Goal: Task Accomplishment & Management: Use online tool/utility

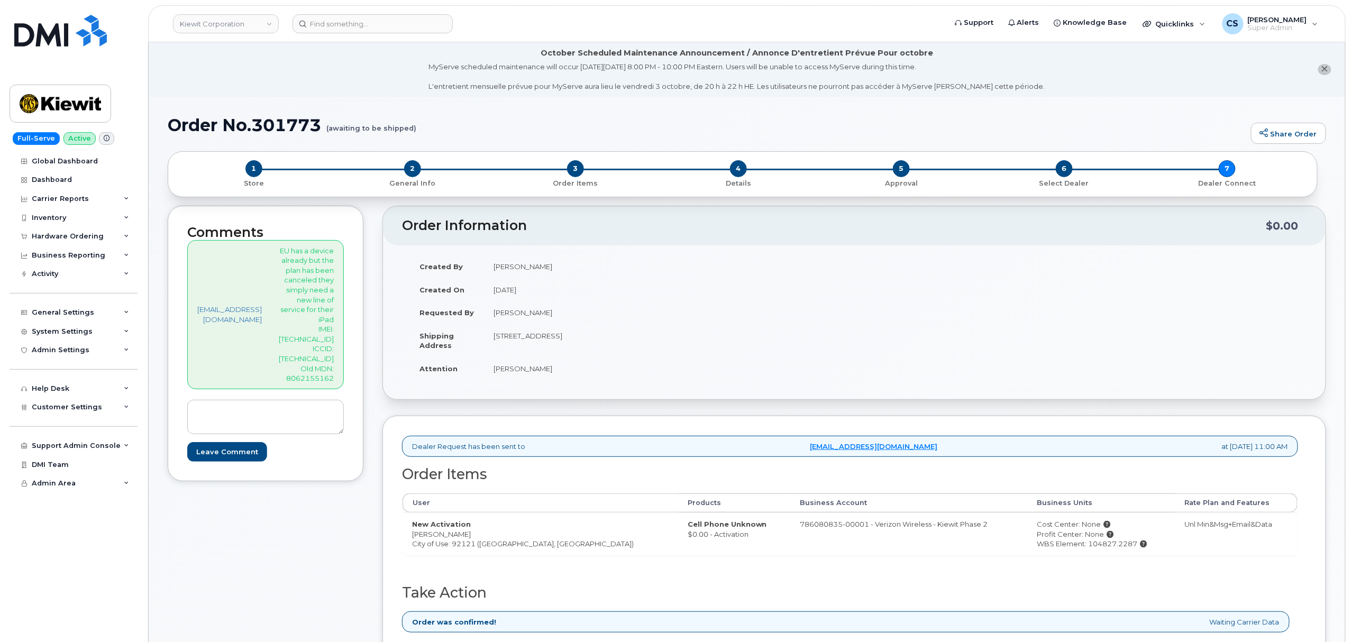
click at [645, 121] on h1 "Order No.301773 (awaiting to be shipped)" at bounding box center [707, 125] width 1078 height 19
click at [854, 268] on div "Created By Sebastian Reissig Created On September 25, 2025 Requested By Jaime A…" at bounding box center [628, 322] width 452 height 134
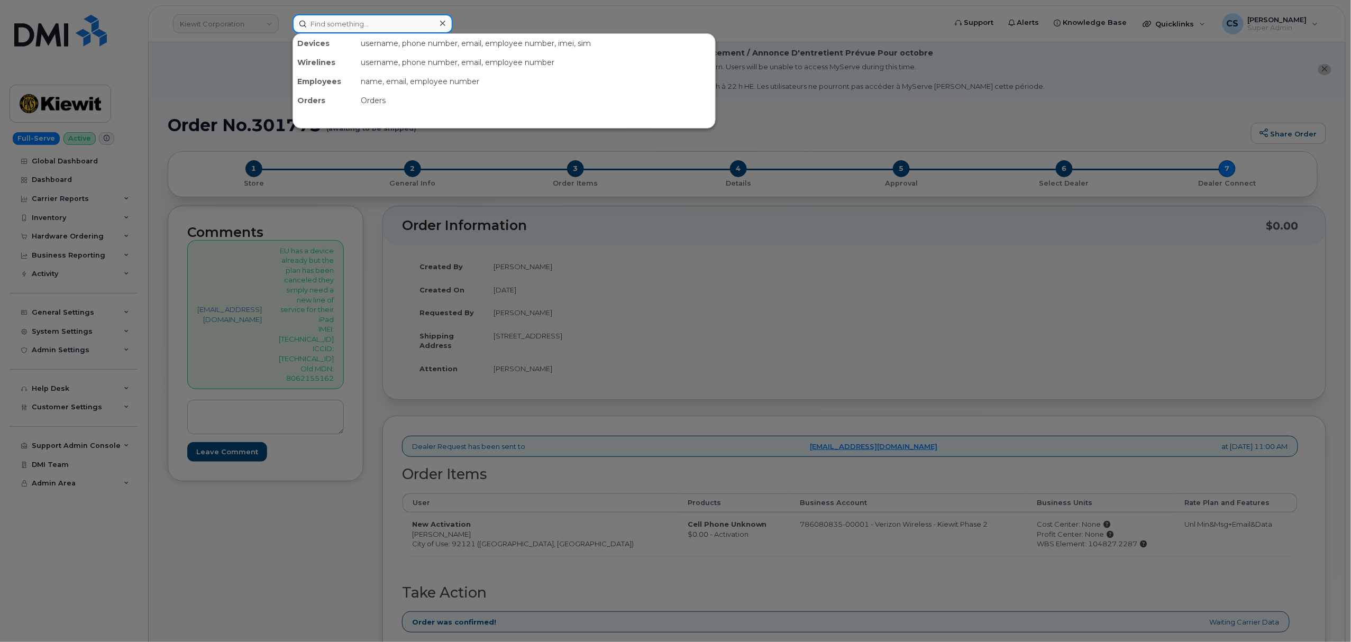
click at [375, 20] on input at bounding box center [372, 23] width 160 height 19
paste input "9856296317"
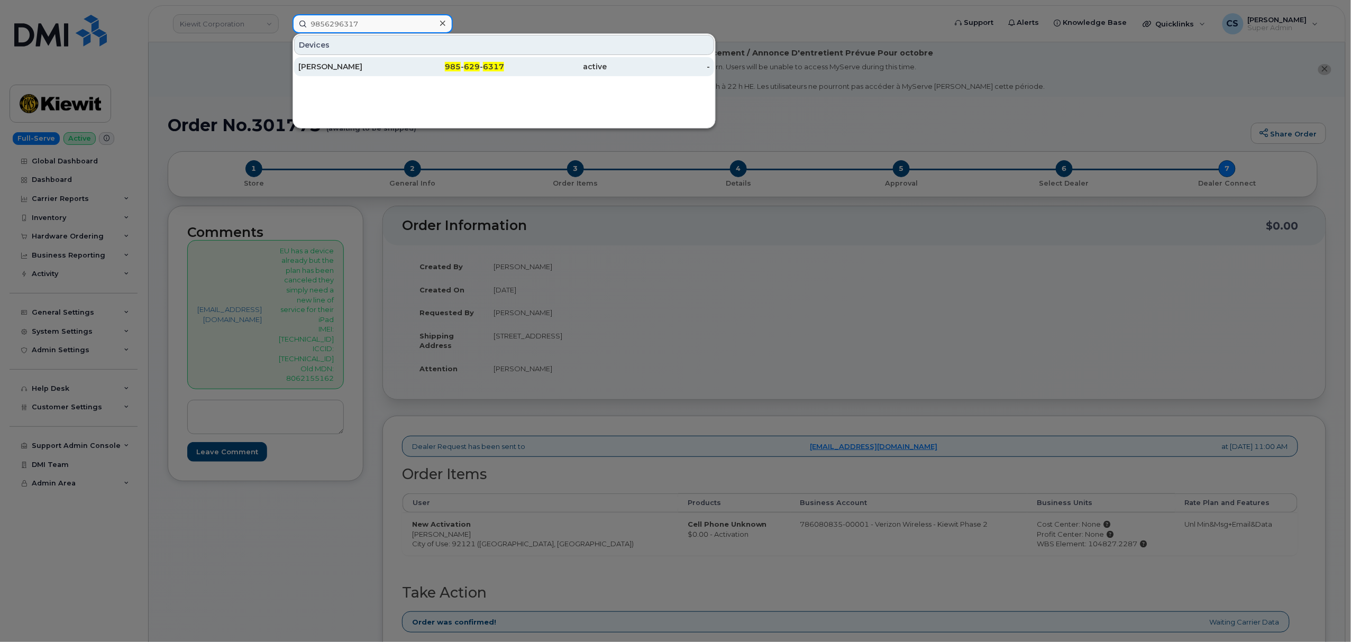
type input "9856296317"
click at [473, 63] on span "629" at bounding box center [472, 67] width 16 height 10
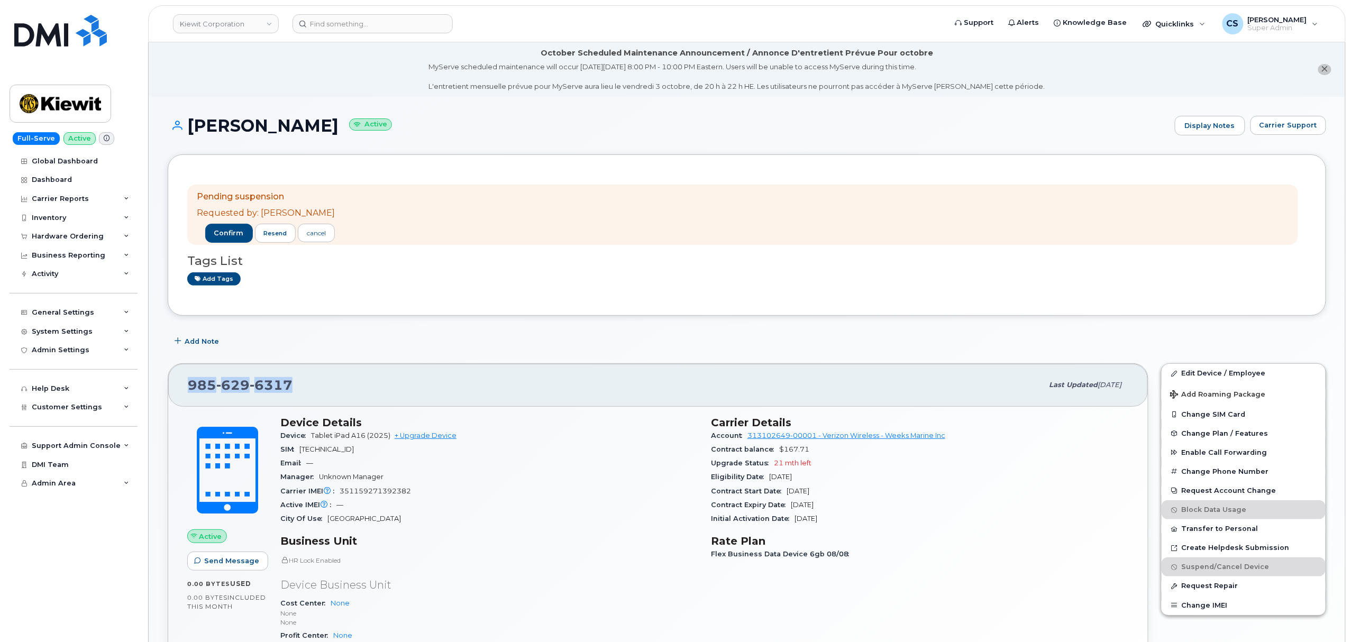
drag, startPoint x: 297, startPoint y: 389, endPoint x: 189, endPoint y: 383, distance: 107.5
click at [189, 383] on div "985 629 6317" at bounding box center [615, 385] width 855 height 22
copy span "985 629 6317"
click at [220, 235] on span "confirm" at bounding box center [229, 233] width 30 height 10
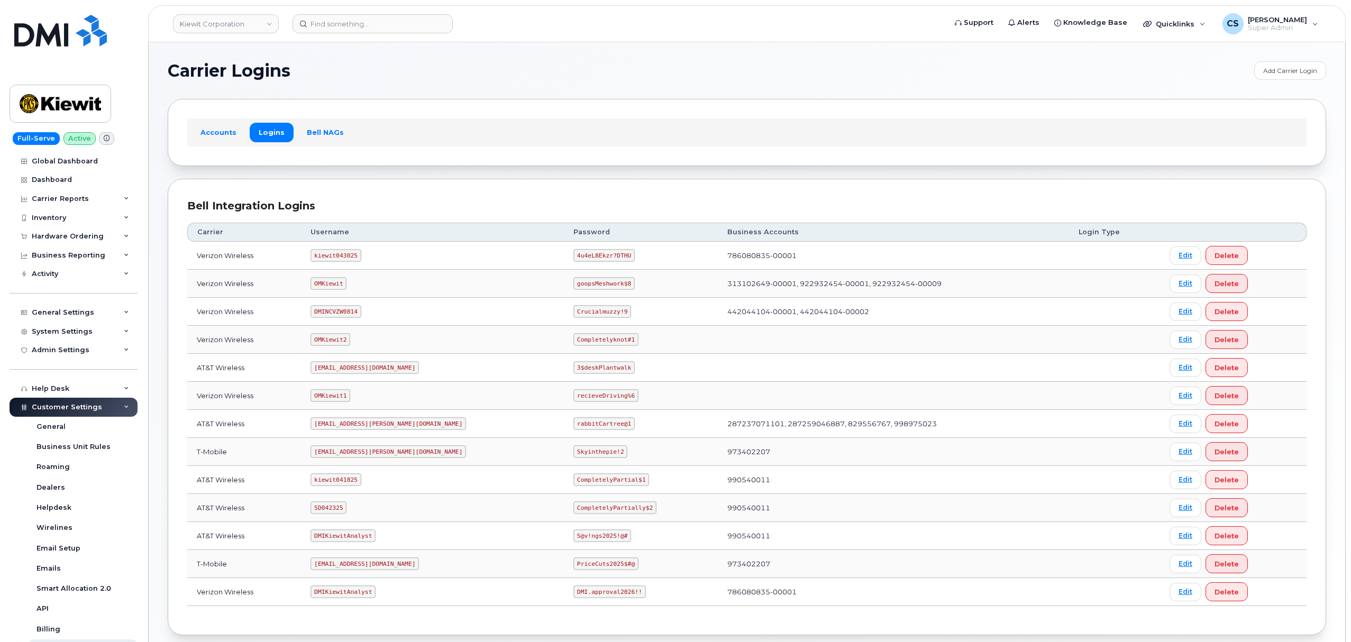
scroll to position [58, 0]
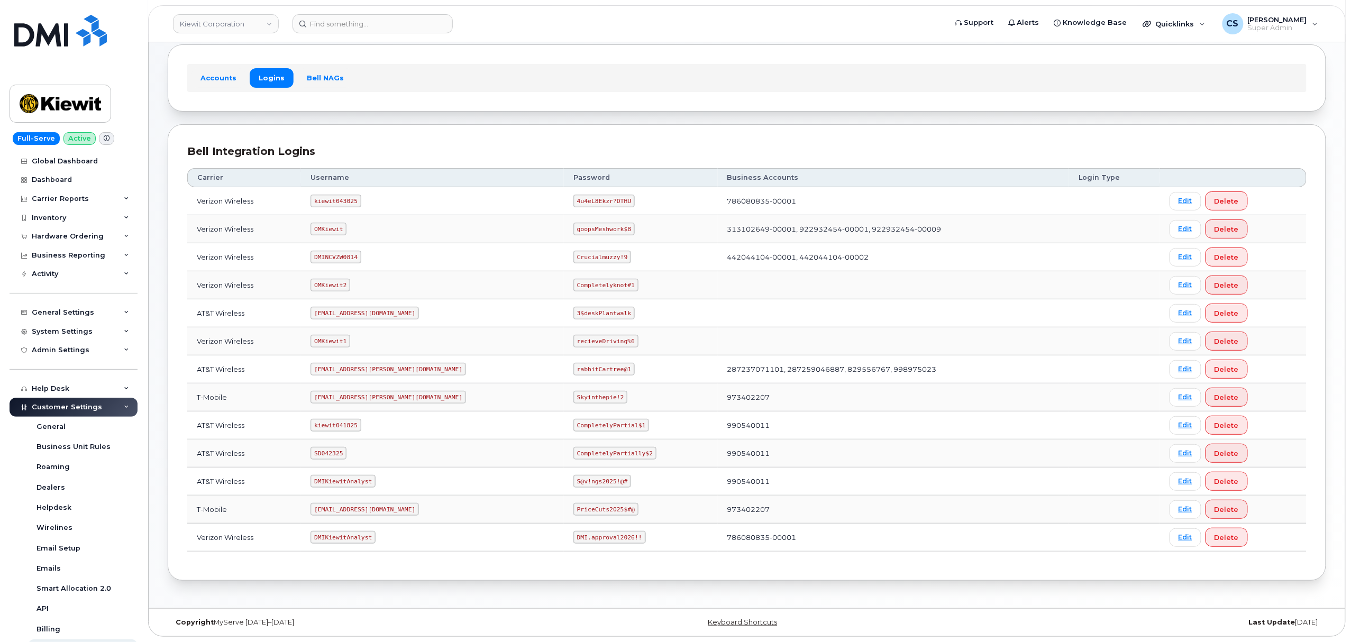
click at [336, 223] on code "OMKiewit" at bounding box center [328, 229] width 36 height 13
copy code "OMKiewit"
drag, startPoint x: 580, startPoint y: 229, endPoint x: 527, endPoint y: 226, distance: 52.4
click at [573, 226] on code "goopsMeshwork$8" at bounding box center [603, 229] width 61 height 13
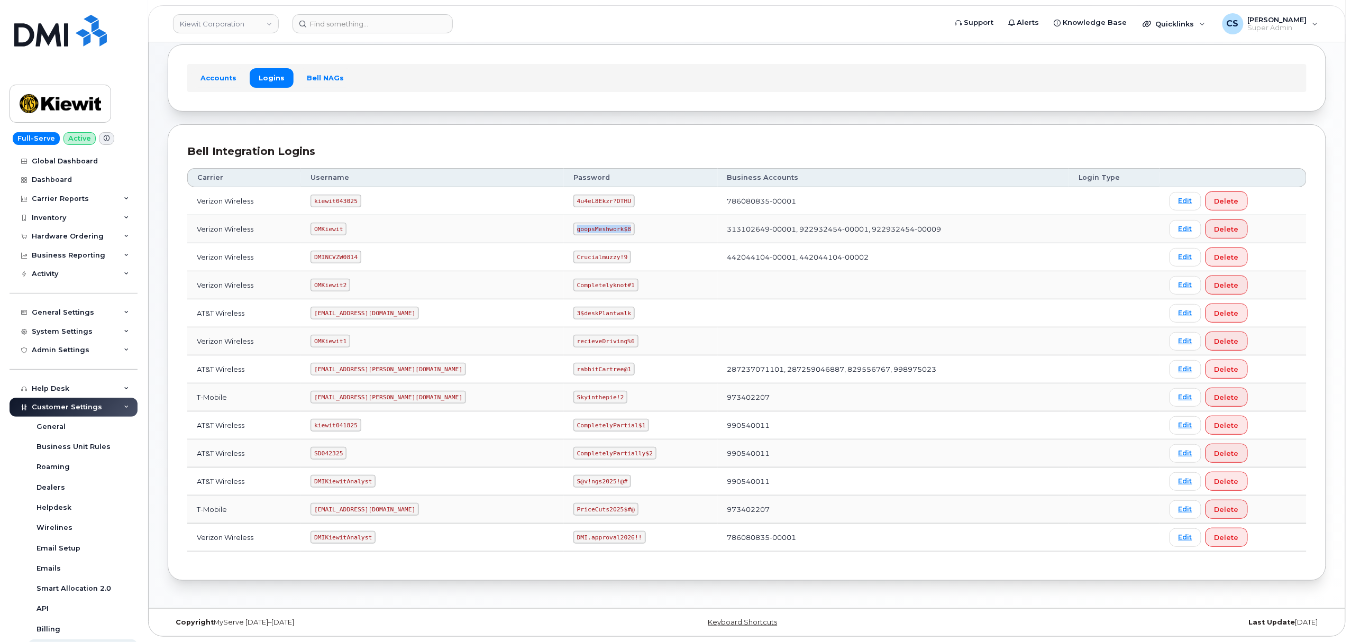
copy code "goopsMeshwork$8"
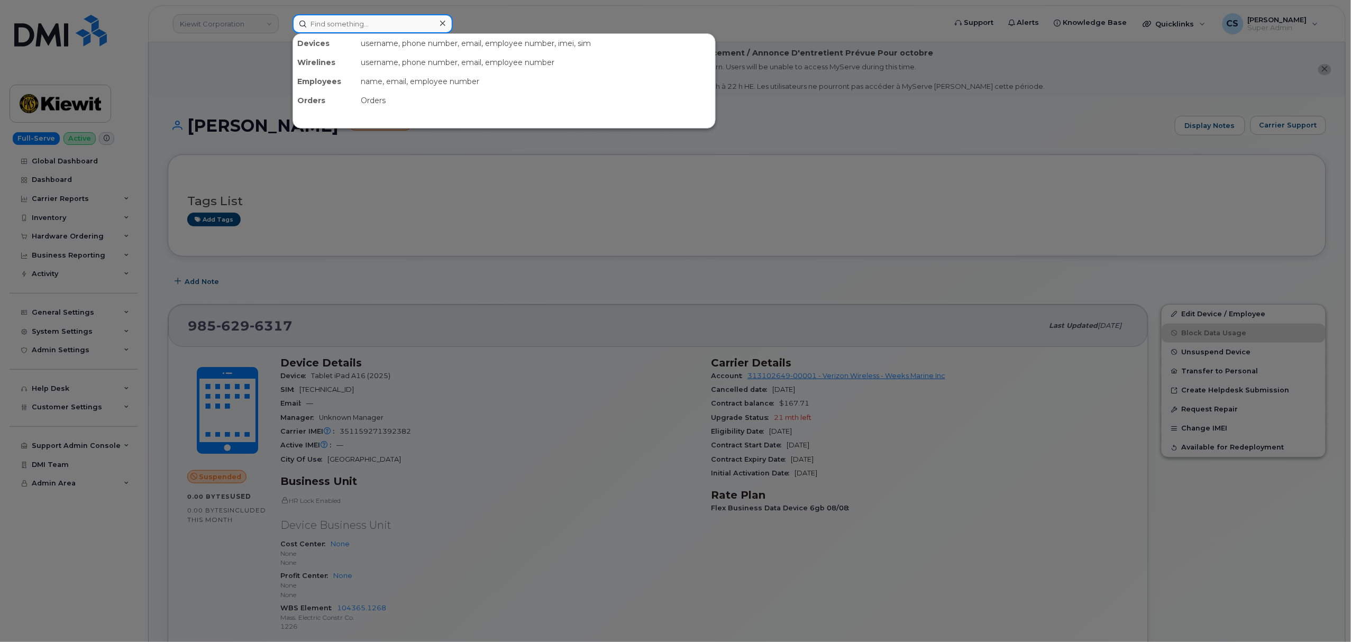
click at [381, 26] on input at bounding box center [372, 23] width 160 height 19
paste input "3618281684"
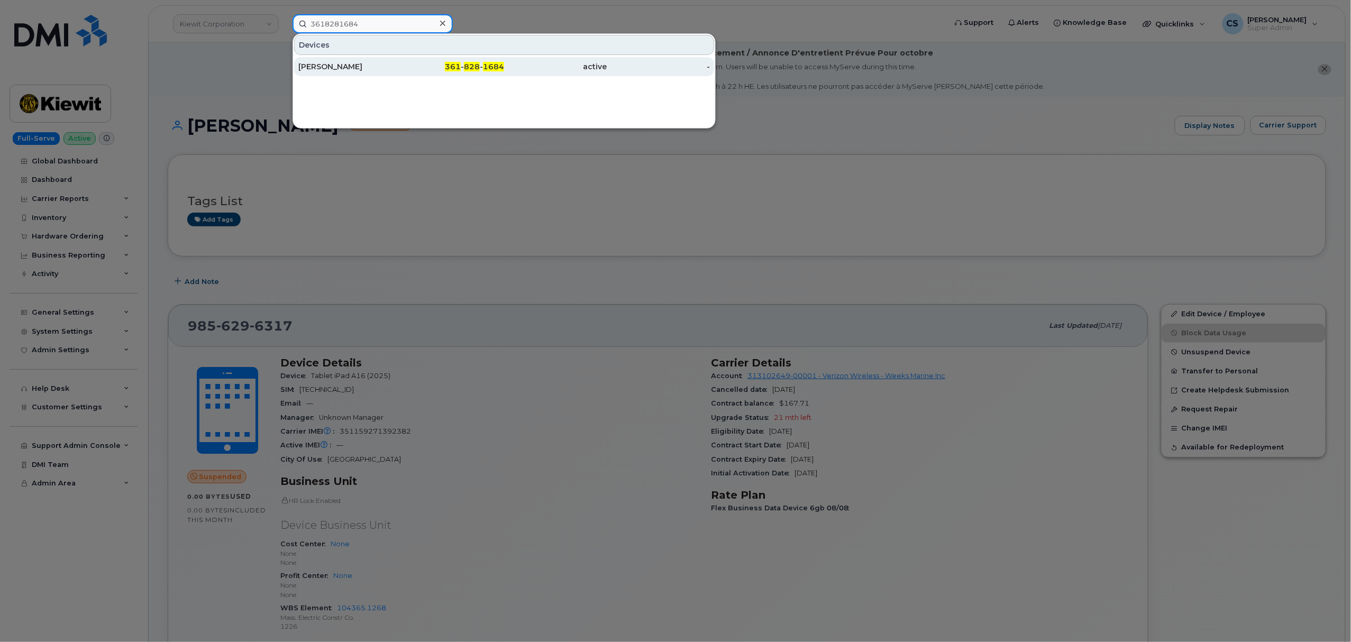
type input "3618281684"
click at [467, 66] on span "828" at bounding box center [472, 67] width 16 height 10
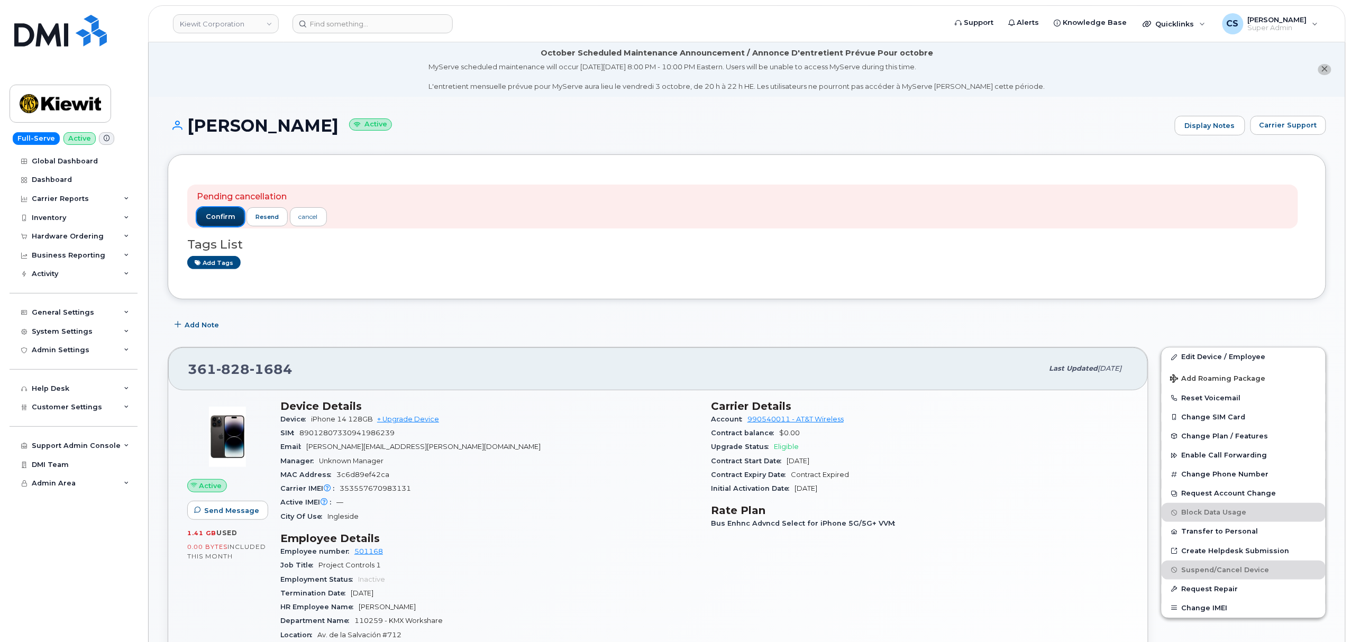
click at [227, 218] on span "confirm" at bounding box center [221, 217] width 30 height 10
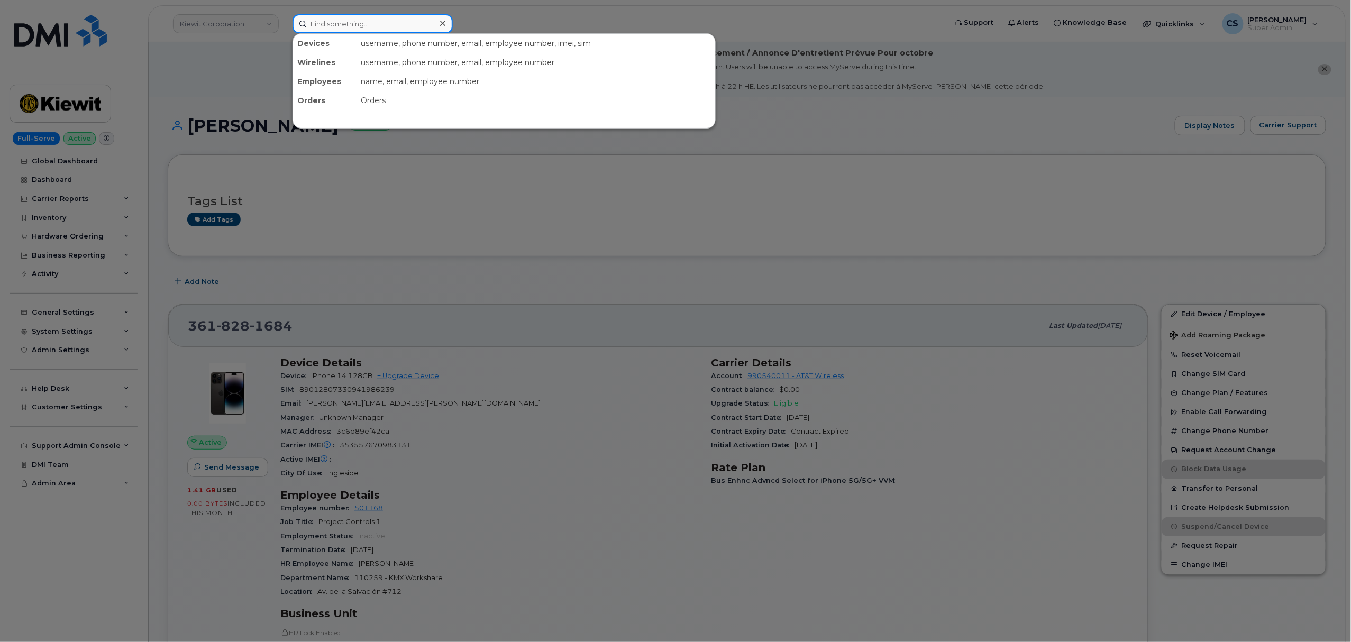
click at [378, 27] on input at bounding box center [372, 23] width 160 height 19
paste input "3618281622"
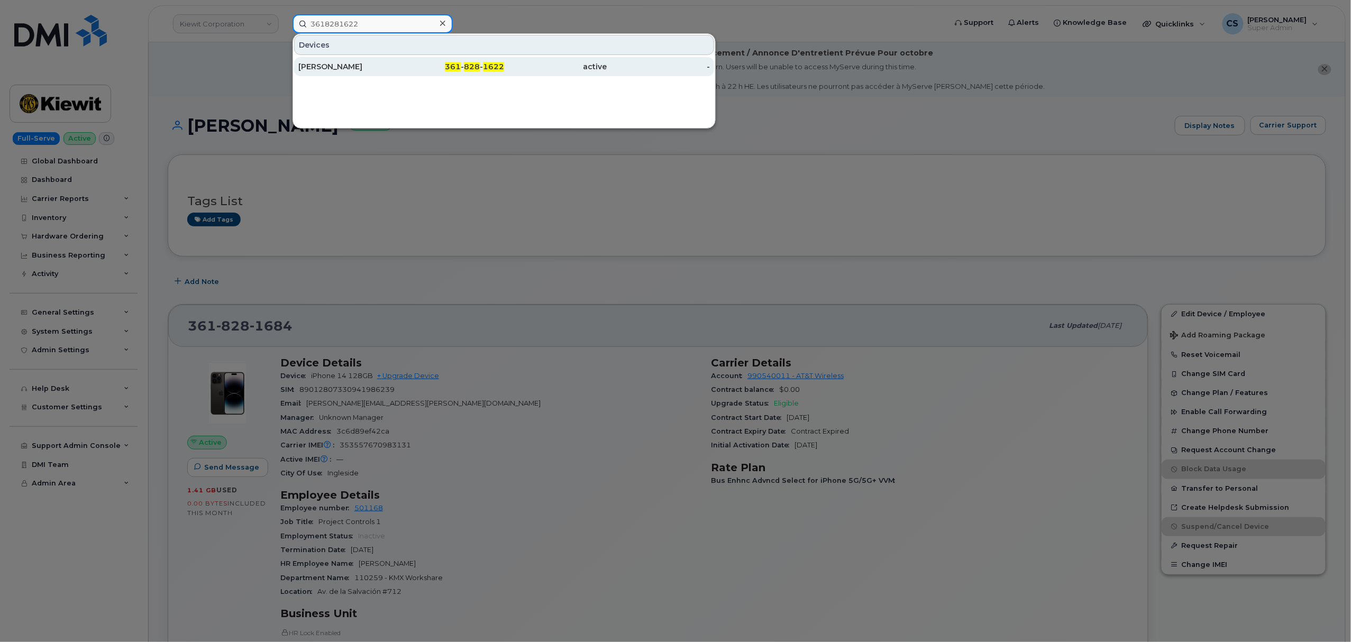
type input "3618281622"
click at [471, 66] on span "828" at bounding box center [472, 67] width 16 height 10
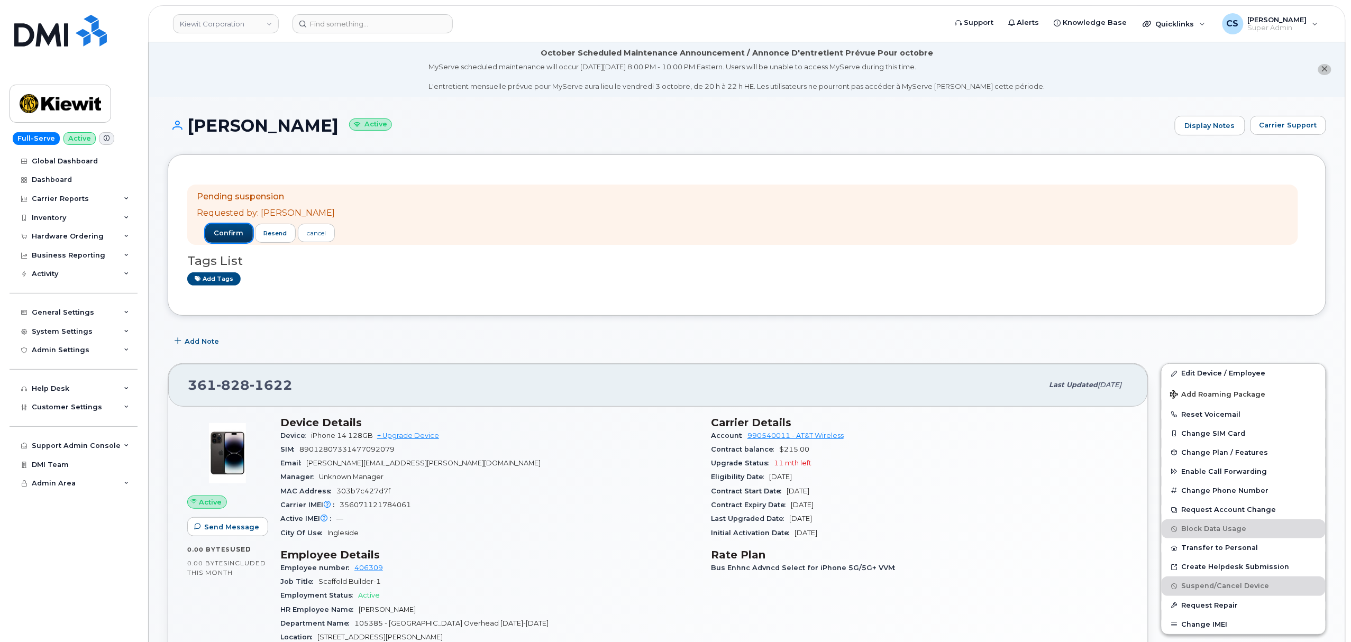
click at [214, 233] on span "confirm" at bounding box center [229, 233] width 30 height 10
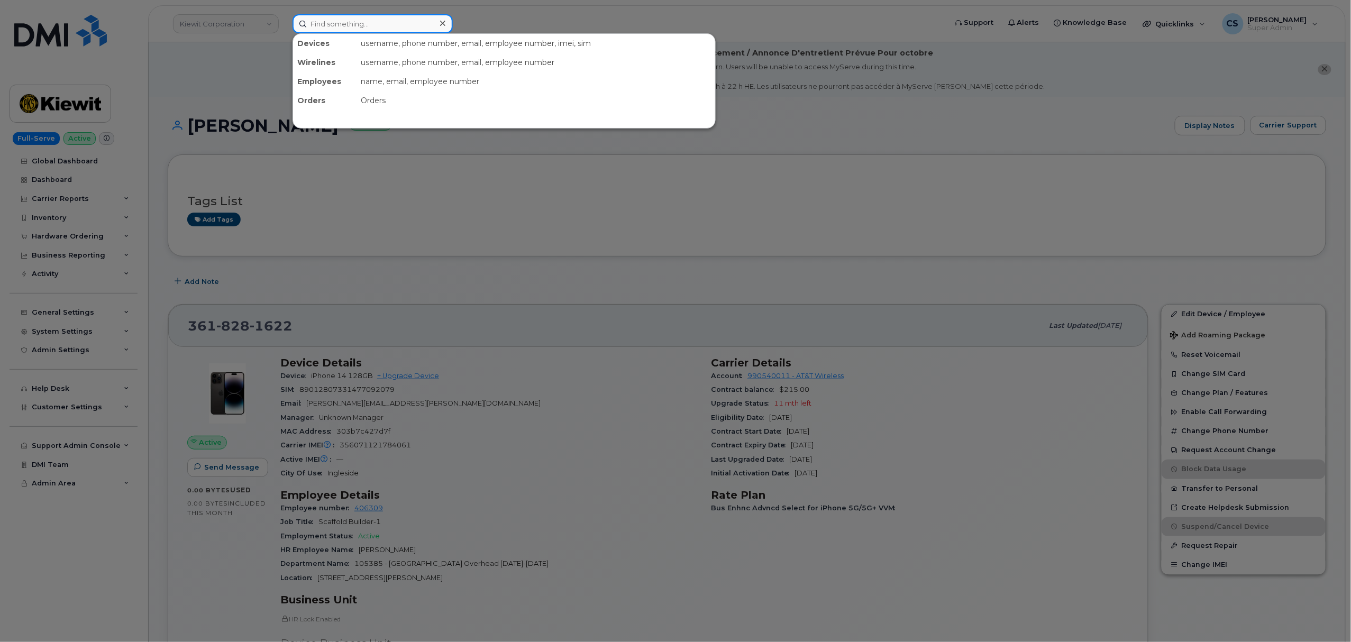
click at [350, 21] on input at bounding box center [372, 23] width 160 height 19
paste input "3612383477"
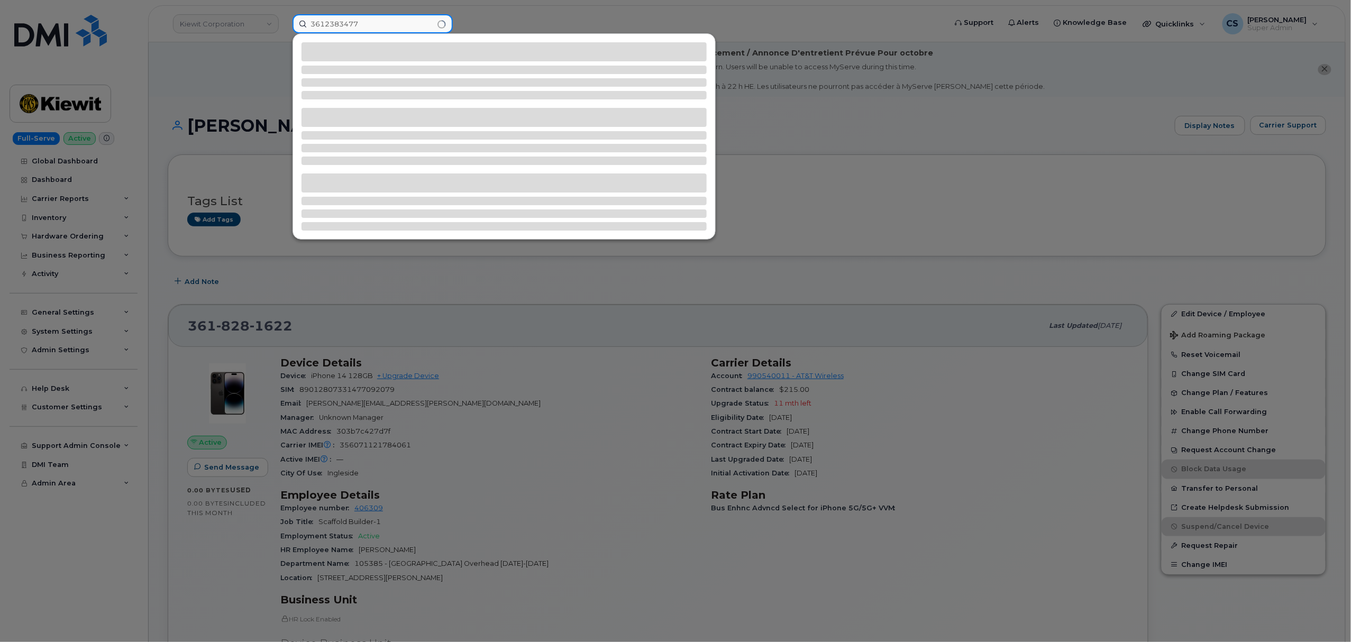
type input "3612383477"
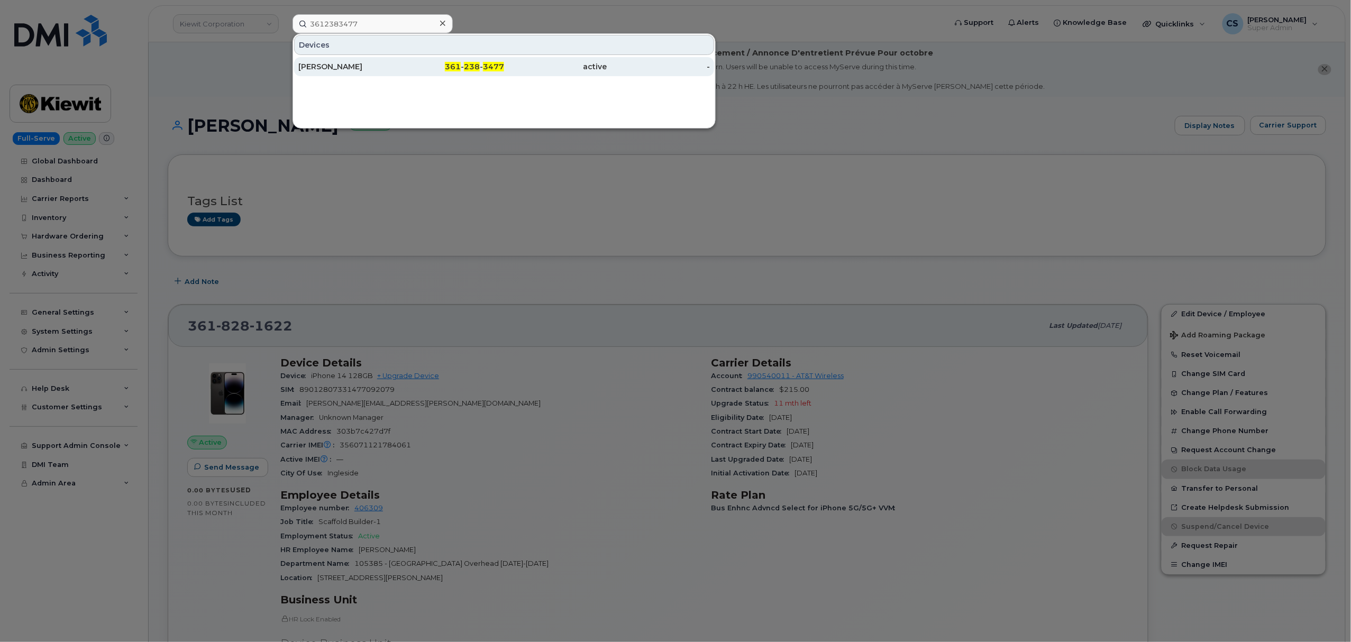
click at [455, 69] on span "361" at bounding box center [453, 67] width 16 height 10
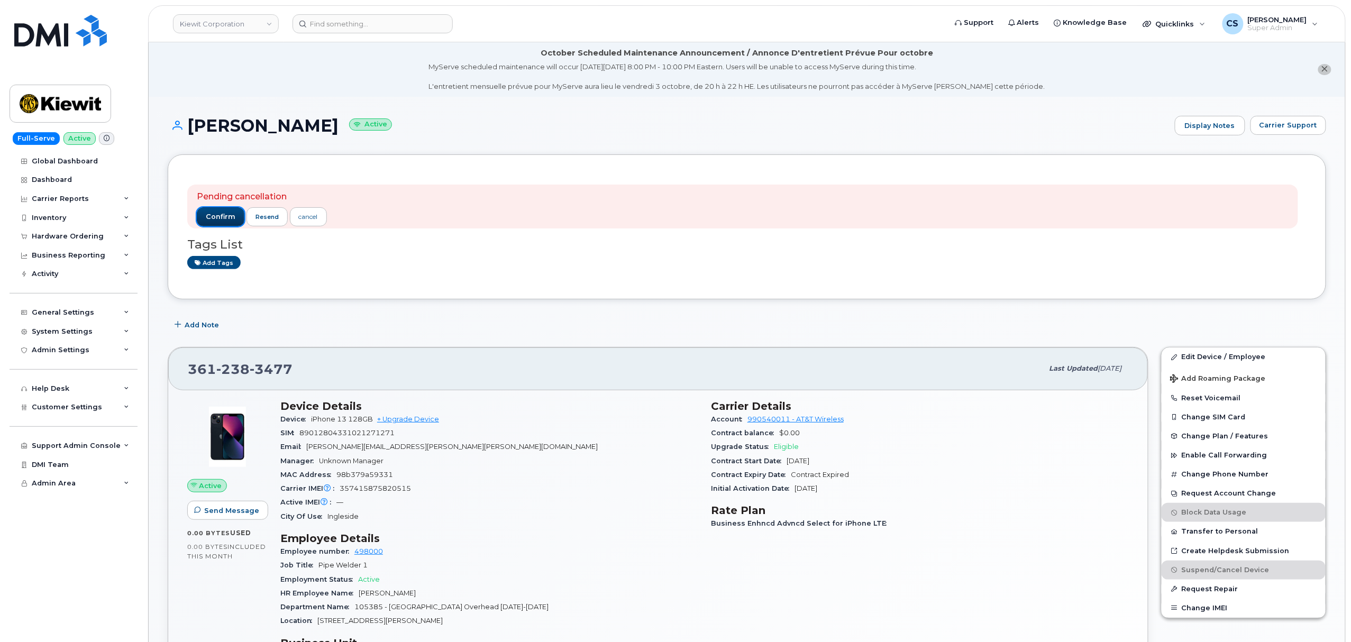
click at [218, 218] on span "confirm" at bounding box center [221, 217] width 30 height 10
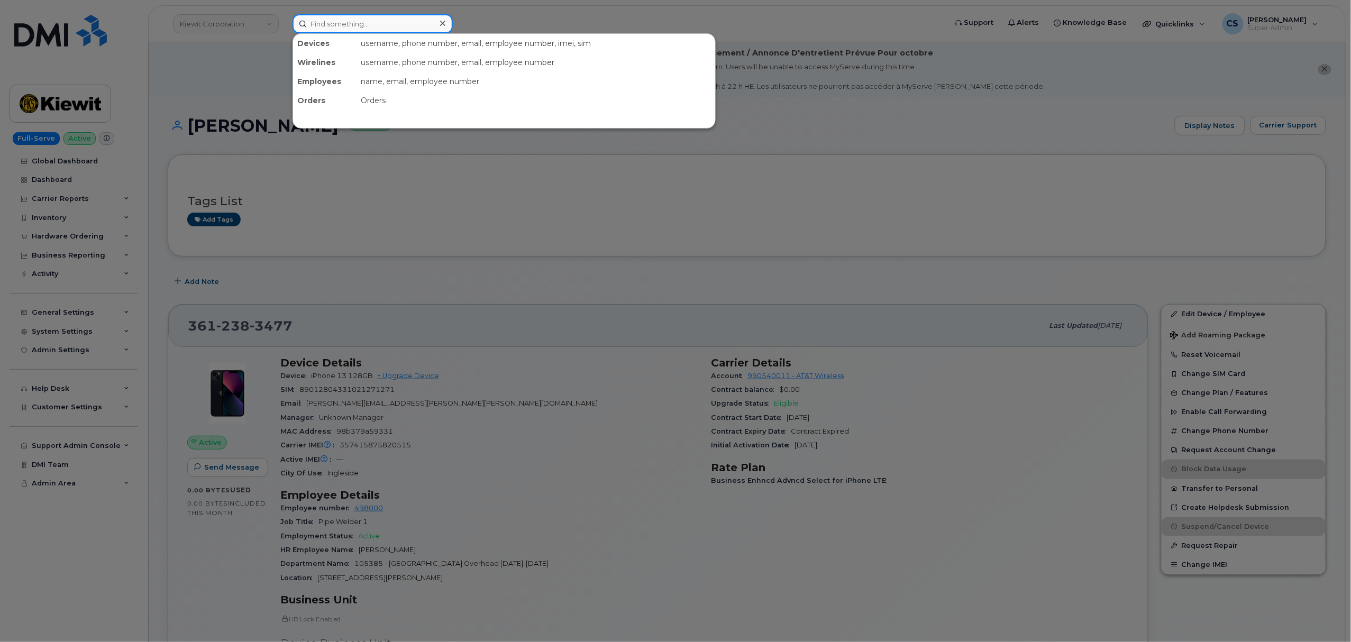
click at [341, 29] on input at bounding box center [372, 23] width 160 height 19
paste input "3618281858"
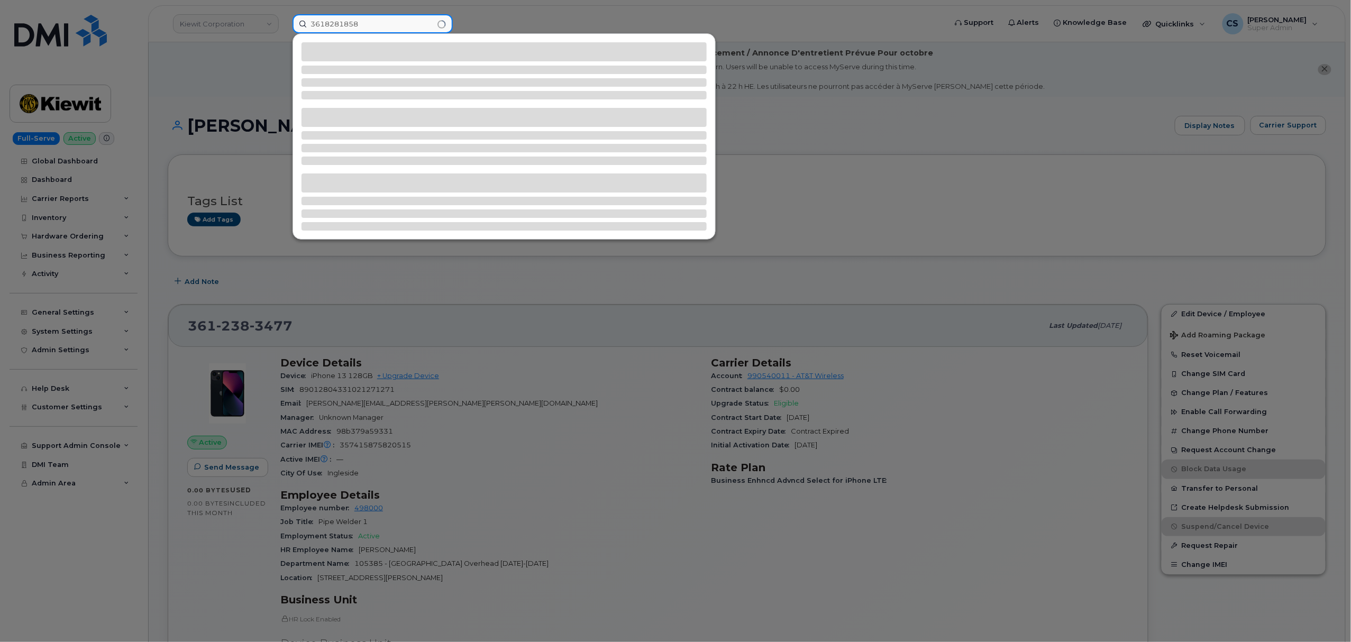
type input "3618281858"
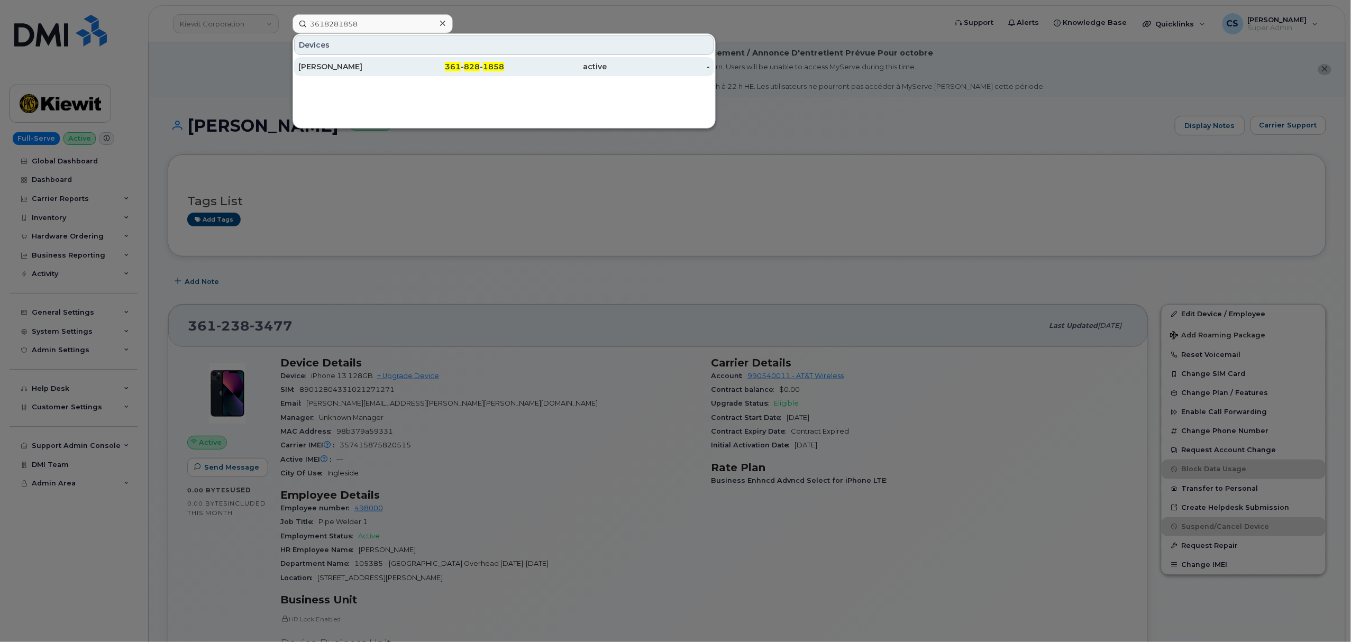
click at [472, 62] on div "361 - 828 - 1858" at bounding box center [452, 66] width 103 height 11
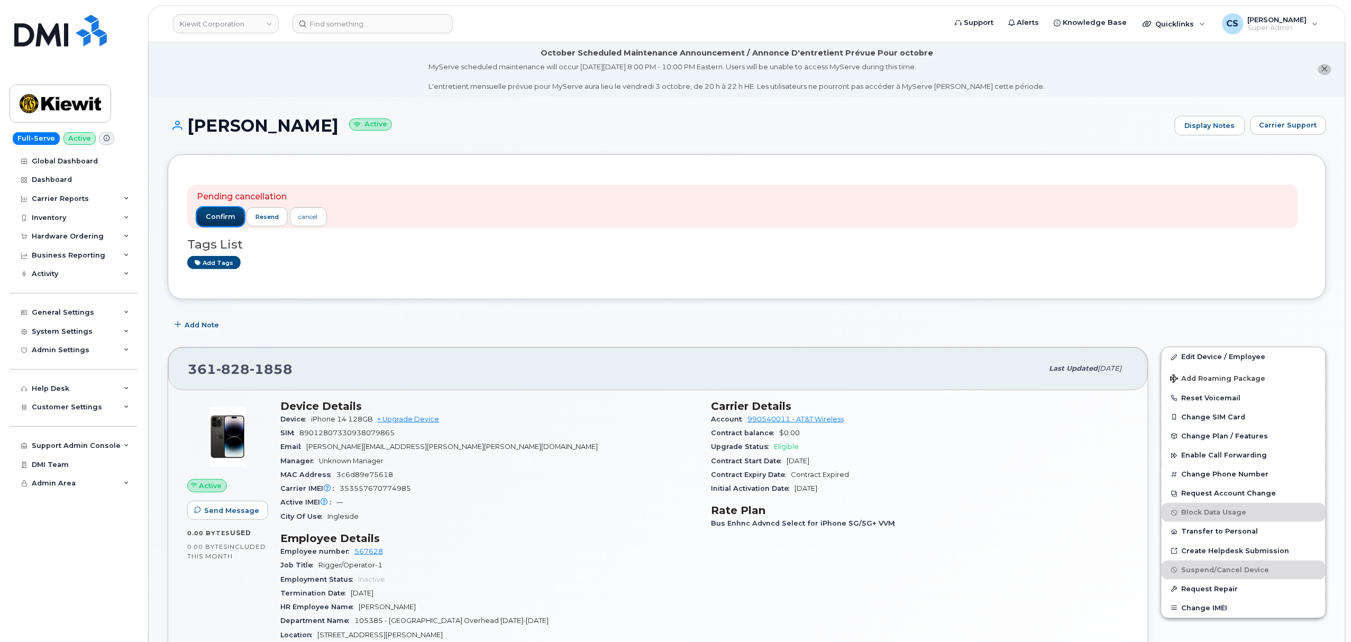
click at [224, 213] on span "confirm" at bounding box center [221, 217] width 30 height 10
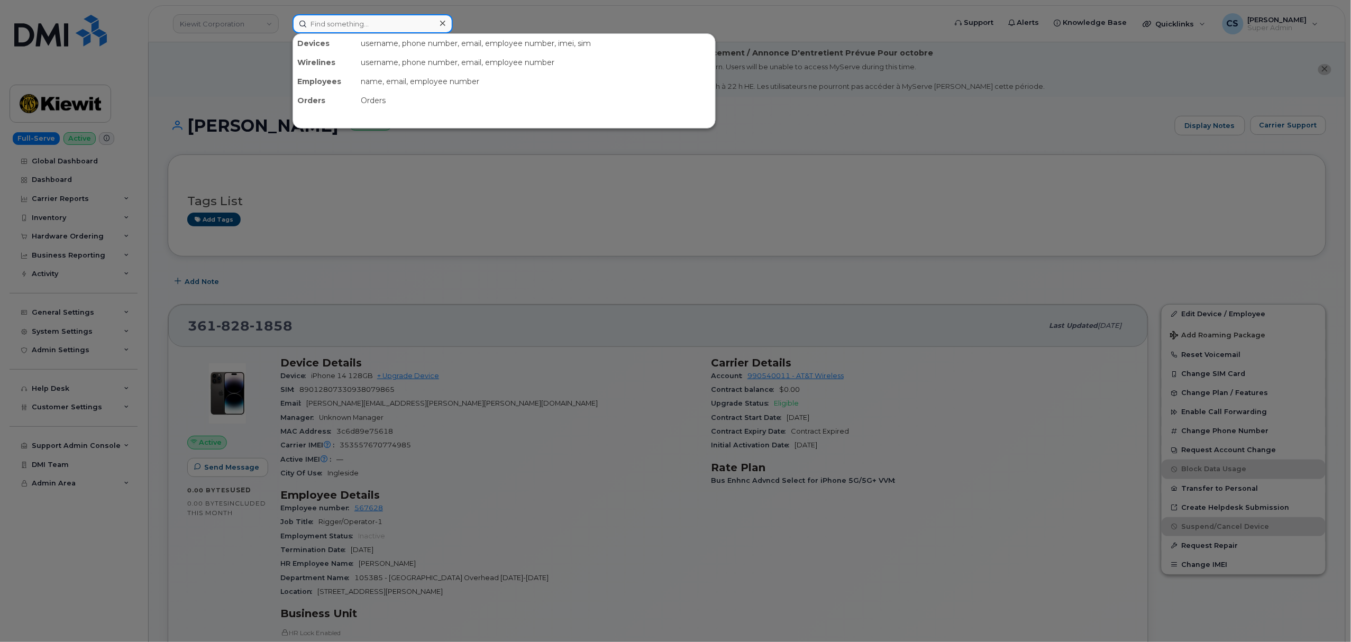
click at [372, 28] on input at bounding box center [372, 23] width 160 height 19
paste input "3613850063"
type input "3613850063"
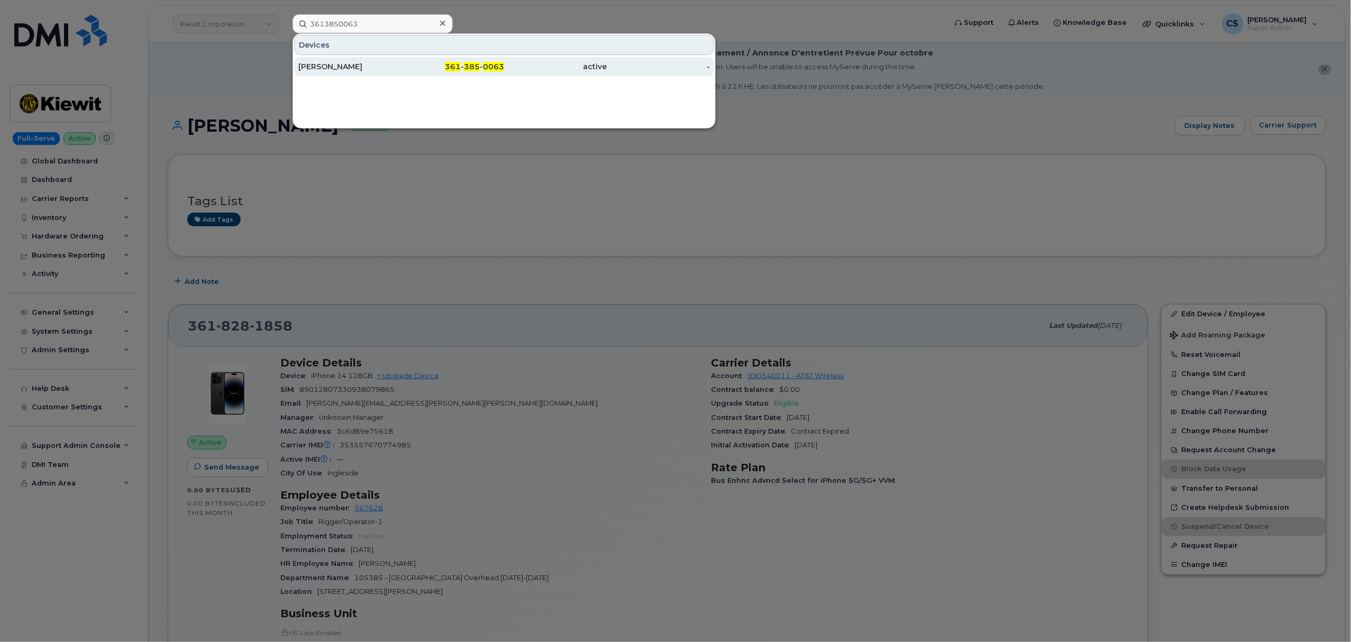
click at [467, 65] on span "385" at bounding box center [472, 67] width 16 height 10
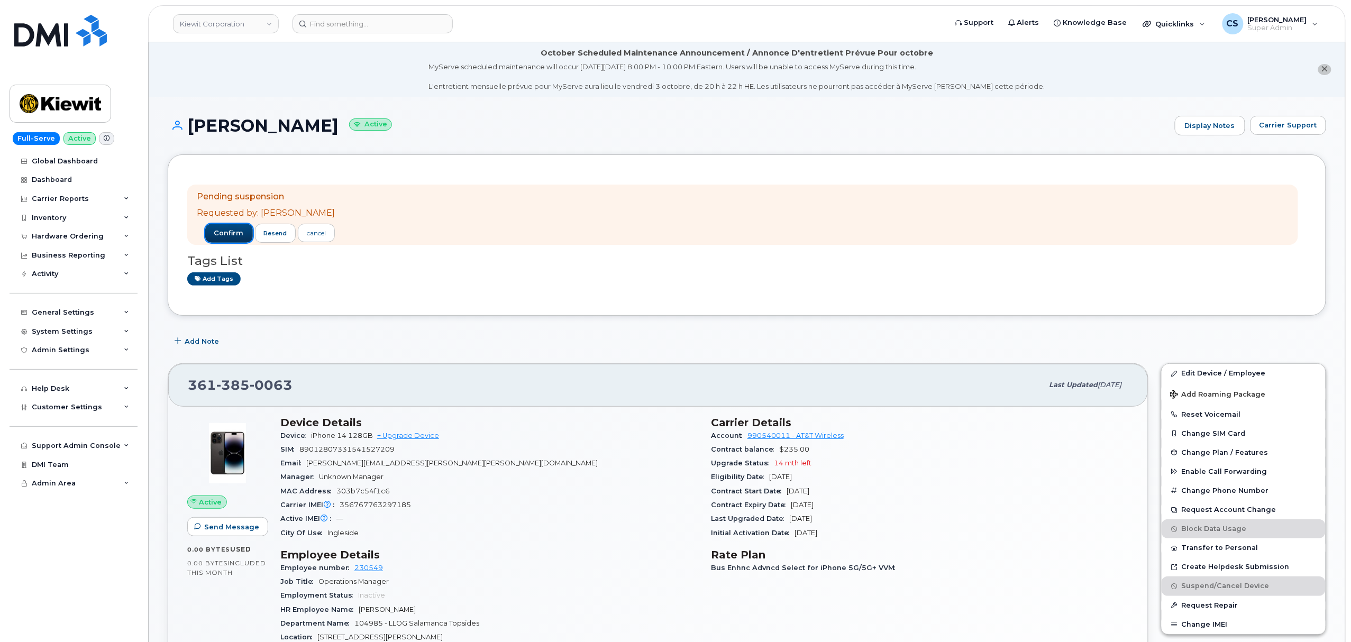
click at [214, 231] on span "confirm" at bounding box center [229, 233] width 30 height 10
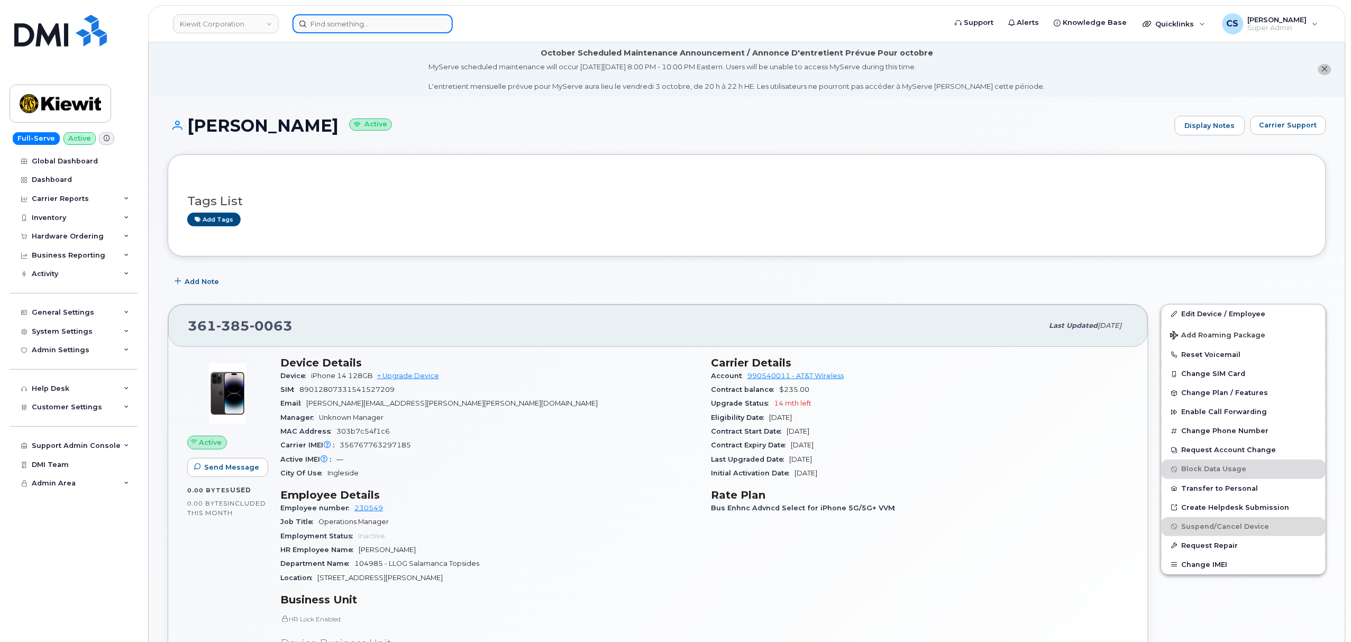
click at [369, 22] on input at bounding box center [372, 23] width 160 height 19
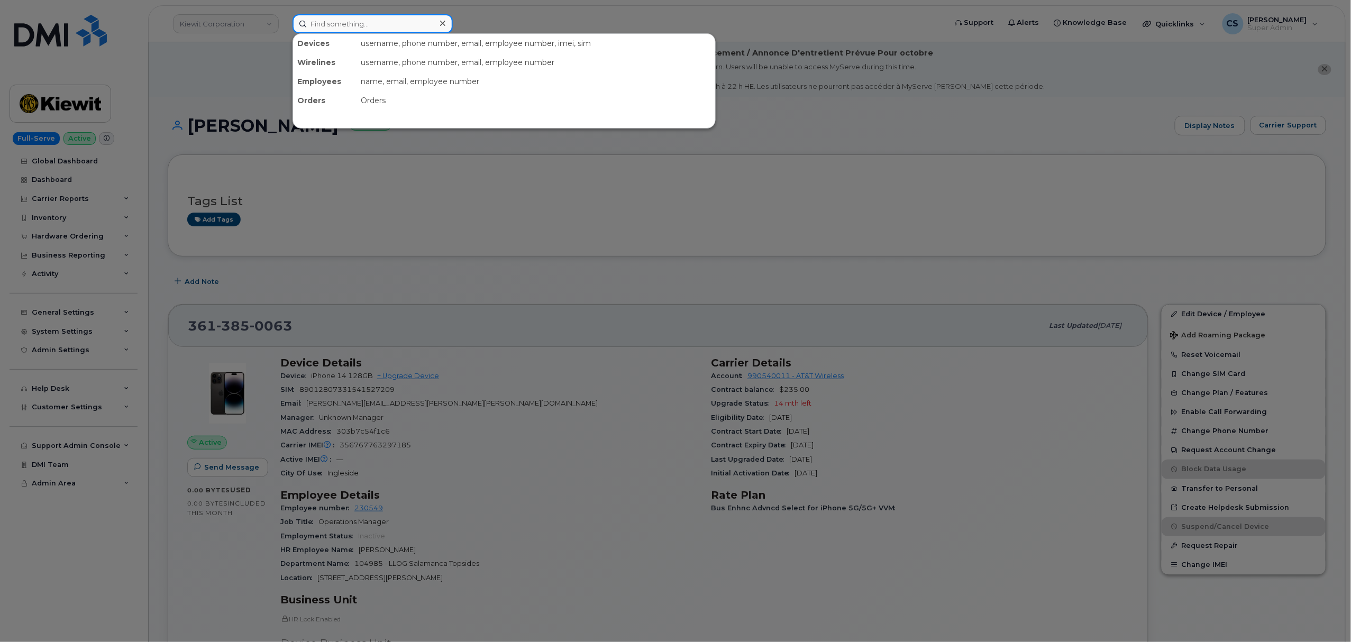
paste input "3612383463"
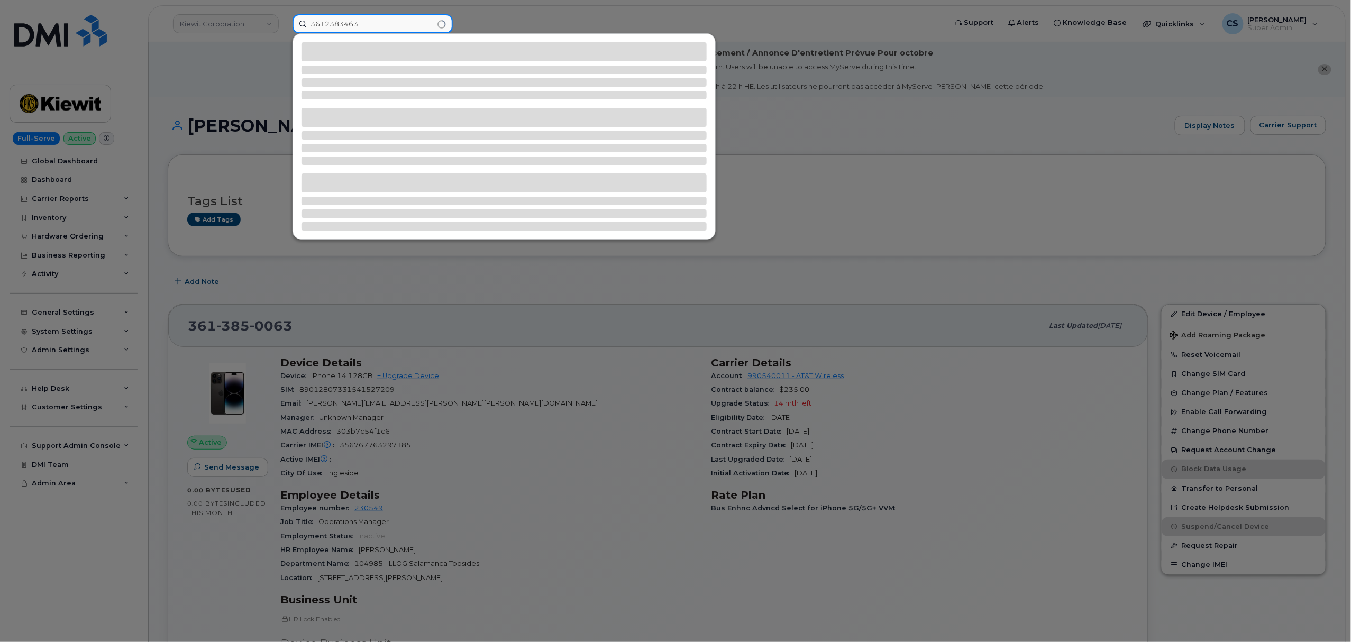
type input "3612383463"
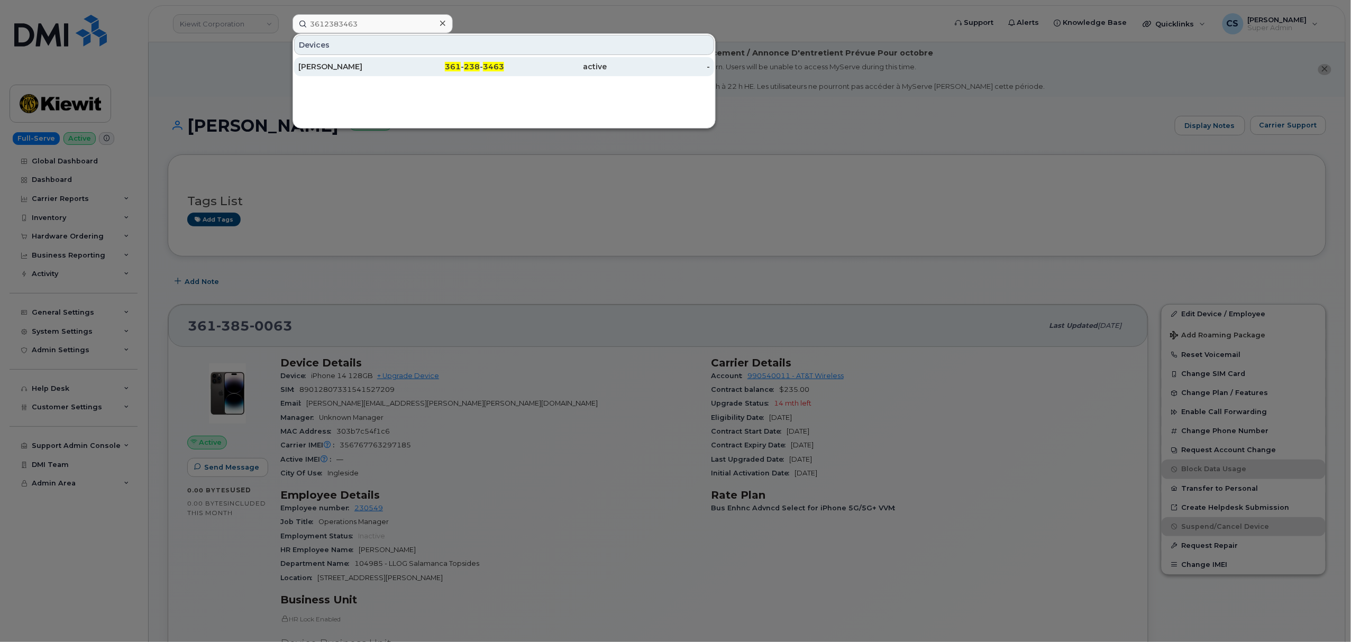
click at [472, 68] on span "238" at bounding box center [472, 67] width 16 height 10
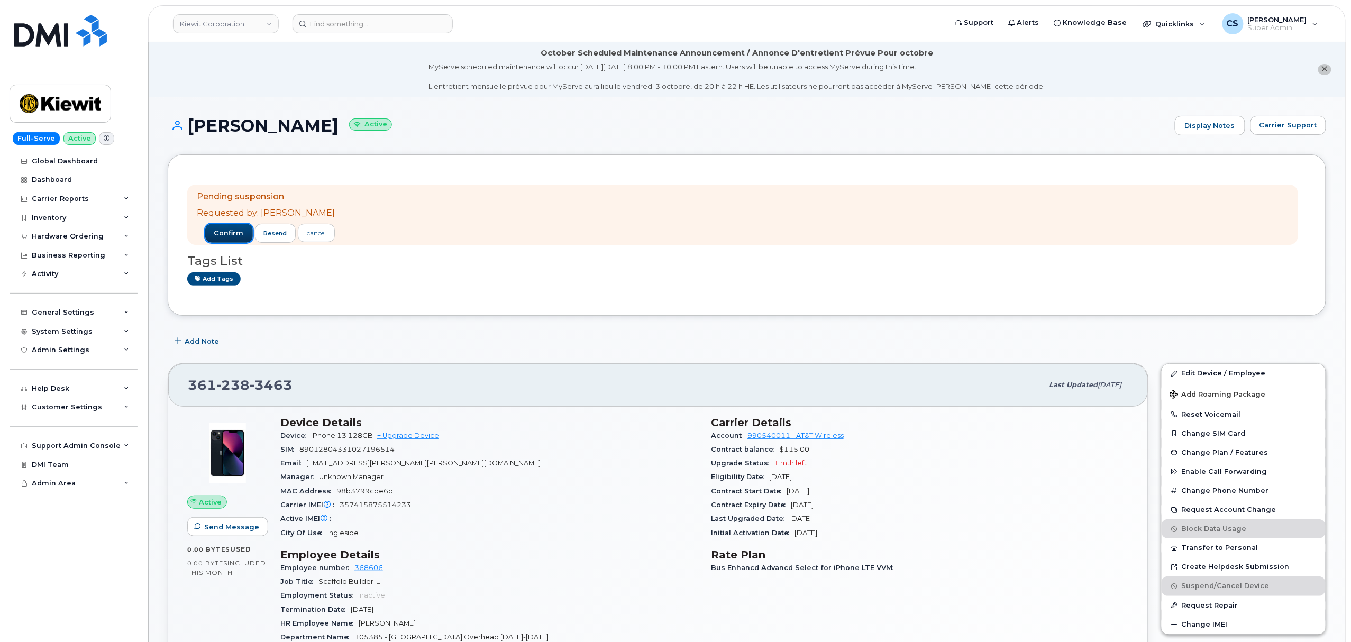
click at [214, 236] on span "confirm" at bounding box center [229, 233] width 30 height 10
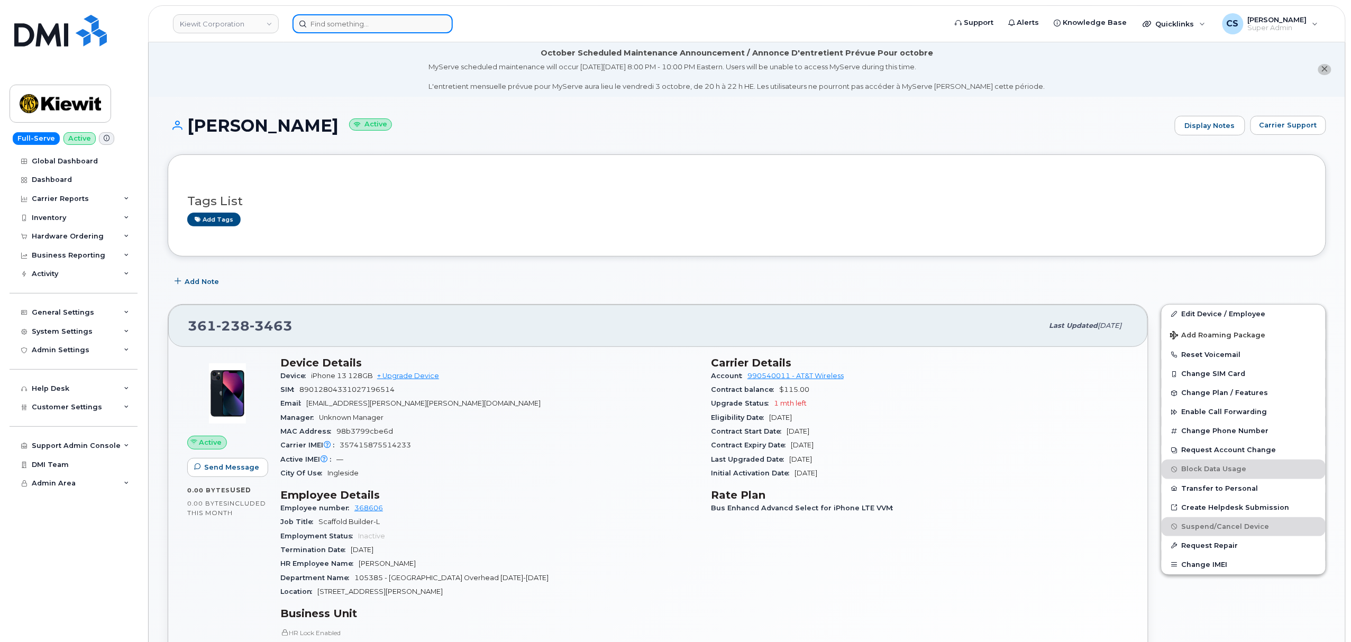
click at [359, 23] on input at bounding box center [372, 23] width 160 height 19
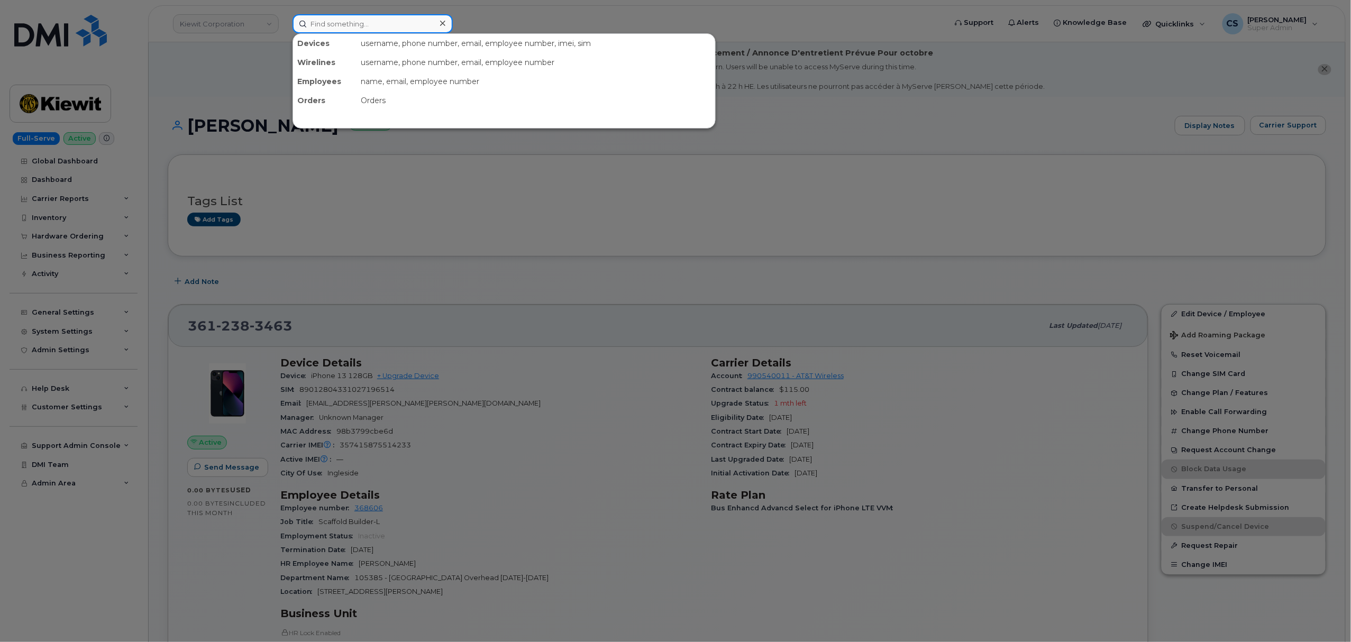
paste input "301632"
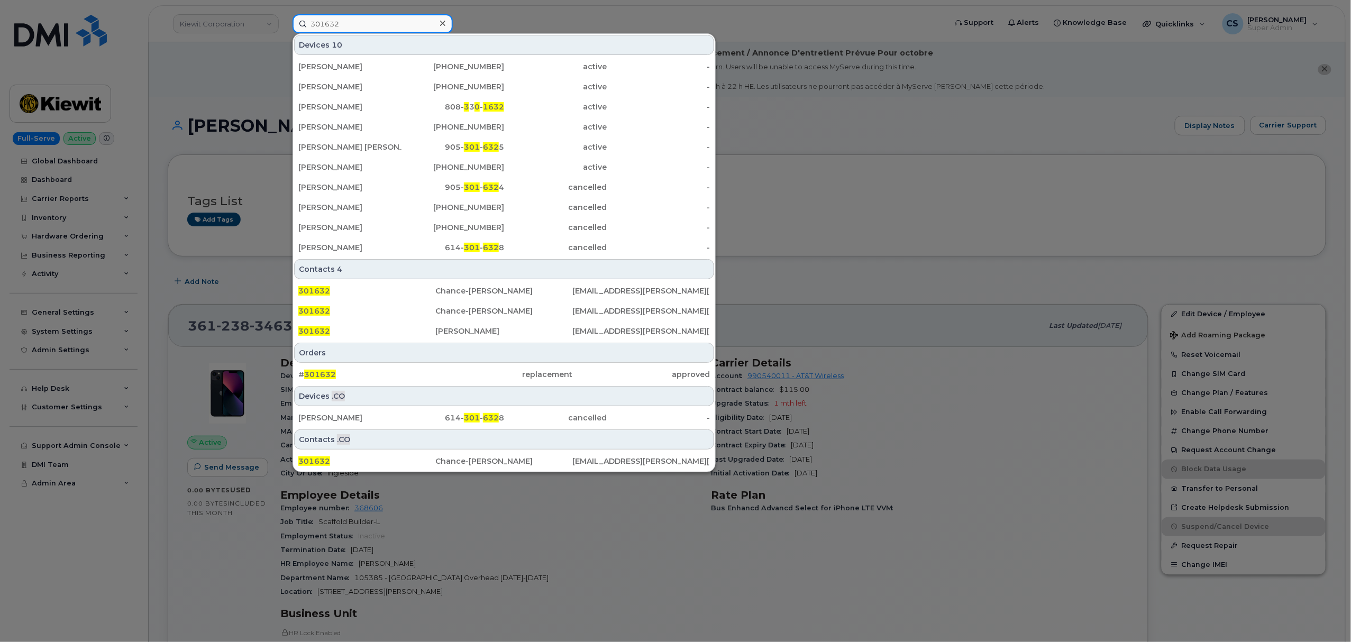
click at [342, 24] on input "301632" at bounding box center [372, 23] width 160 height 19
paste input "841"
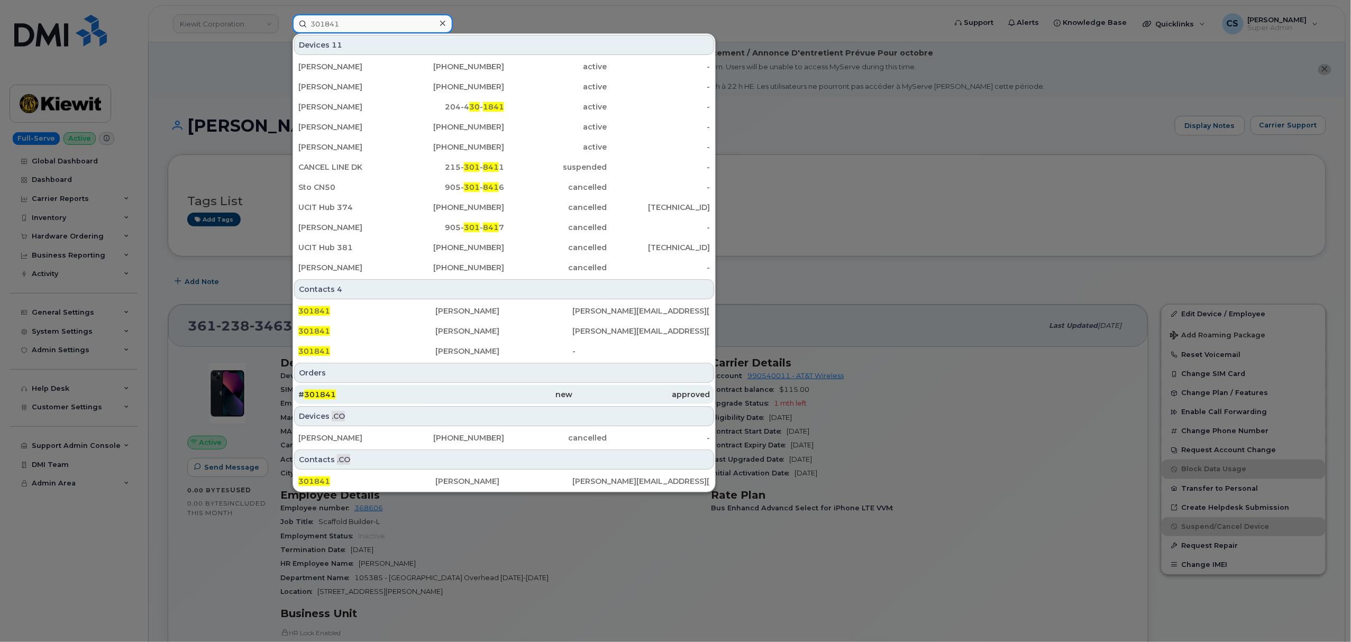
type input "301841"
click at [317, 396] on span "301841" at bounding box center [320, 395] width 32 height 10
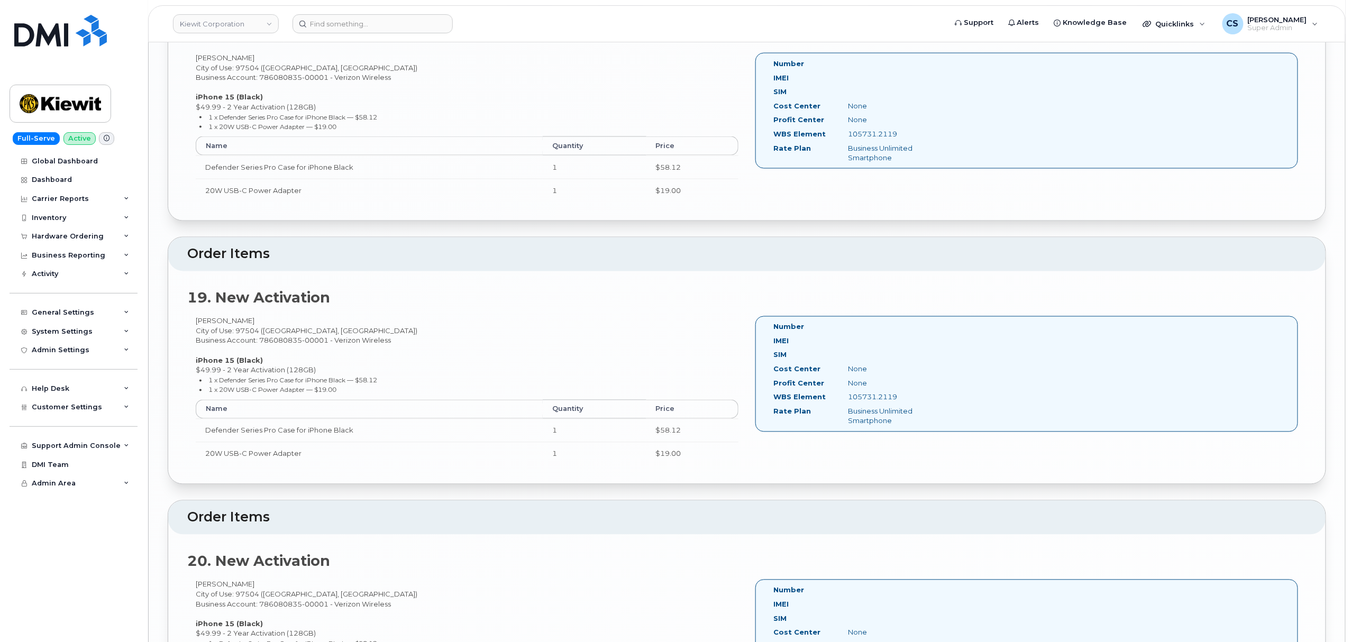
scroll to position [4794, 0]
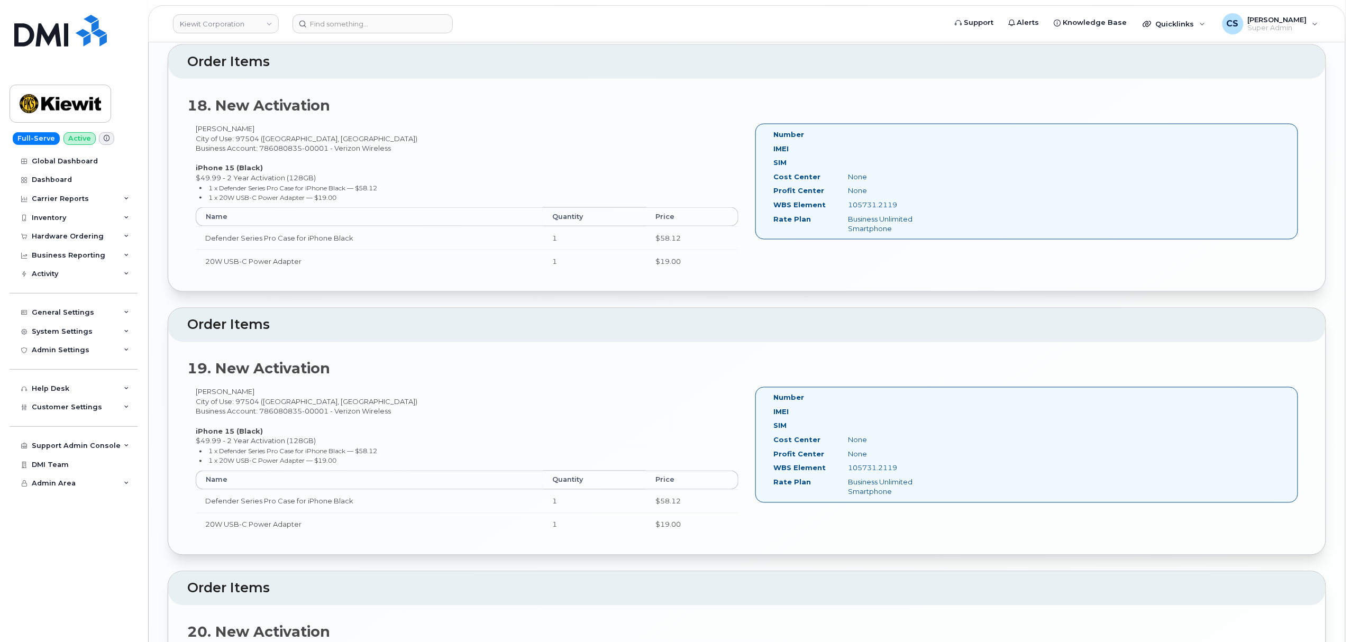
click at [208, 149] on div "[PERSON_NAME] City of Use: 97504 ([GEOGRAPHIC_DATA], [GEOGRAPHIC_DATA]) Busines…" at bounding box center [466, 203] width 559 height 158
copy div "[PERSON_NAME]"
click at [230, 142] on div "18. New Activation [PERSON_NAME][DEMOGRAPHIC_DATA] City of Use: 97504 ([GEOGRAP…" at bounding box center [746, 185] width 1157 height 213
click at [233, 146] on div "[PERSON_NAME] City of Use: 97504 ([GEOGRAPHIC_DATA], [GEOGRAPHIC_DATA]) Busines…" at bounding box center [466, 203] width 559 height 158
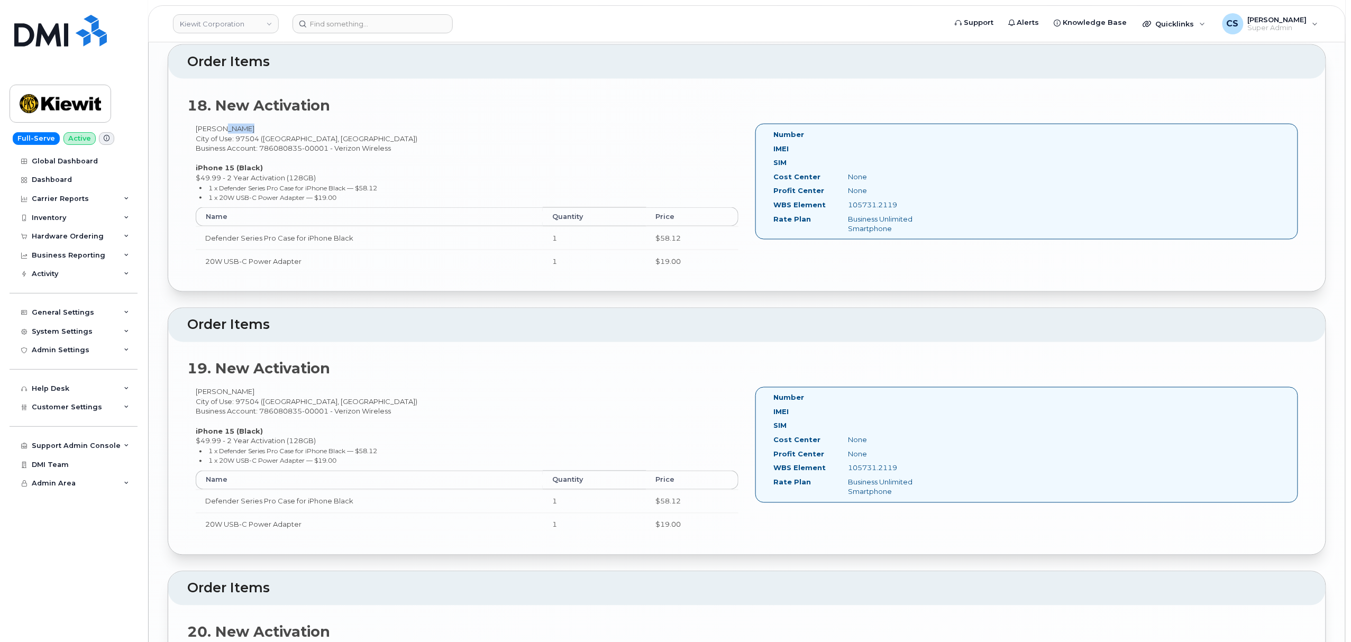
click at [233, 146] on div "[PERSON_NAME] City of Use: 97504 ([GEOGRAPHIC_DATA], [GEOGRAPHIC_DATA]) Busines…" at bounding box center [466, 203] width 559 height 158
copy div "French"
drag, startPoint x: 906, startPoint y: 222, endPoint x: 849, endPoint y: 221, distance: 57.7
click at [849, 210] on div "105731.2119" at bounding box center [892, 205] width 105 height 10
copy div "105731.2119"
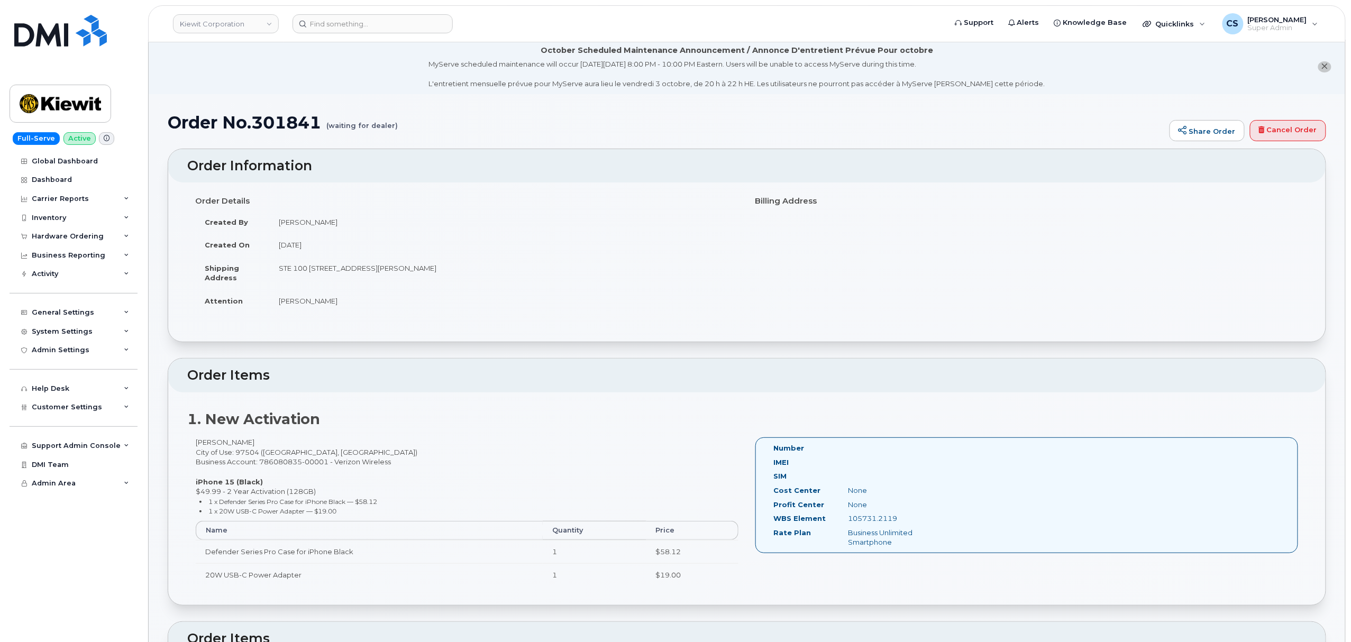
scroll to position [0, 0]
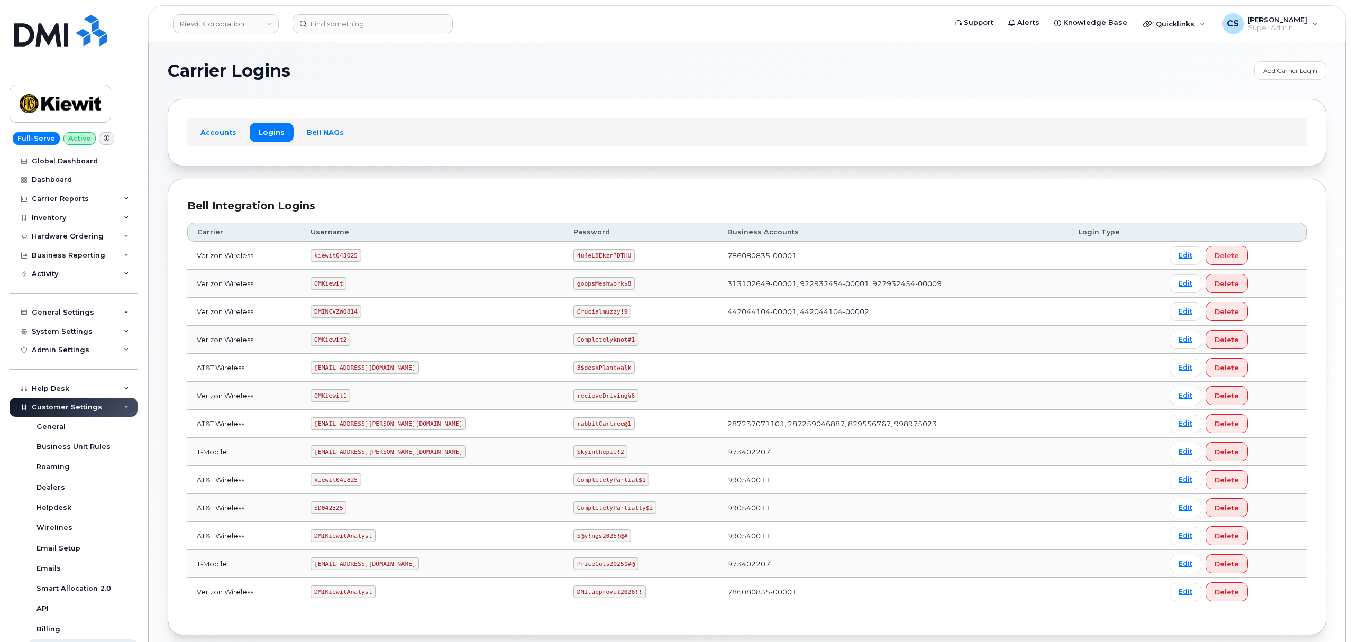
scroll to position [58, 0]
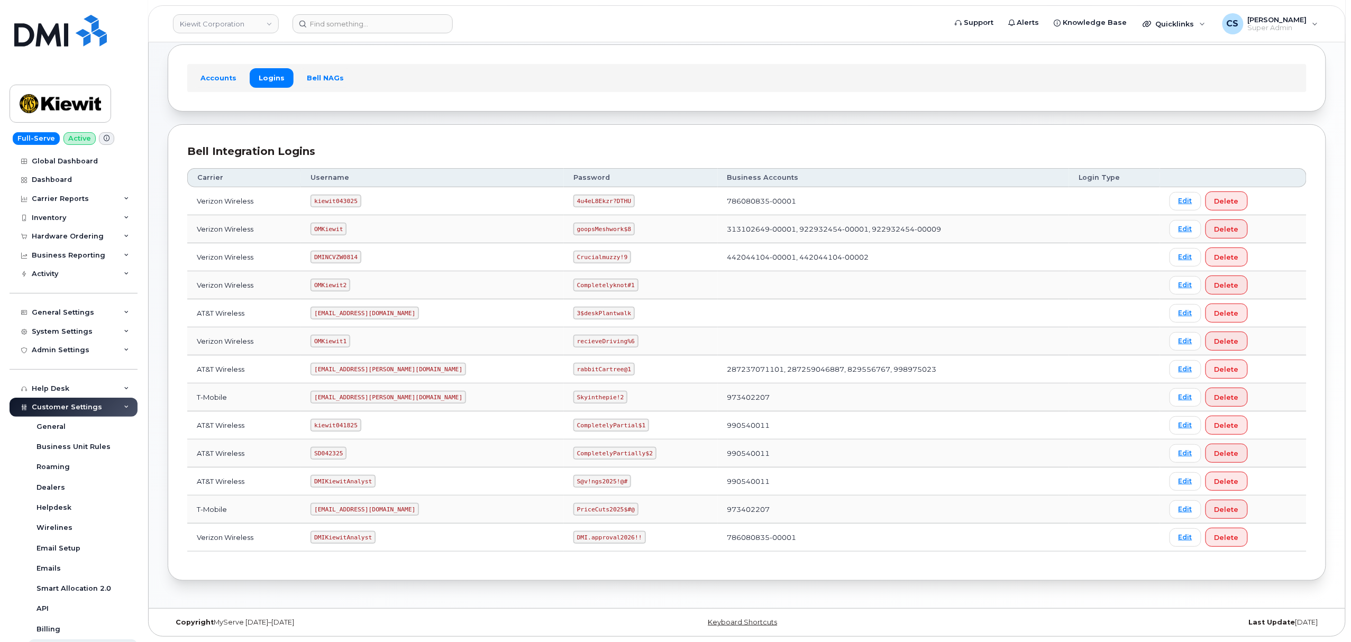
click at [348, 200] on code "kiewit043025" at bounding box center [335, 201] width 50 height 13
copy code "kiewit043025"
drag, startPoint x: 576, startPoint y: 200, endPoint x: 528, endPoint y: 196, distance: 48.8
click at [573, 196] on code "4u4eL8Ekzr?DTHU" at bounding box center [603, 201] width 61 height 13
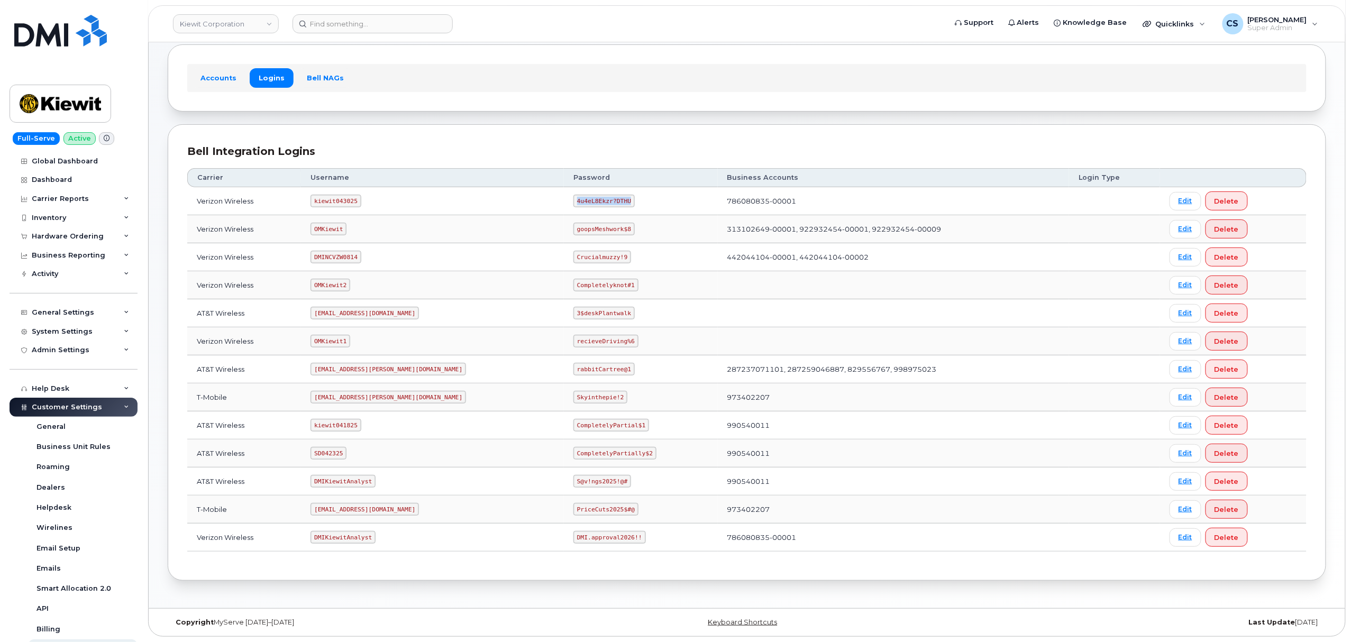
copy code "4u4eL8Ekzr?DTHU"
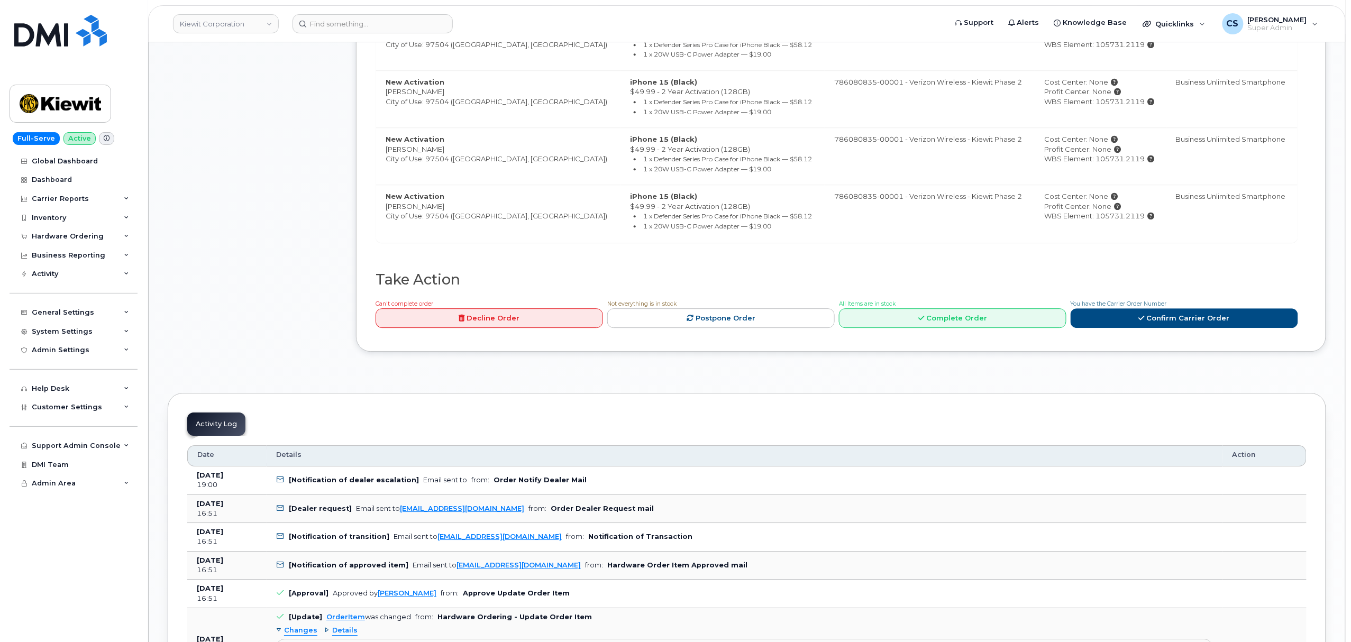
scroll to position [1481, 0]
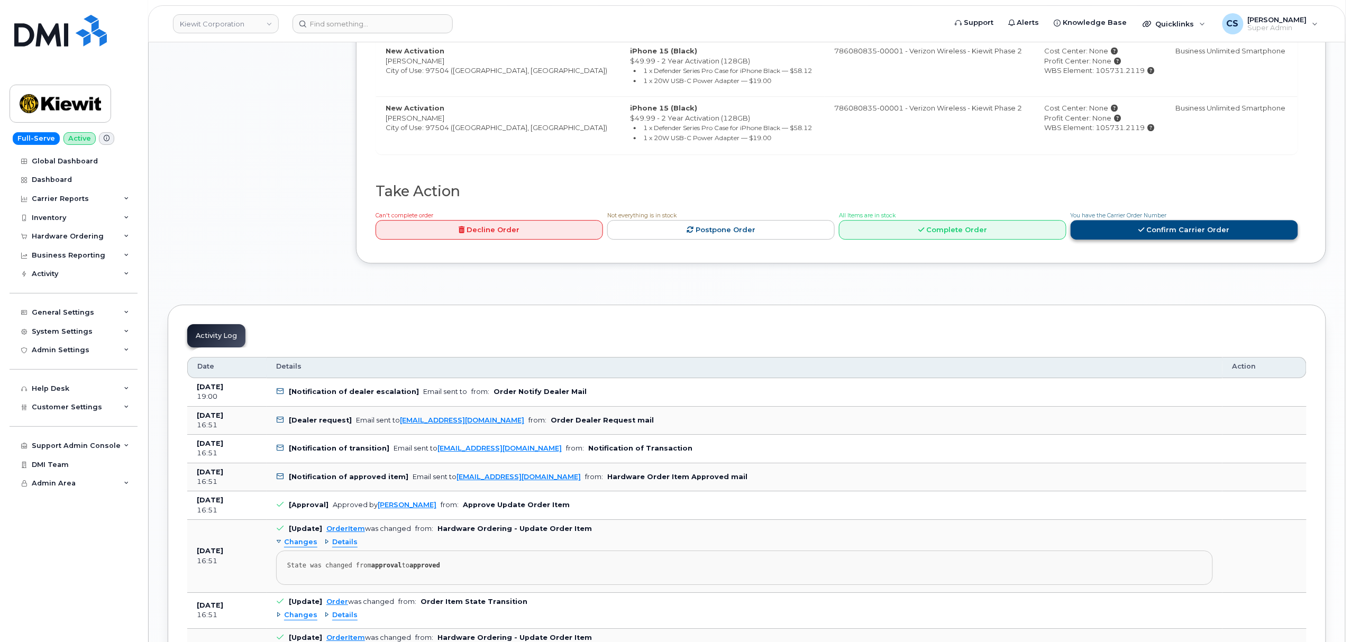
click at [1141, 233] on icon at bounding box center [1142, 229] width 6 height 7
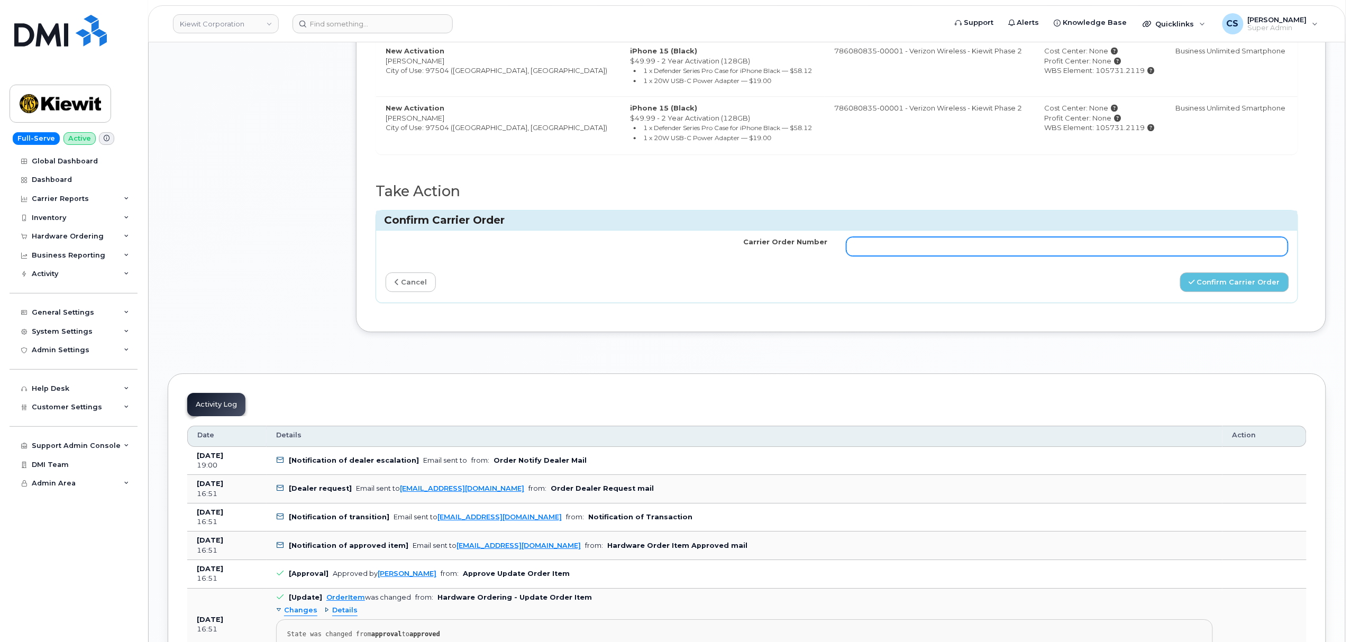
click at [1048, 250] on input "Carrier Order Number" at bounding box center [1067, 246] width 442 height 19
paste input "MB3000596948724"
type input "MB3000596948724"
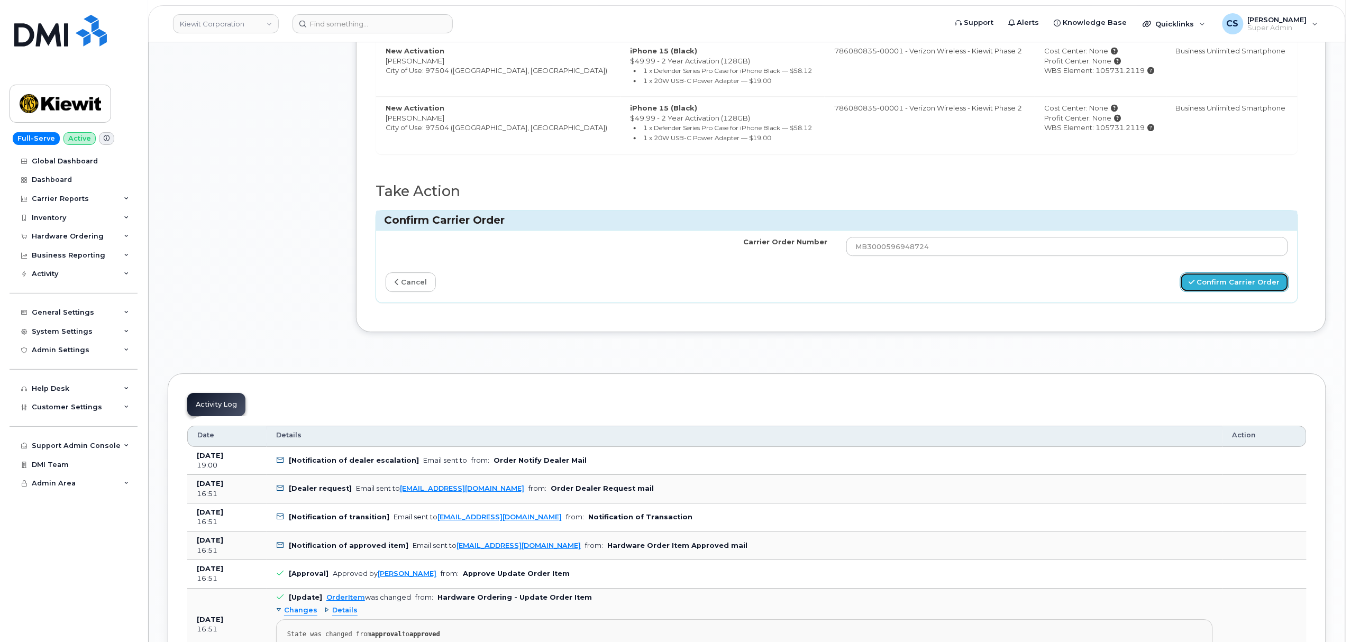
click at [1202, 290] on button "Confirm Carrier Order" at bounding box center [1234, 282] width 109 height 20
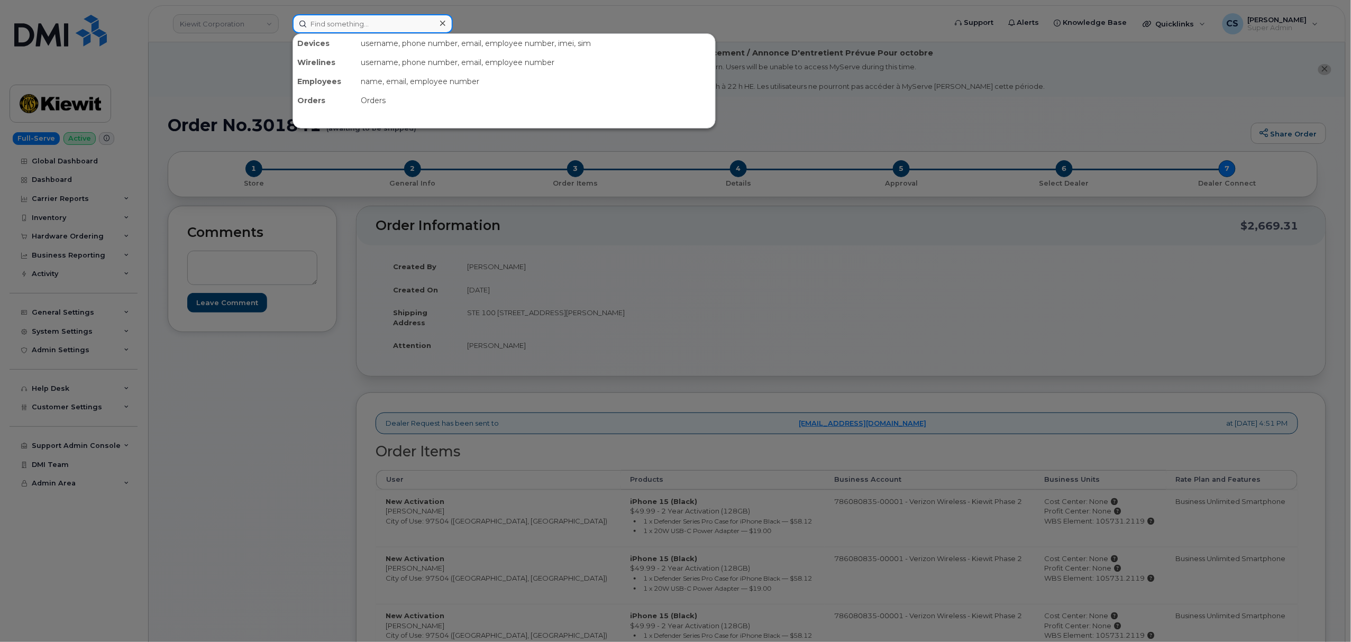
drag, startPoint x: 1344, startPoint y: 202, endPoint x: 339, endPoint y: 25, distance: 1019.6
click at [339, 25] on input at bounding box center [372, 23] width 160 height 19
paste input "MB3000596948724"
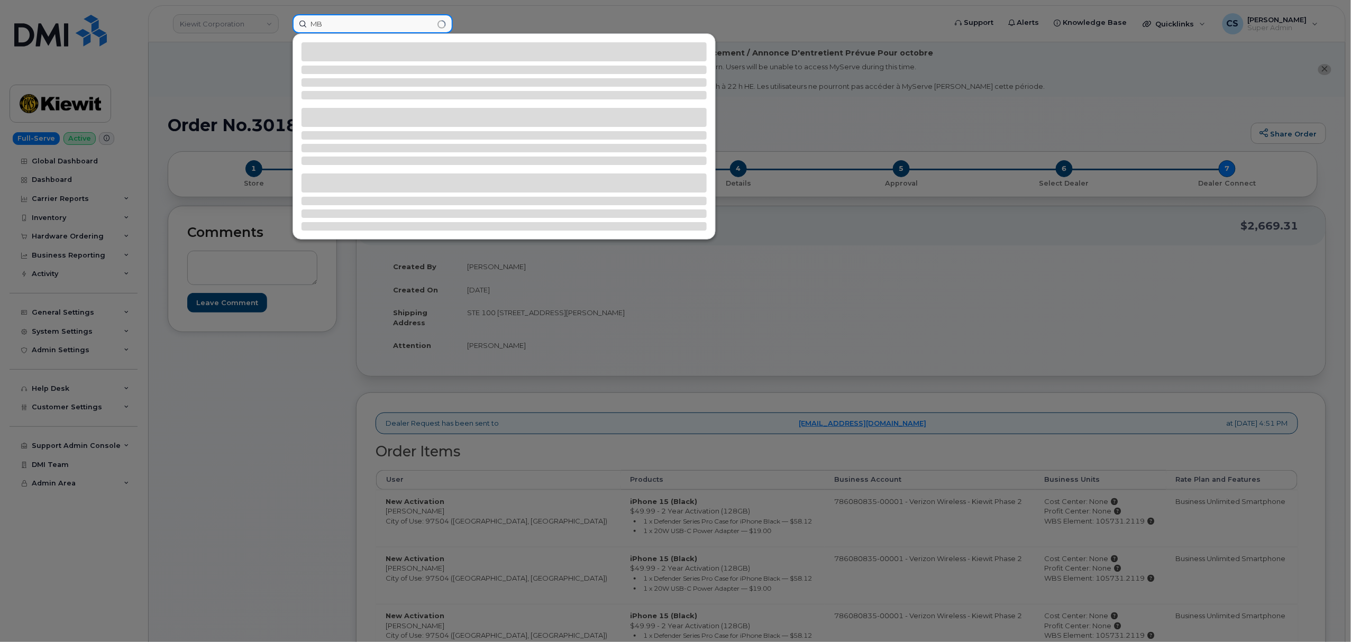
type input "M"
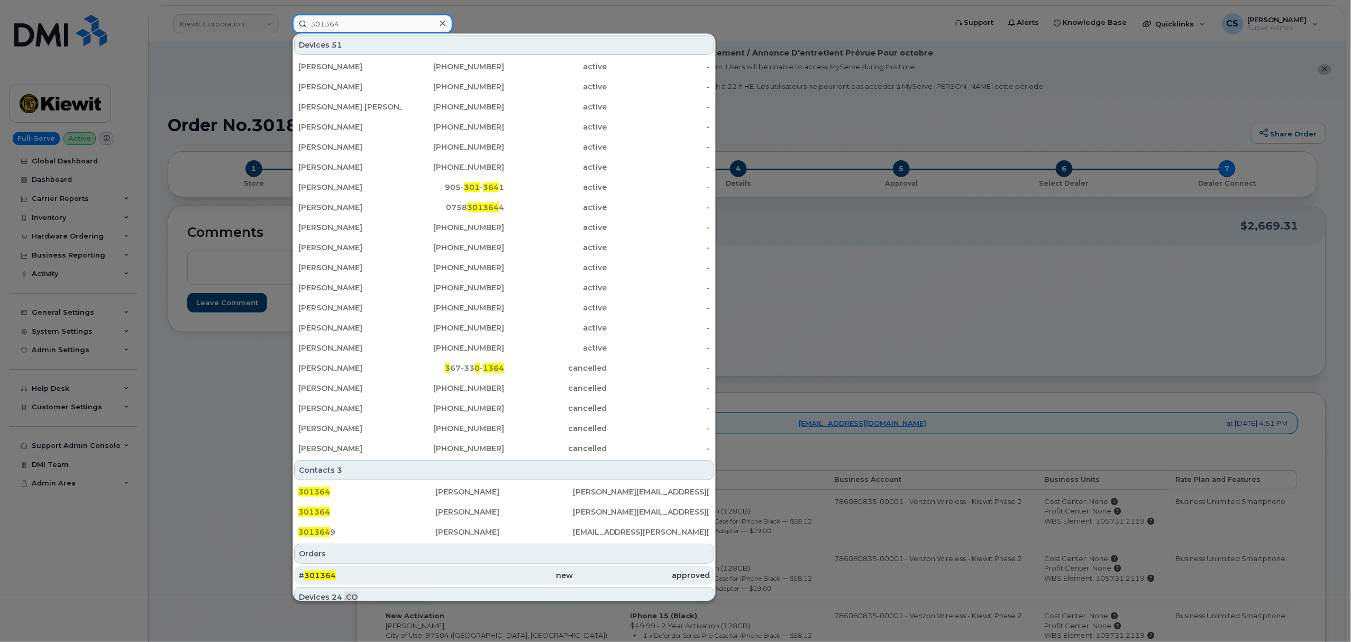
type input "301364"
click at [329, 572] on div "# 301364" at bounding box center [366, 575] width 137 height 11
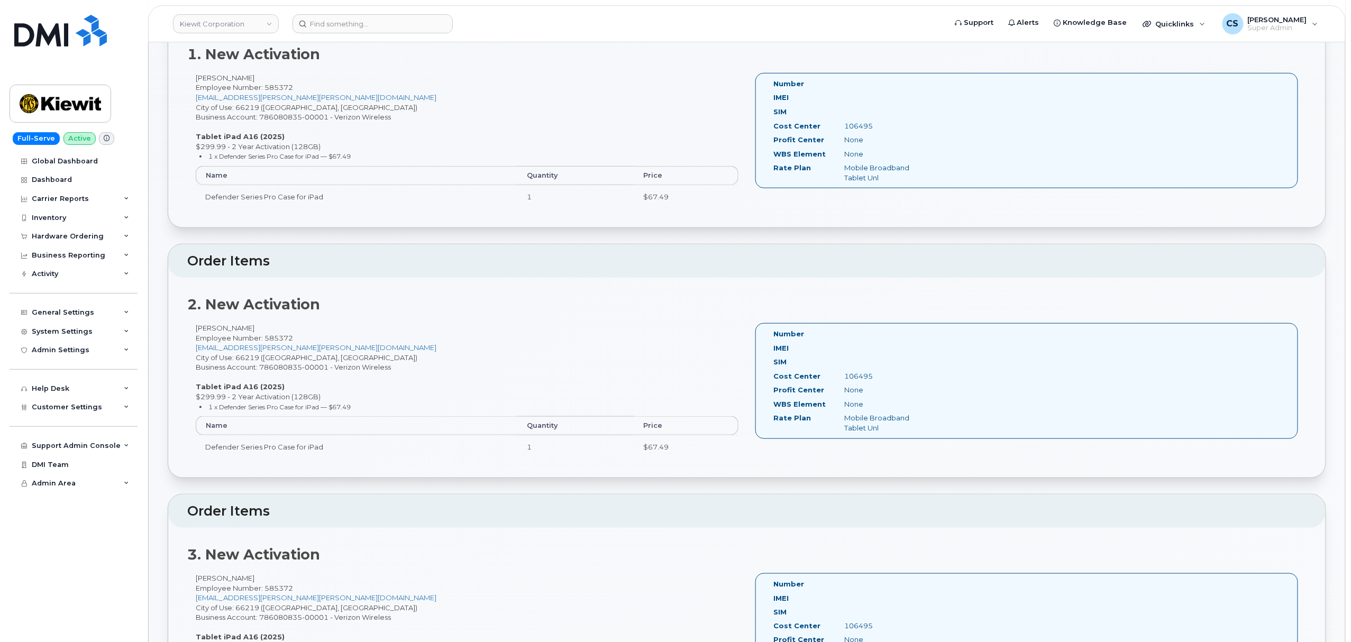
scroll to position [352, 0]
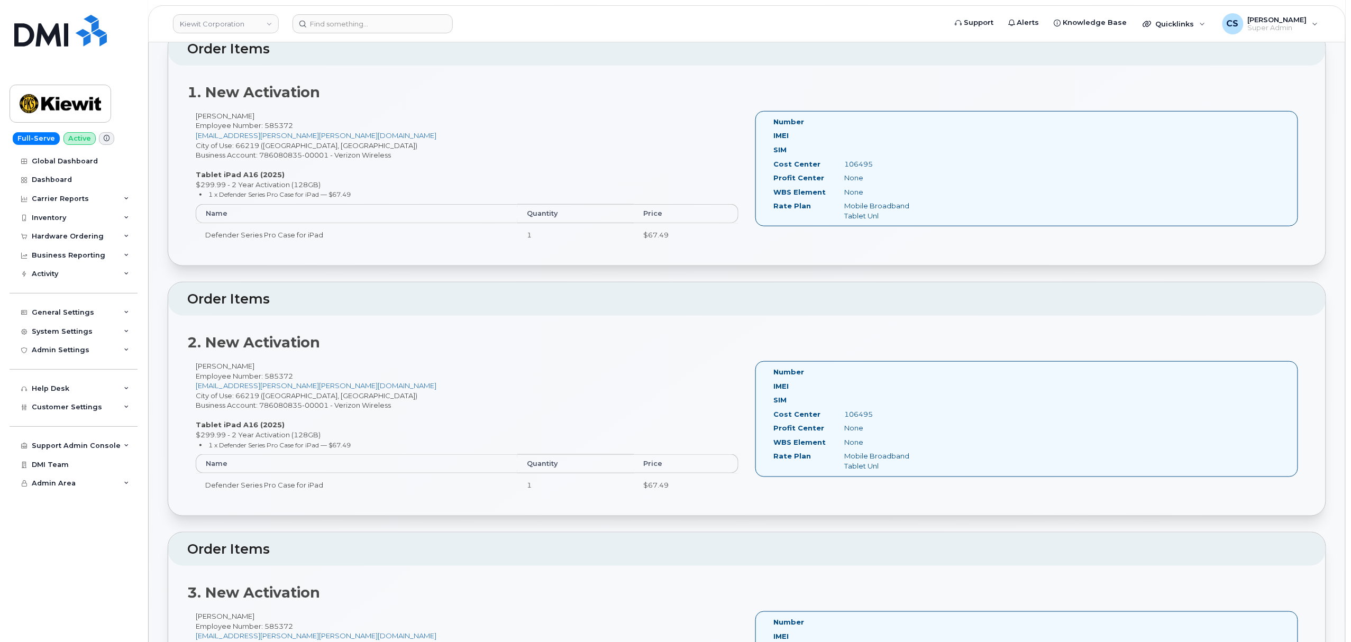
click at [206, 366] on div "[PERSON_NAME] Employee Number: 585372 [EMAIL_ADDRESS][PERSON_NAME][PERSON_NAME]…" at bounding box center [466, 433] width 559 height 145
copy div "Dakota"
click at [231, 371] on div "[PERSON_NAME] Employee Number: 585372 [EMAIL_ADDRESS][PERSON_NAME][PERSON_NAME]…" at bounding box center [466, 433] width 559 height 145
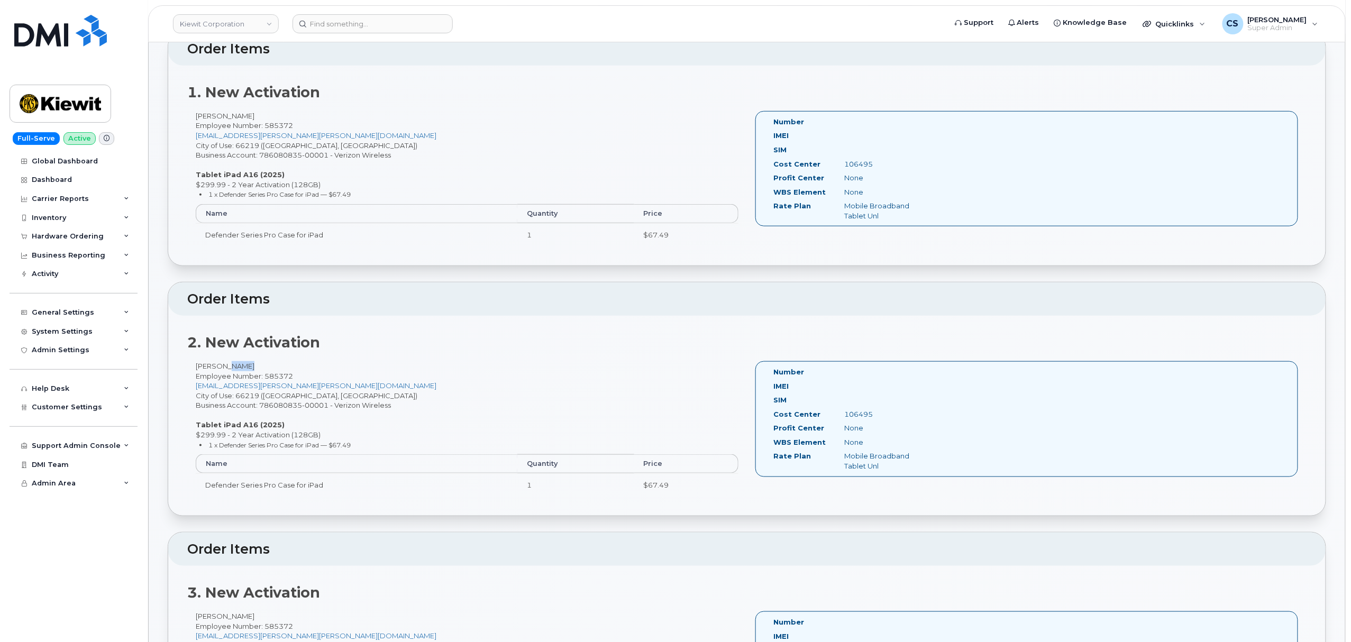
copy div "[PERSON_NAME]"
drag, startPoint x: 898, startPoint y: 164, endPoint x: 860, endPoint y: 165, distance: 38.1
click at [860, 165] on div "106495" at bounding box center [885, 164] width 99 height 10
click at [851, 417] on div "106495" at bounding box center [885, 414] width 99 height 10
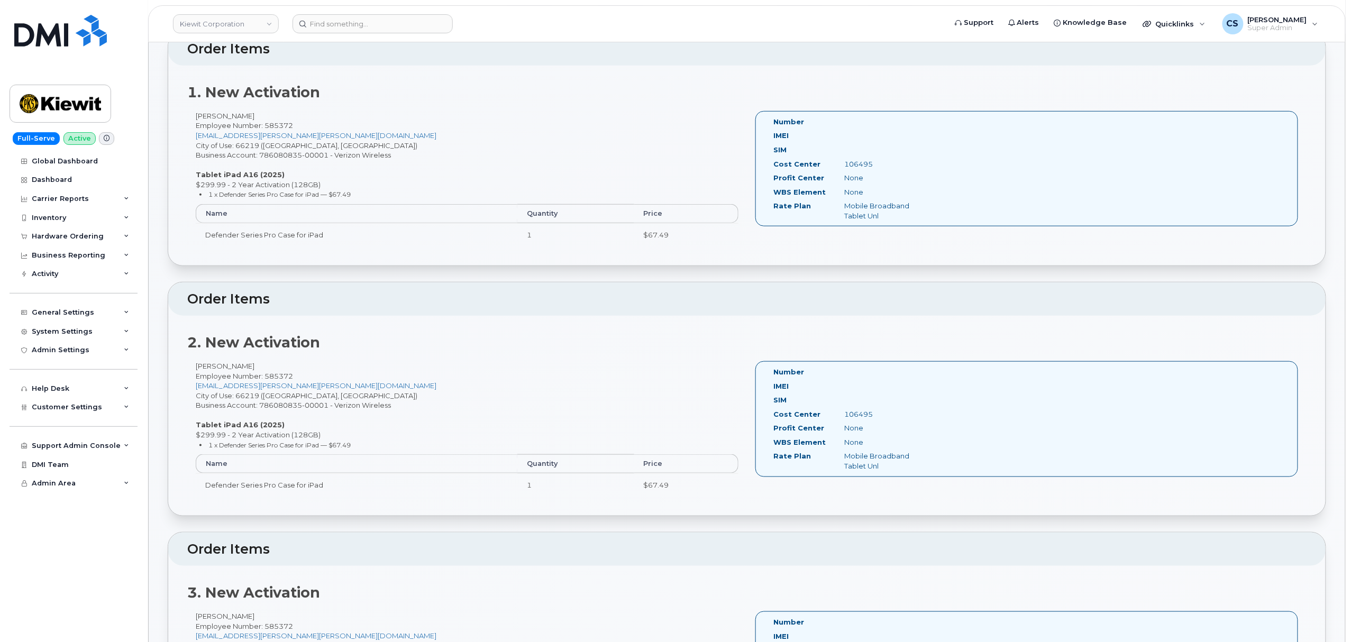
copy div "106495"
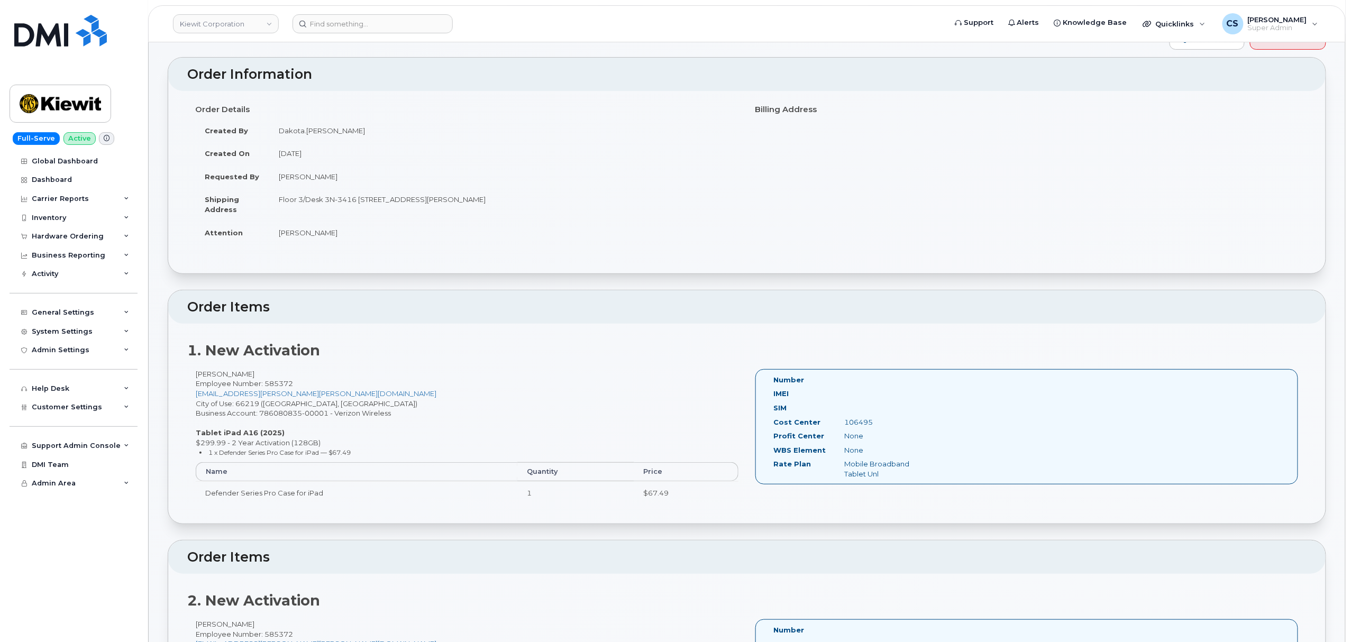
scroll to position [70, 0]
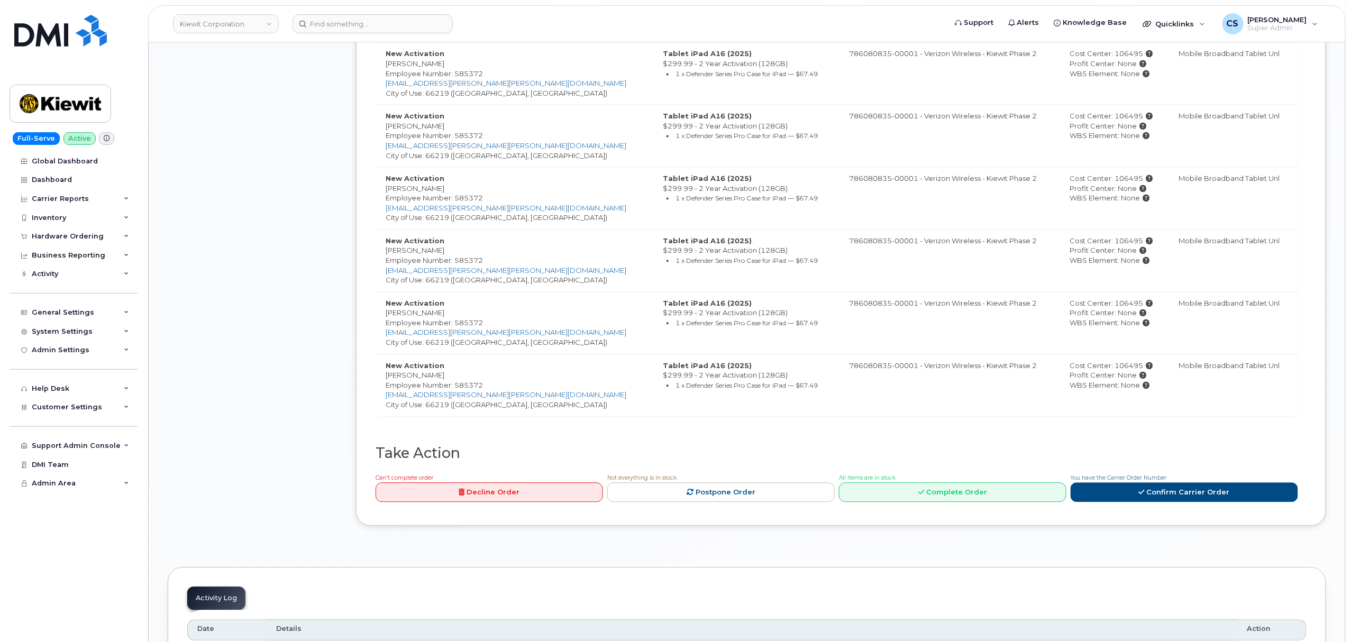
scroll to position [1128, 0]
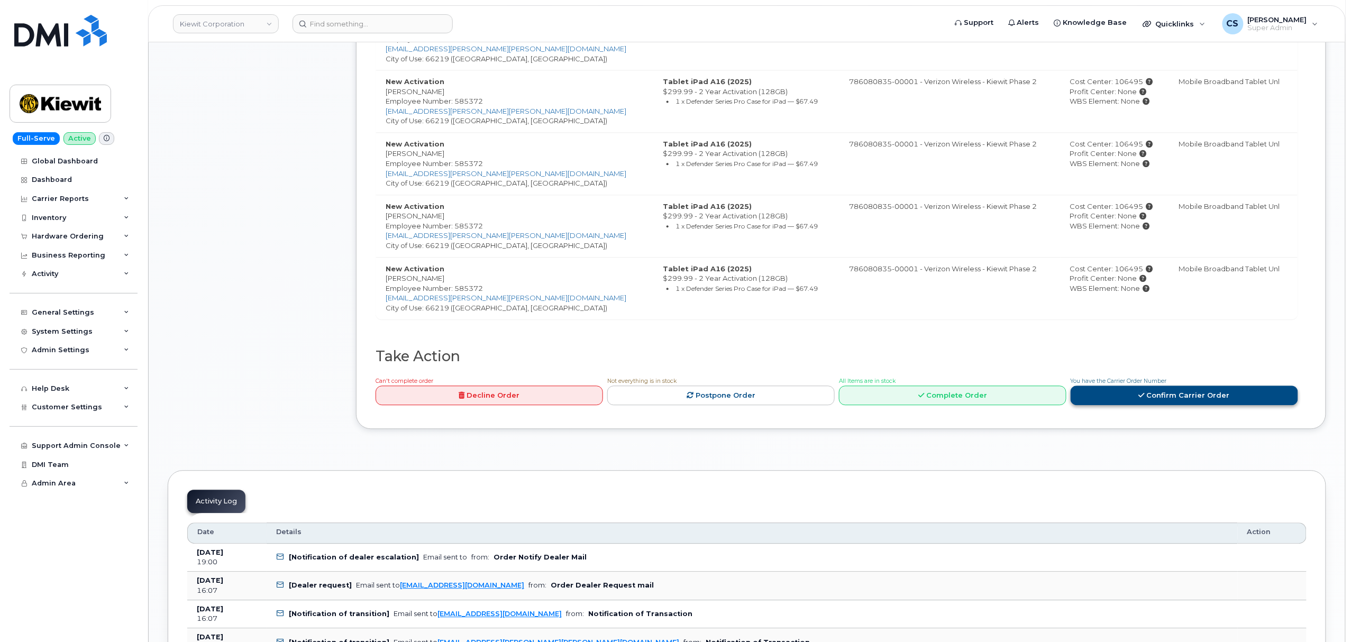
click at [1174, 399] on link "Confirm Carrier Order" at bounding box center [1183, 396] width 227 height 20
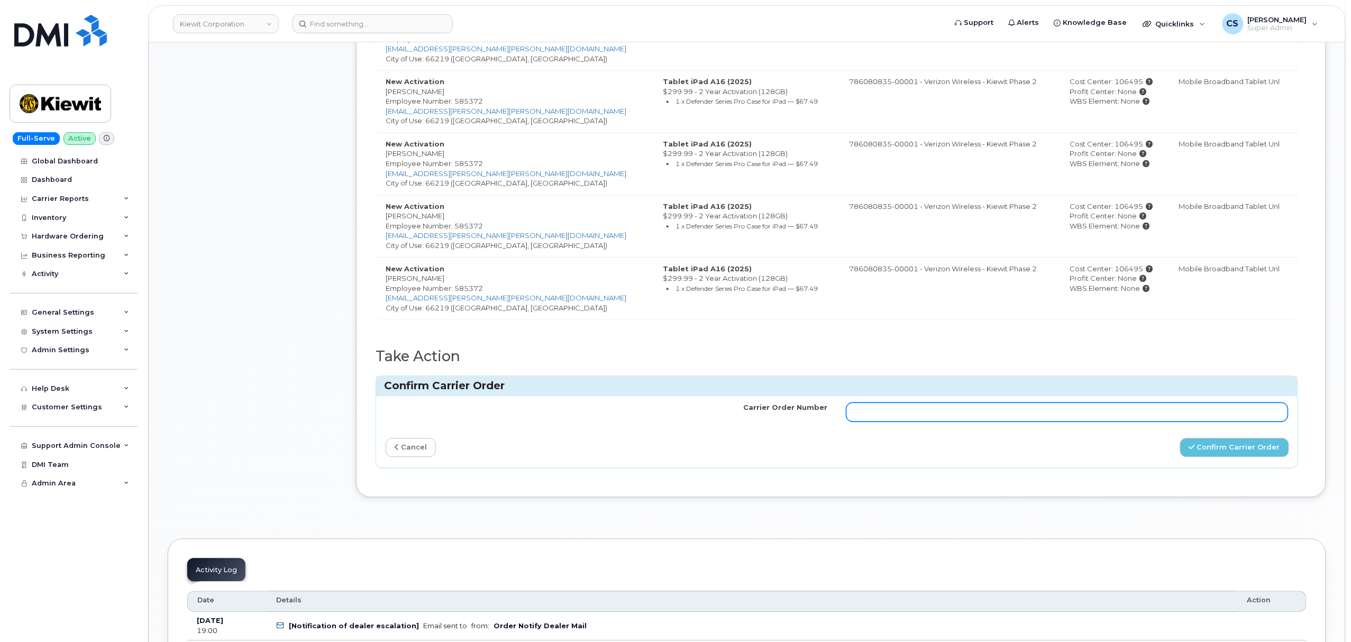
click at [940, 419] on input "Carrier Order Number" at bounding box center [1067, 411] width 442 height 19
paste input "MB3000596954183"
type input "MB3000596954183"
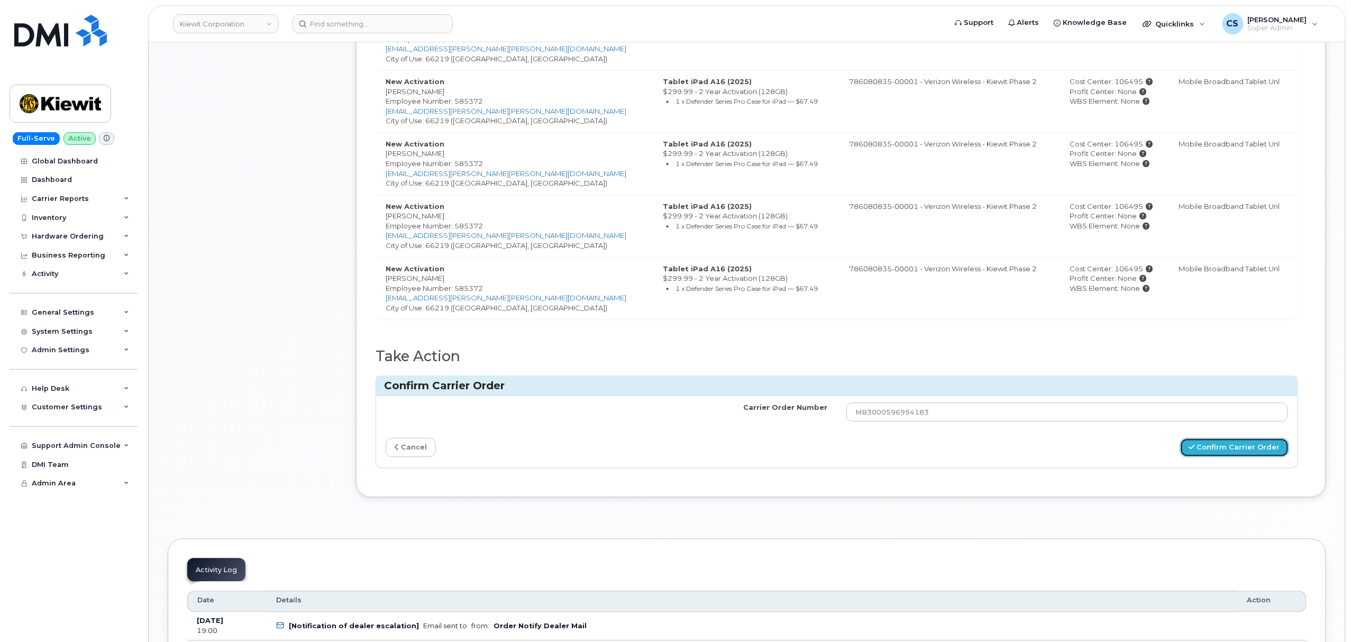
click at [1212, 451] on button "Confirm Carrier Order" at bounding box center [1234, 448] width 109 height 20
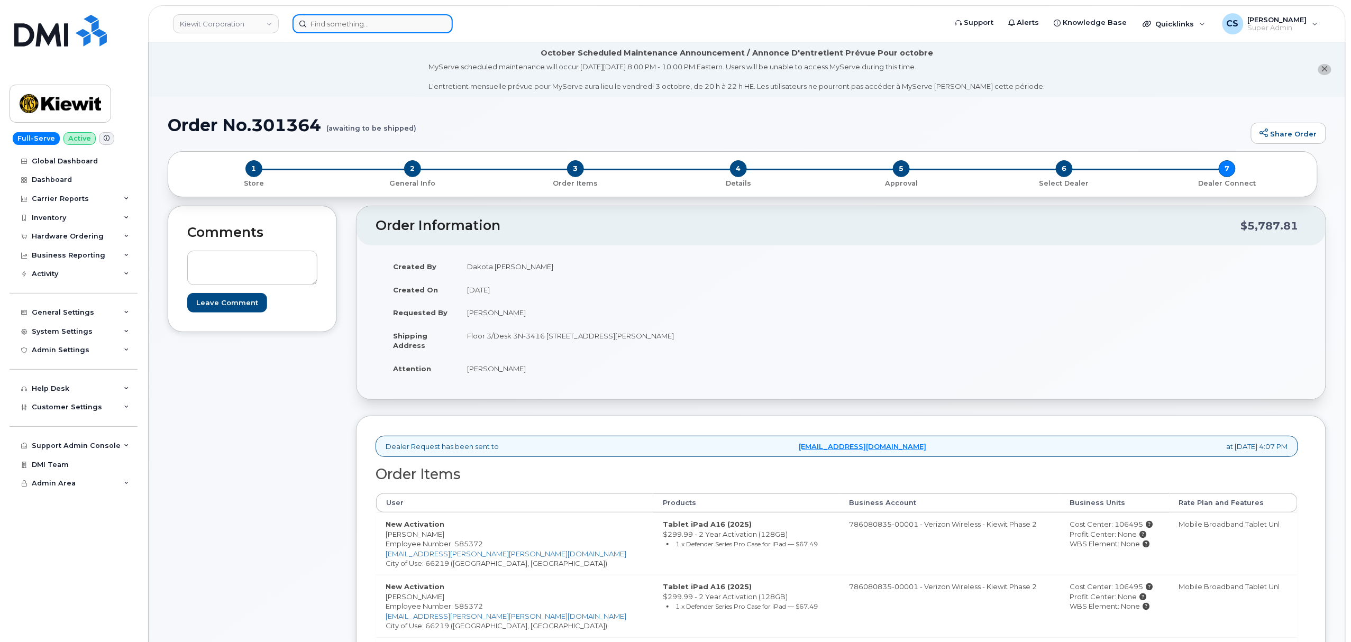
click at [386, 25] on input at bounding box center [372, 23] width 160 height 19
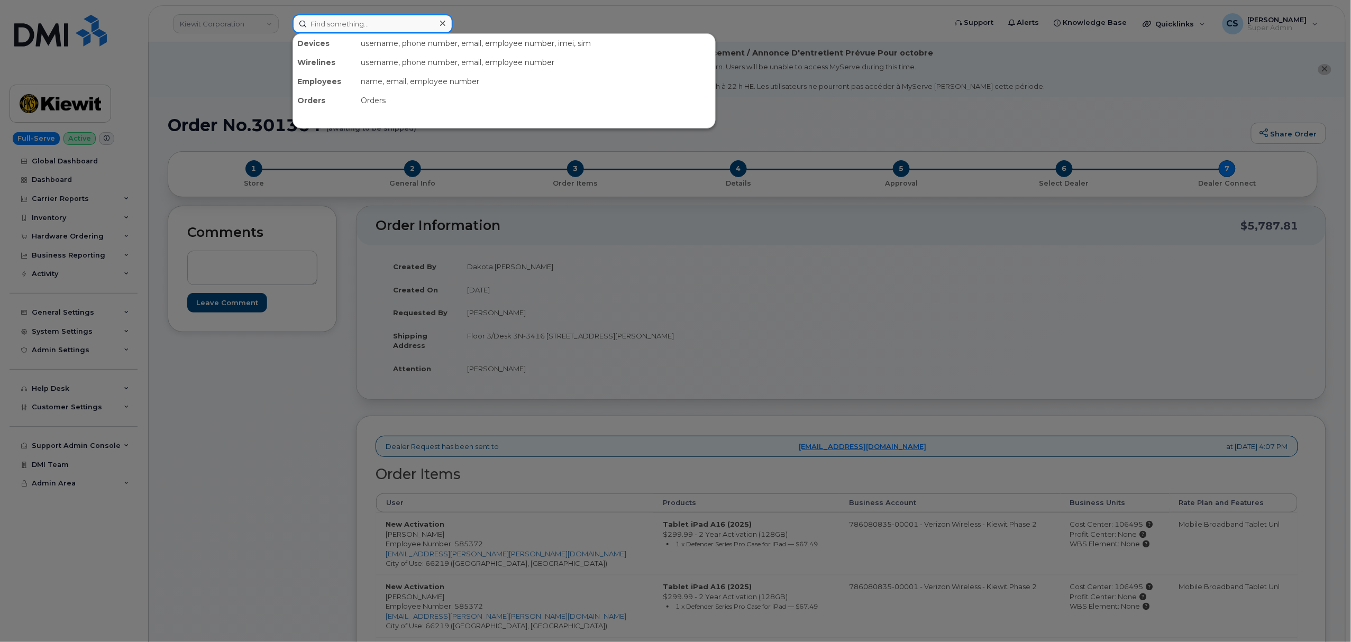
paste input "4352995093"
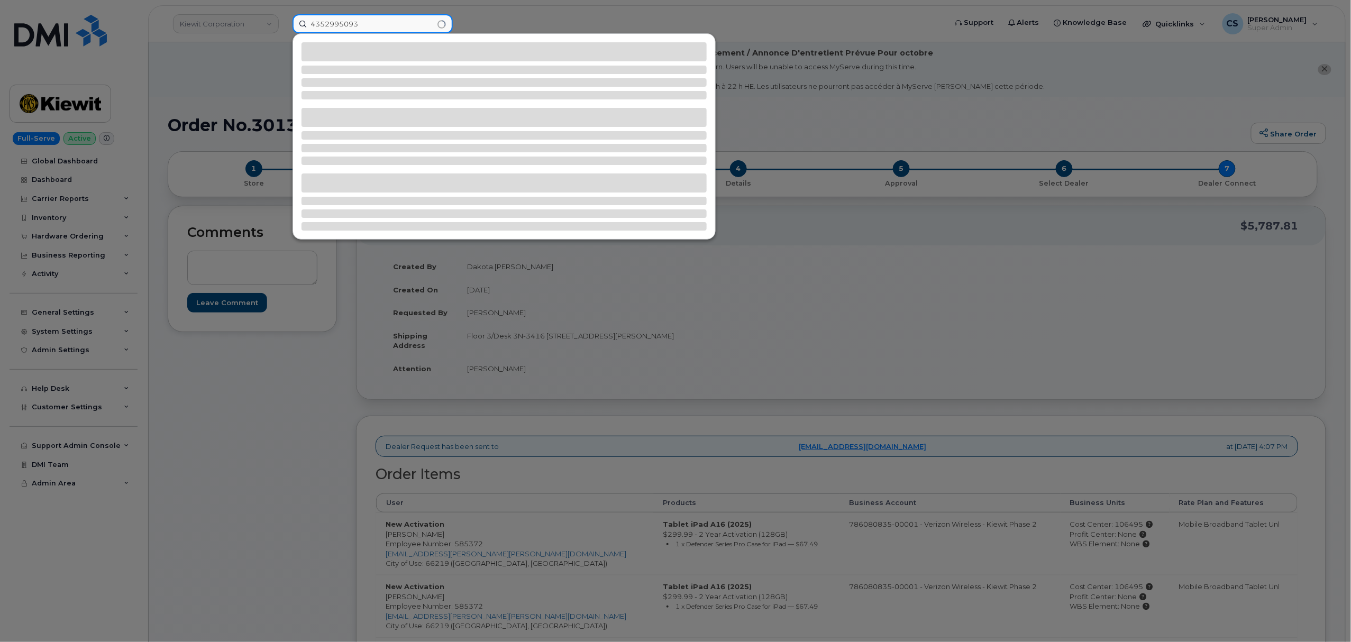
type input "4352995093"
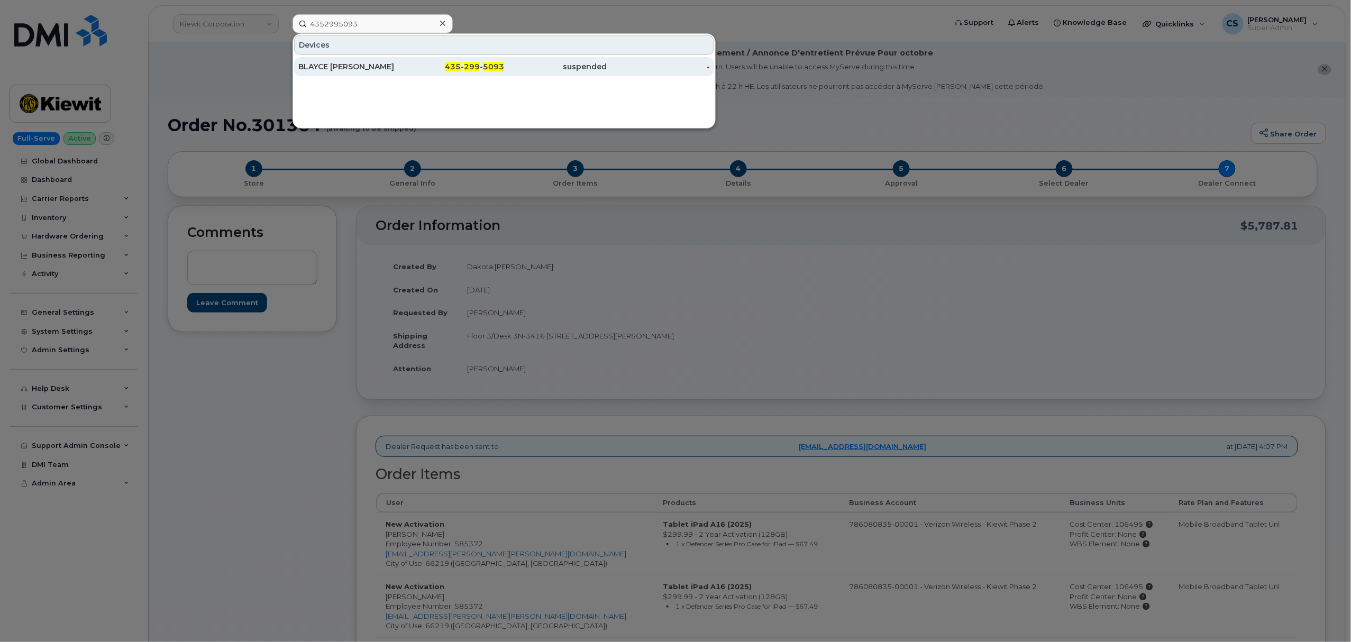
click at [474, 68] on span "299" at bounding box center [472, 67] width 16 height 10
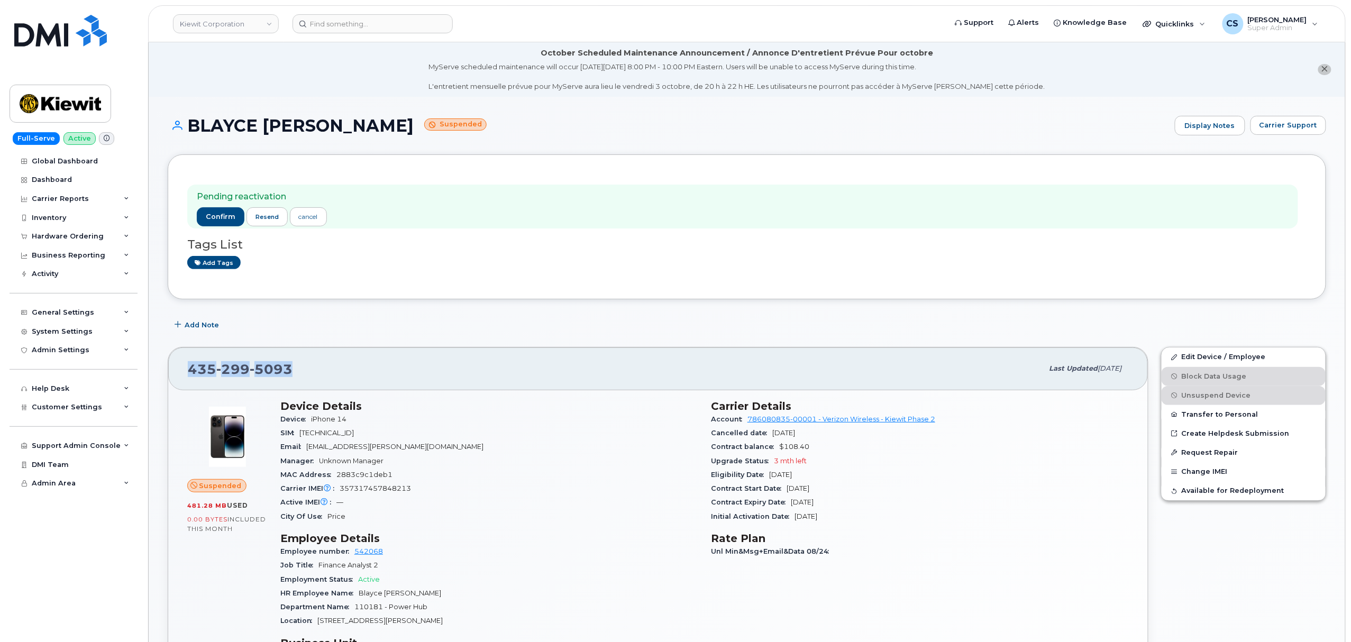
drag, startPoint x: 299, startPoint y: 369, endPoint x: 176, endPoint y: 379, distance: 123.6
click at [176, 379] on div "435 299 5093 Last updated Sep 25, 2025" at bounding box center [657, 368] width 979 height 42
copy span "435 299 5093"
click at [208, 214] on span "confirm" at bounding box center [221, 217] width 30 height 10
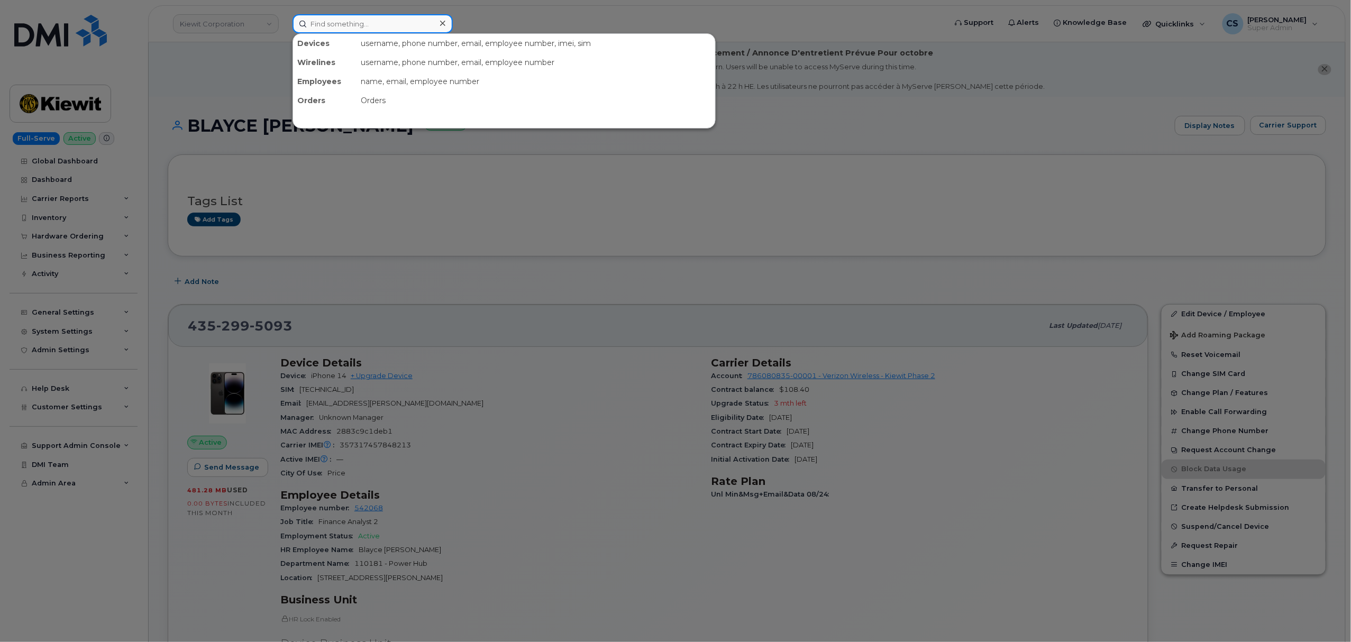
click at [333, 25] on input at bounding box center [372, 23] width 160 height 19
paste input "301857"
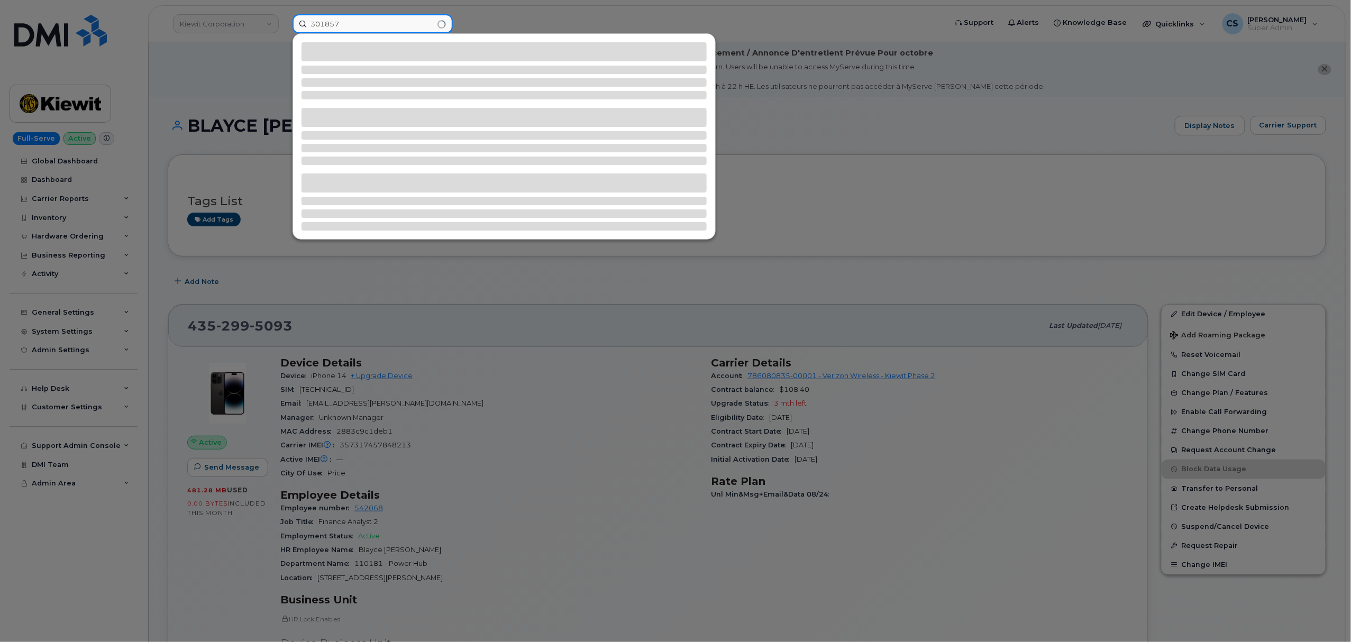
type input "301857"
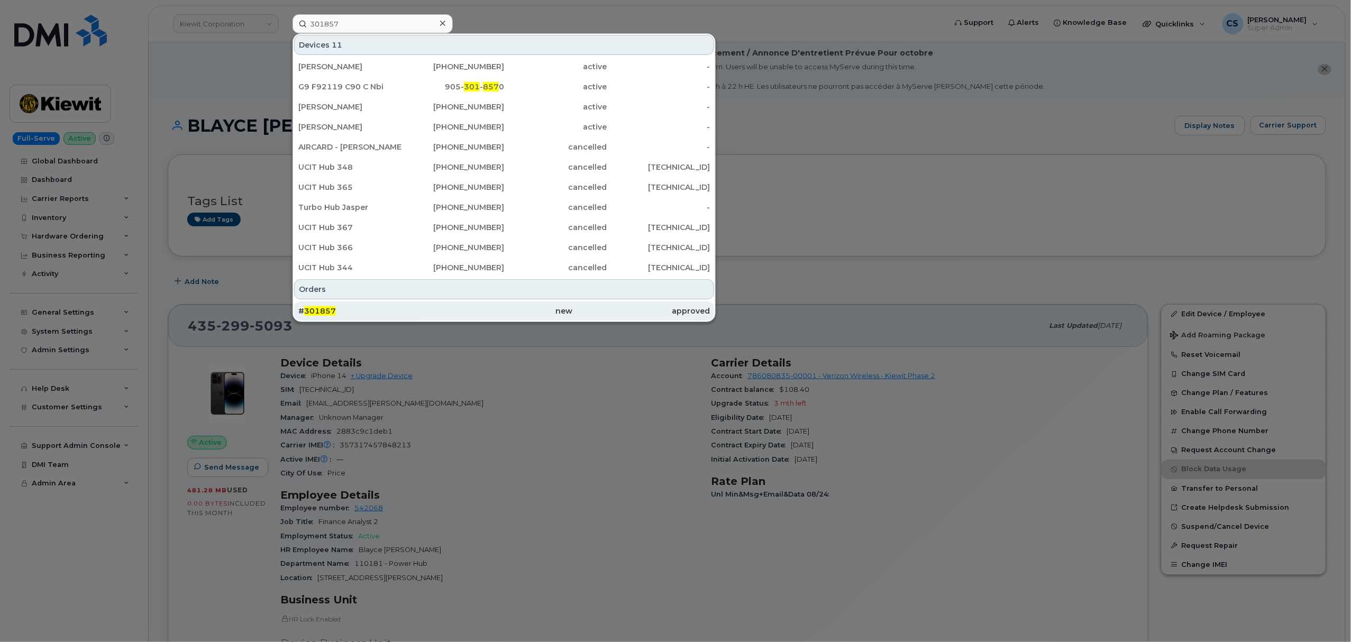
click at [315, 312] on span "301857" at bounding box center [320, 311] width 32 height 10
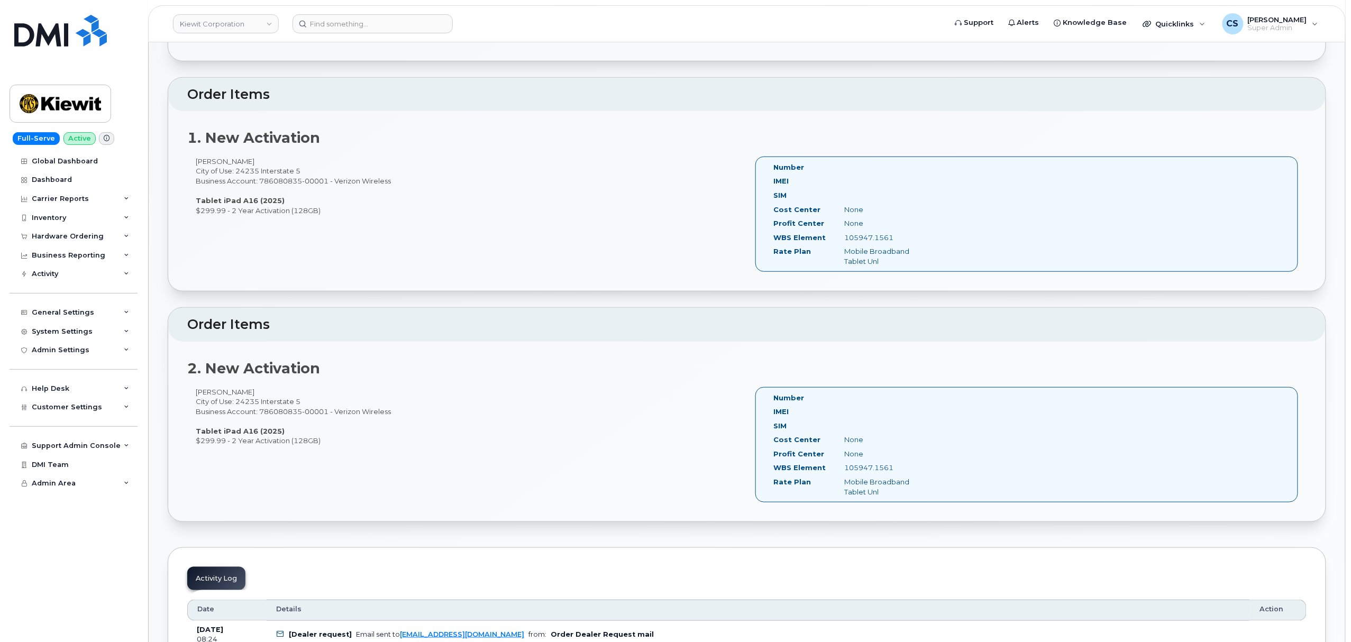
scroll to position [282, 0]
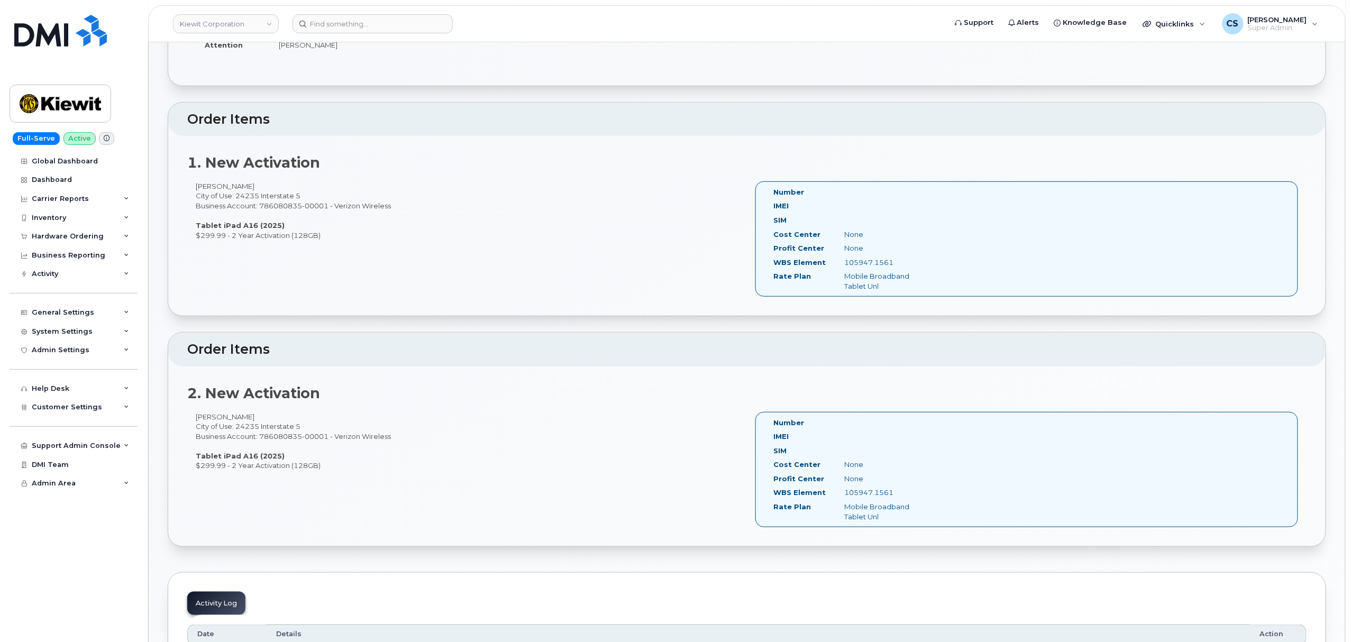
click at [204, 187] on div "Ronald Mcdougall City of Use: 24235 Interstate 5 Business Account: 786080835-00…" at bounding box center [466, 210] width 559 height 59
copy div "Ronald"
click at [240, 187] on div "Ronald Mcdougall City of Use: 24235 Interstate 5 Business Account: 786080835-00…" at bounding box center [466, 210] width 559 height 59
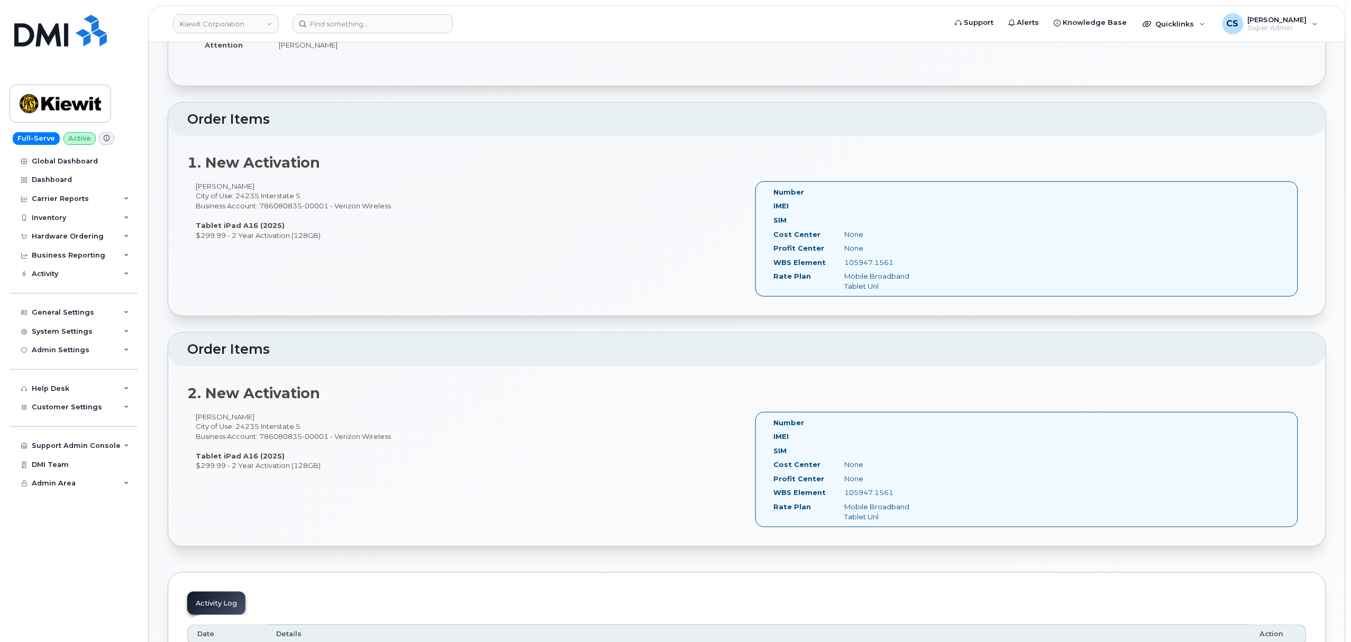
copy div "Mcdougall"
drag, startPoint x: 901, startPoint y: 262, endPoint x: 845, endPoint y: 263, distance: 56.6
click at [845, 263] on div "105947.1561" at bounding box center [885, 263] width 99 height 10
copy div "105947.1561"
click at [220, 415] on div "Nathan Helgerson City of Use: 24235 Interstate 5 Business Account: 786080835-00…" at bounding box center [466, 441] width 559 height 59
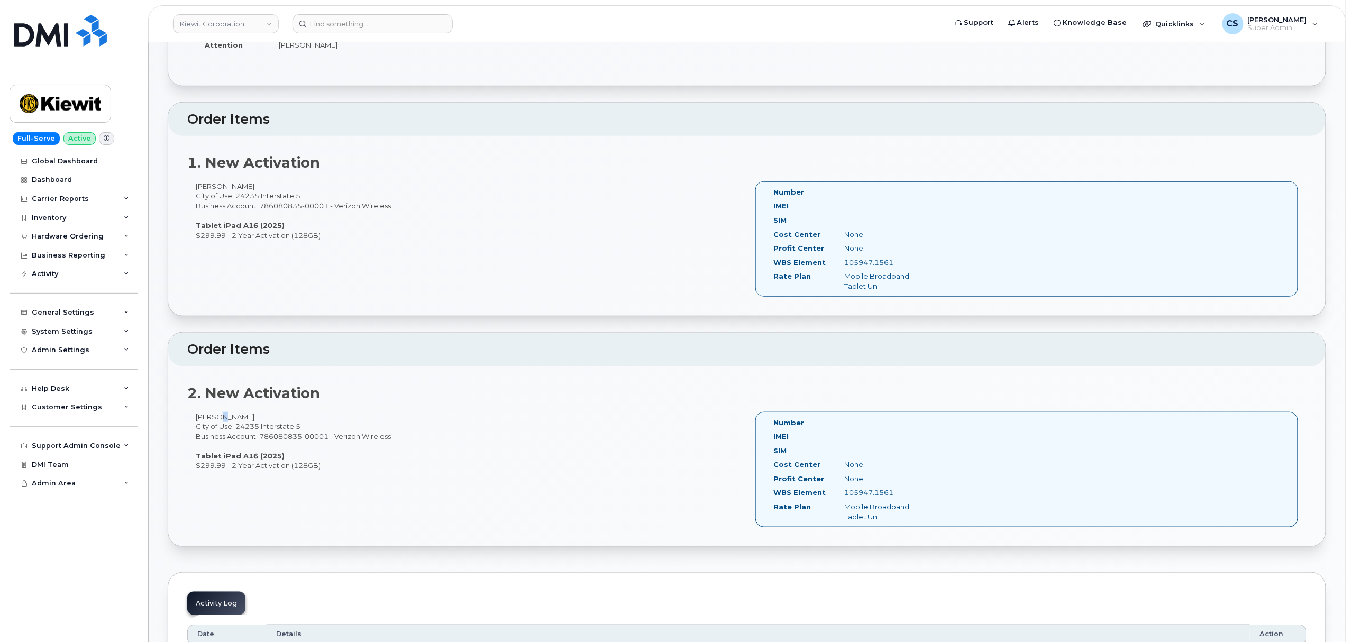
click at [220, 413] on div "Nathan Helgerson City of Use: 24235 Interstate 5 Business Account: 786080835-00…" at bounding box center [466, 441] width 559 height 59
click at [210, 420] on div "Nathan Helgerson City of Use: 24235 Interstate 5 Business Account: 786080835-00…" at bounding box center [466, 441] width 559 height 59
copy div "Nathan"
click at [237, 415] on div "Nathan Helgerson City of Use: 24235 Interstate 5 Business Account: 786080835-00…" at bounding box center [466, 441] width 559 height 59
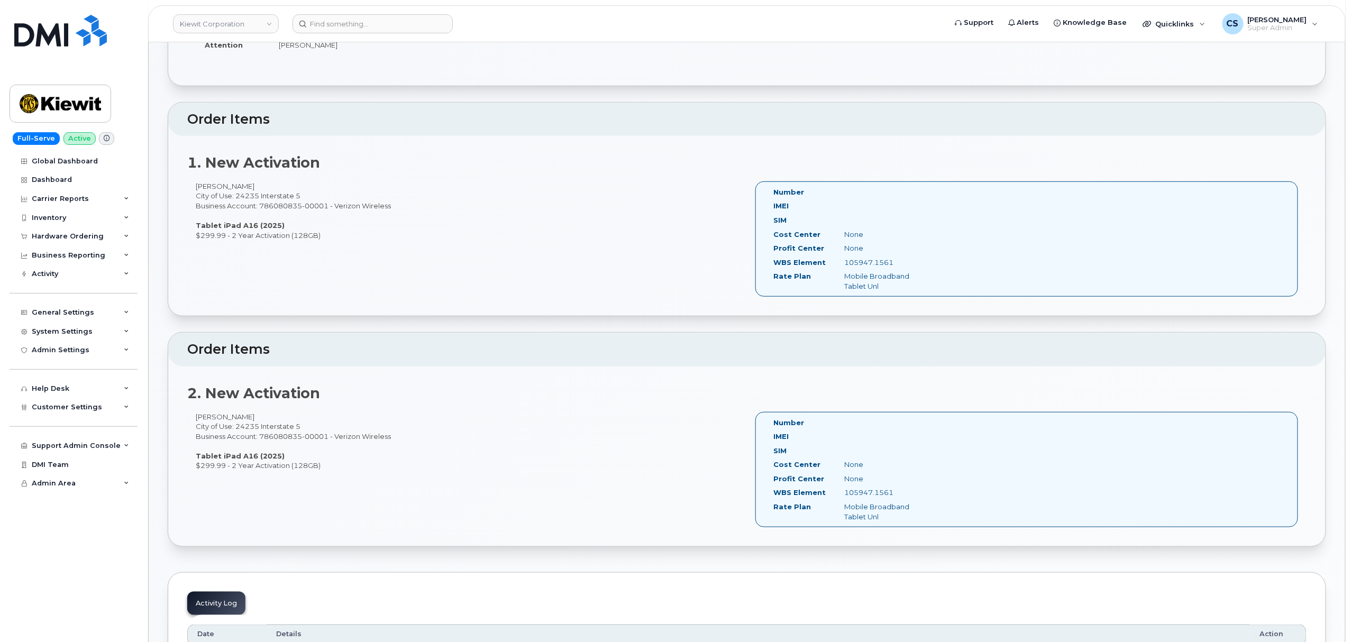
click at [237, 419] on div "Nathan Helgerson City of Use: 24235 Interstate 5 Business Account: 786080835-00…" at bounding box center [466, 441] width 559 height 59
copy div "Helgerson"
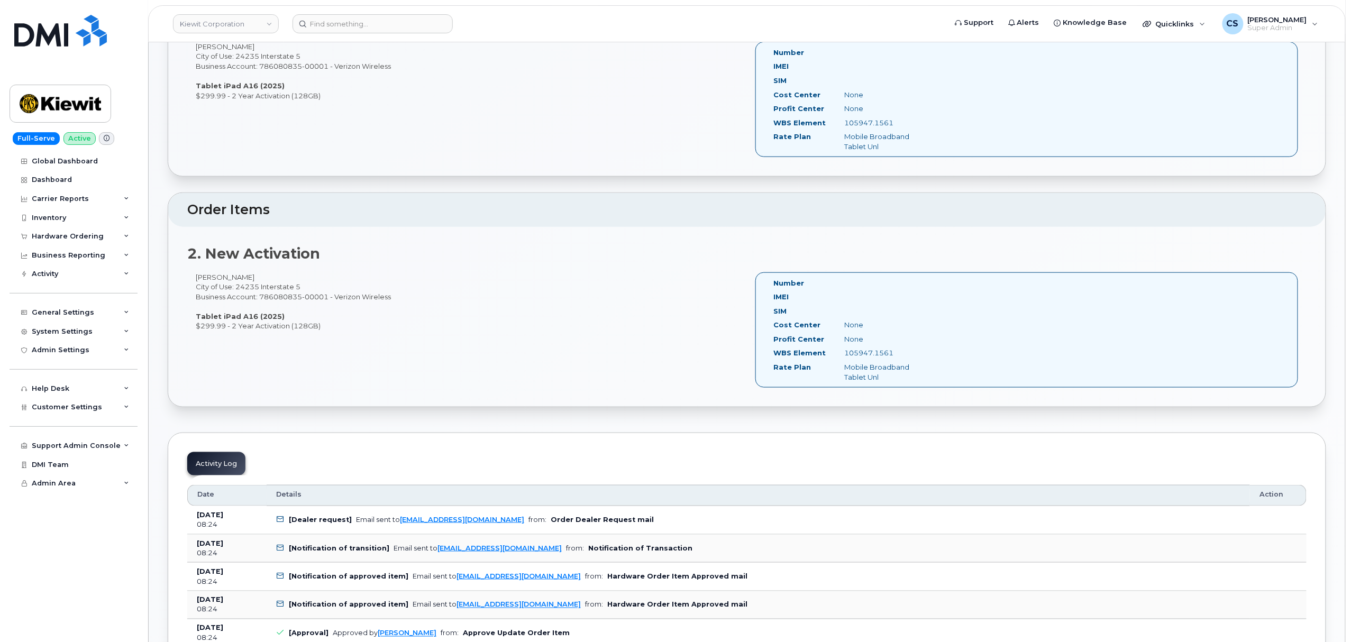
scroll to position [423, 0]
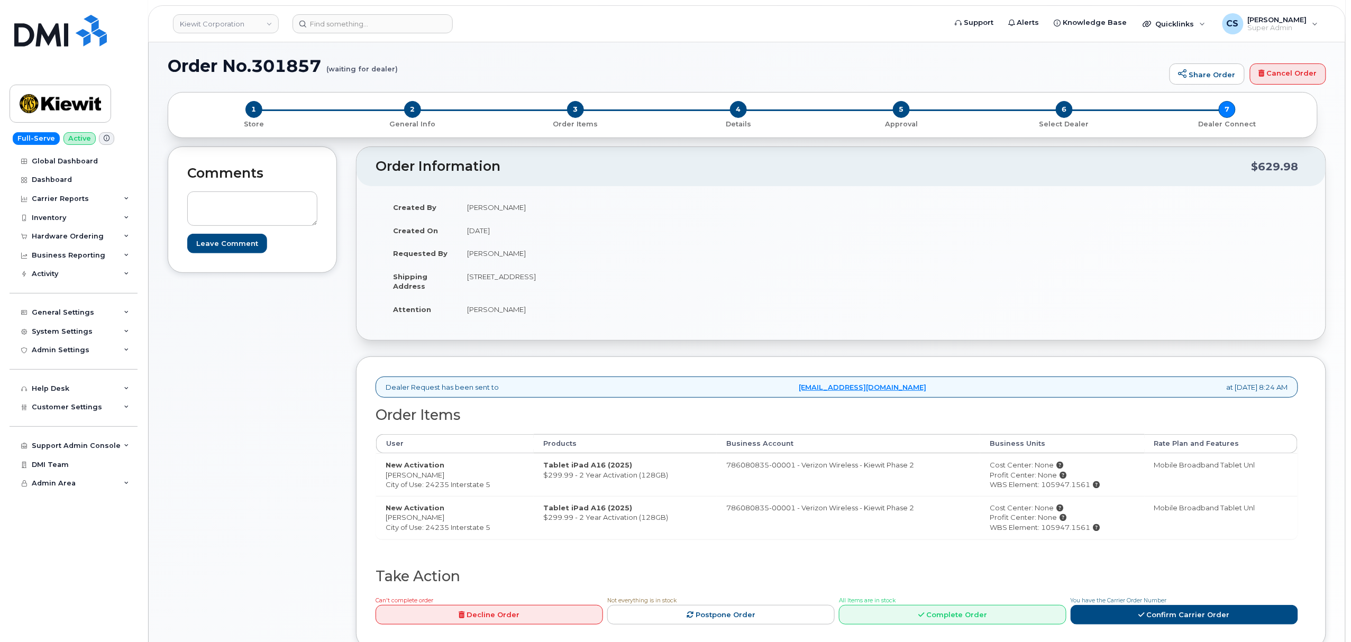
scroll to position [141, 0]
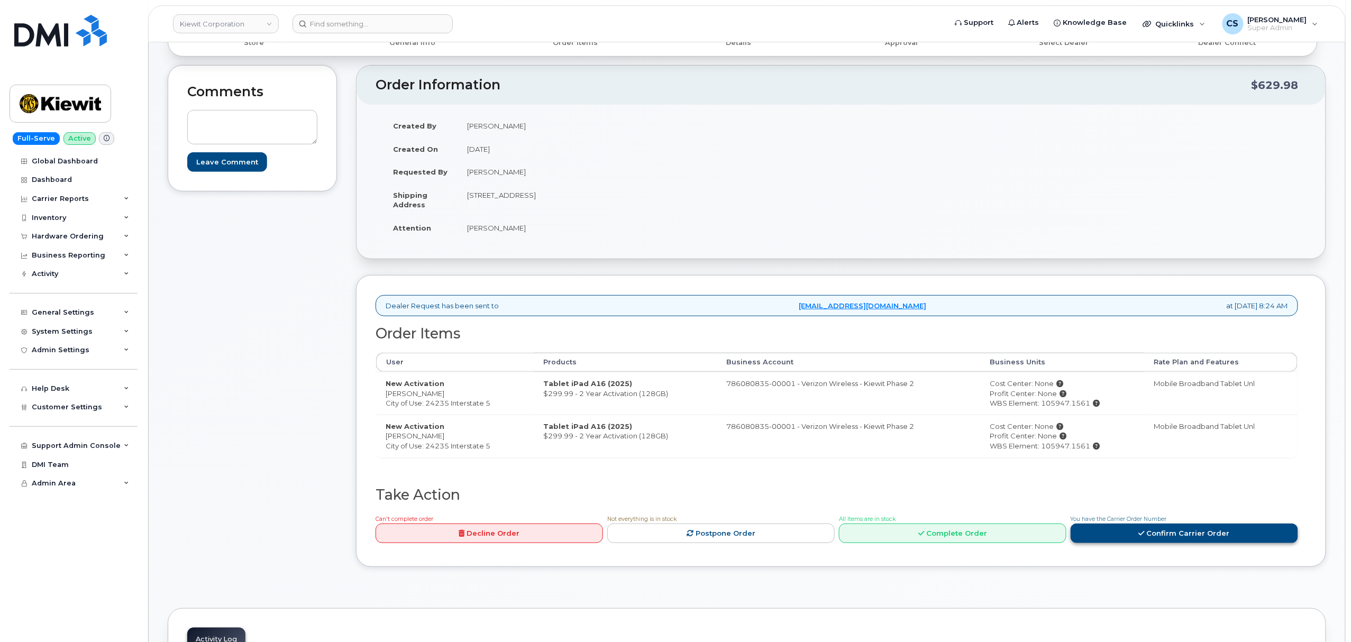
click at [1126, 538] on link "Confirm Carrier Order" at bounding box center [1183, 534] width 227 height 20
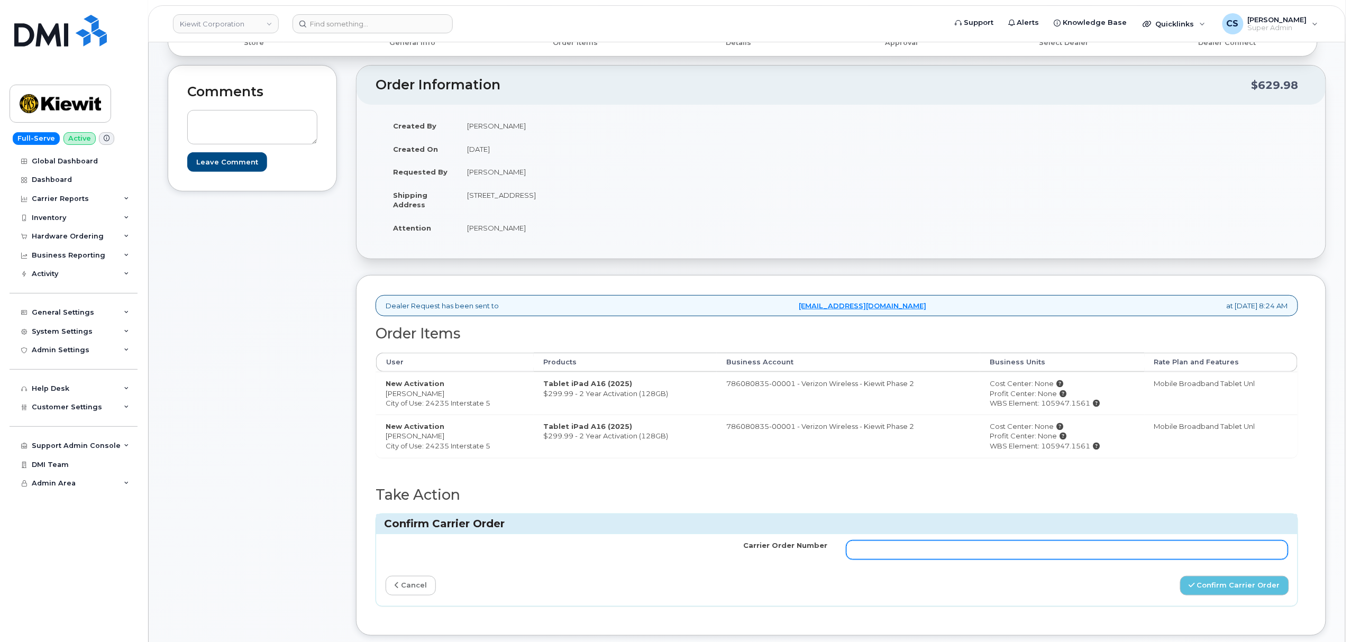
click at [908, 547] on input "Carrier Order Number" at bounding box center [1067, 549] width 442 height 19
paste input "MB3000596958316"
type input "MB3000596958316"
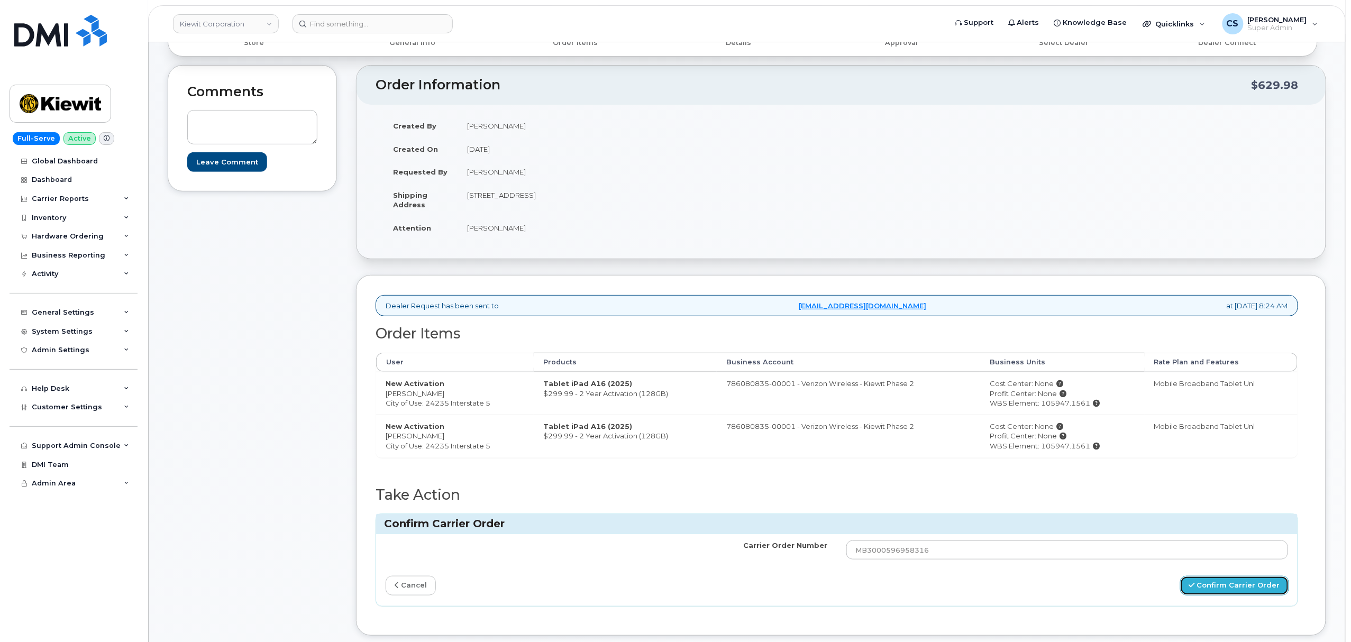
click at [1234, 587] on button "Confirm Carrier Order" at bounding box center [1234, 586] width 109 height 20
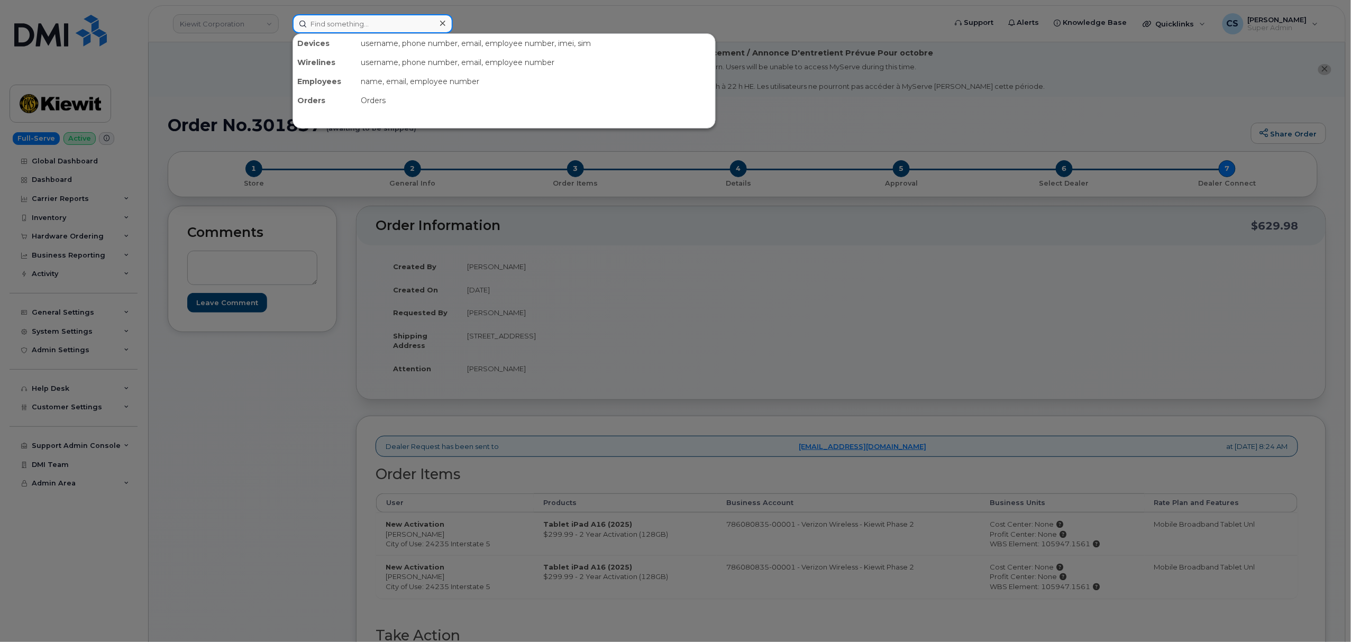
click at [400, 22] on input at bounding box center [372, 23] width 160 height 19
paste input "301632"
type input "301632"
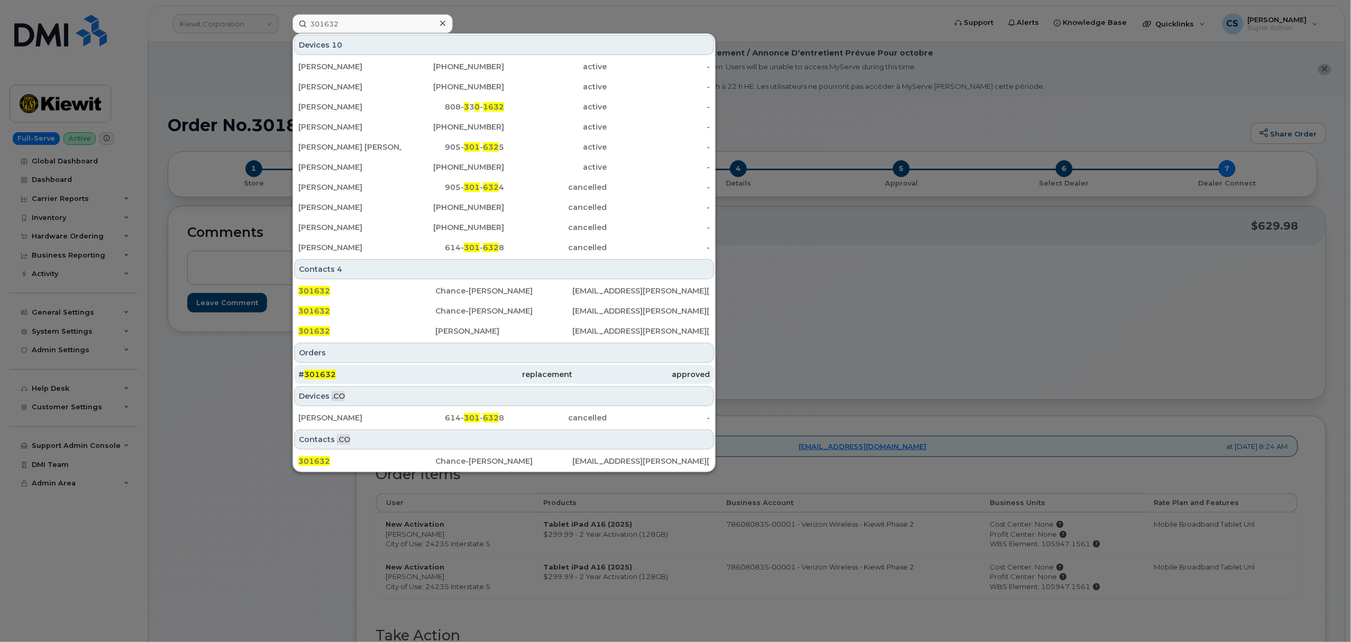
click at [320, 375] on span "301632" at bounding box center [320, 375] width 32 height 10
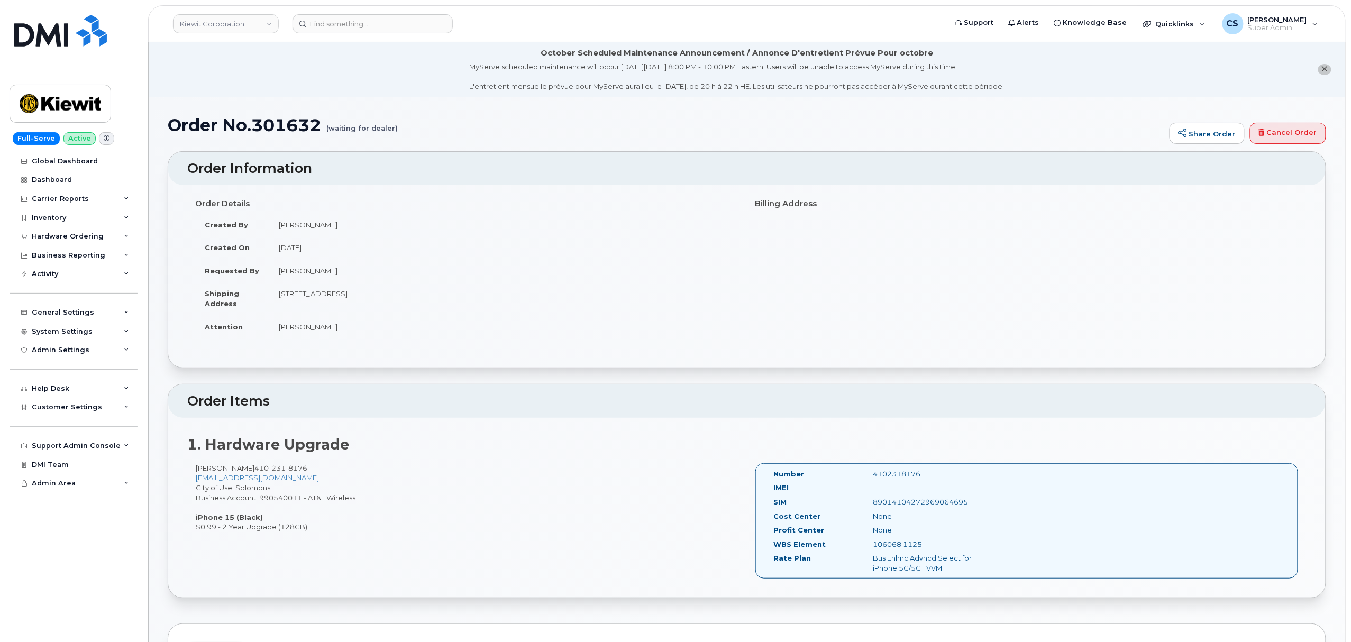
click at [901, 475] on div "4102318176" at bounding box center [935, 474] width 140 height 10
copy div "4102318176"
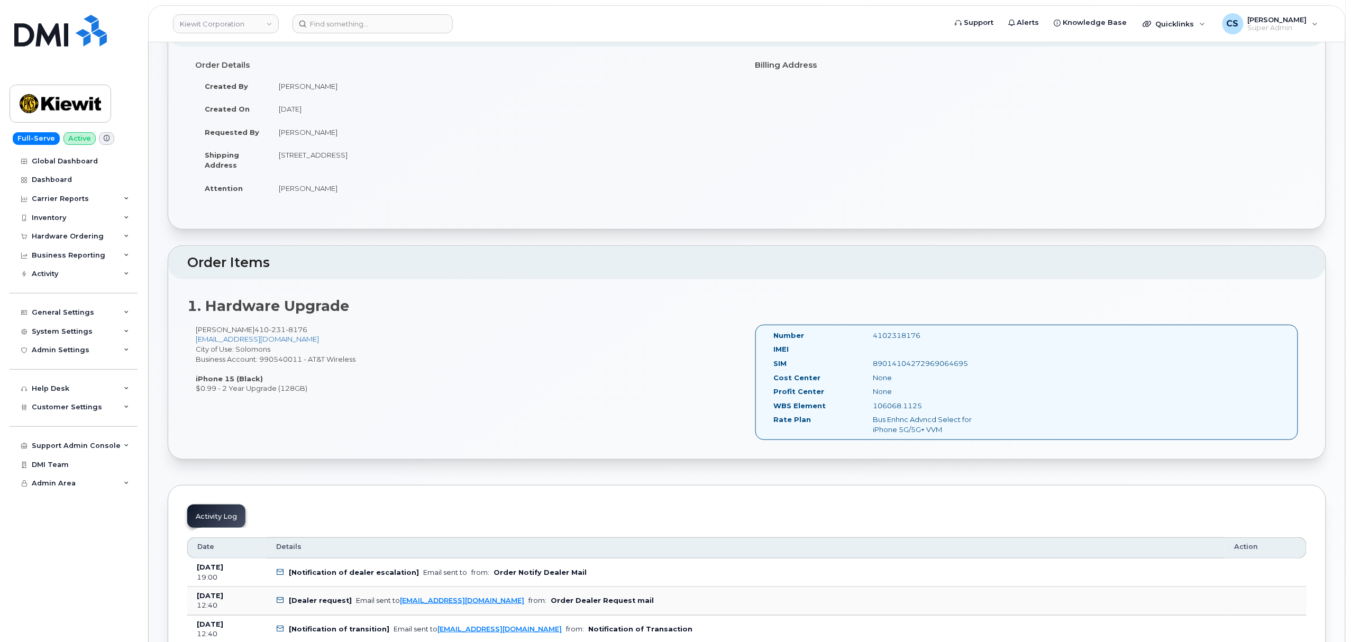
scroll to position [141, 0]
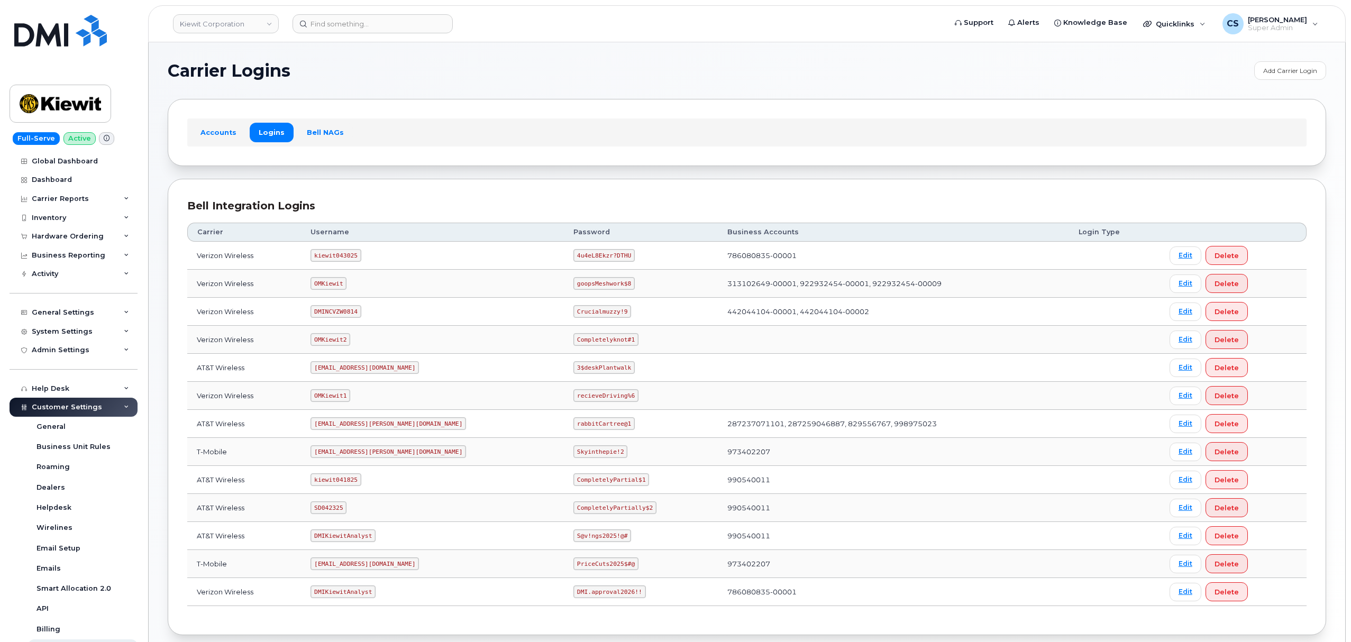
scroll to position [58, 0]
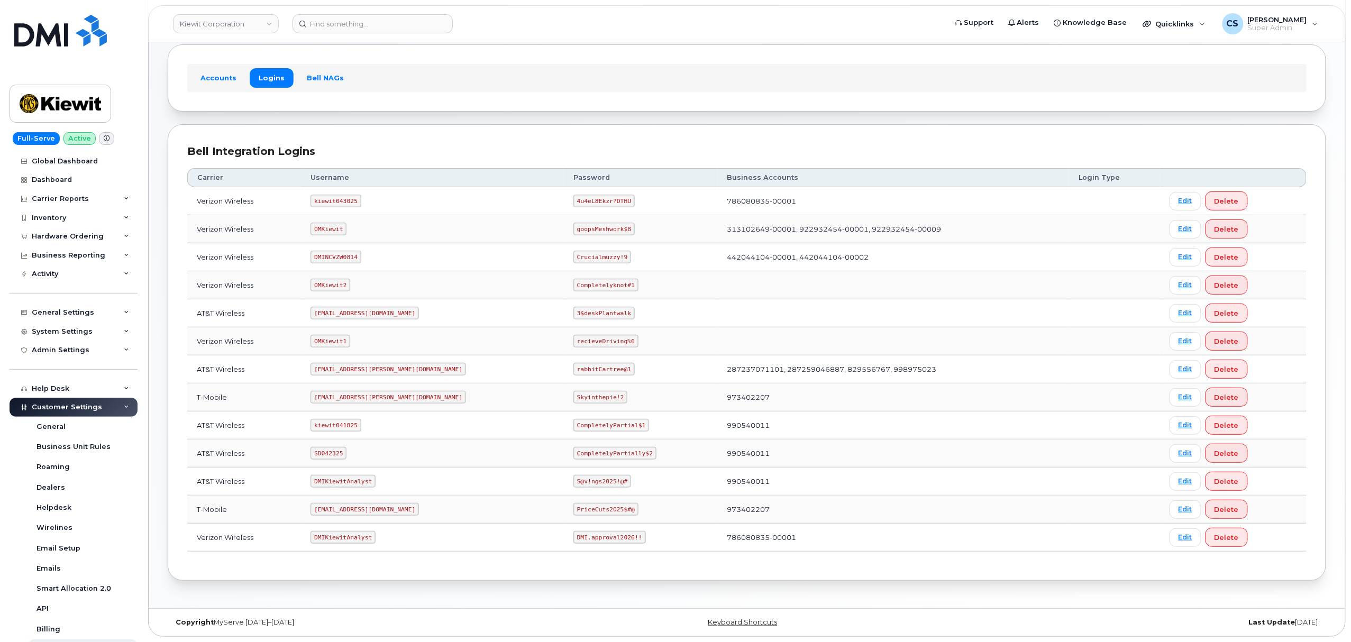
click at [339, 451] on code "SD042325" at bounding box center [328, 453] width 36 height 13
copy code "SD042325"
click at [573, 449] on code "CompletelyPartially$2" at bounding box center [614, 453] width 83 height 13
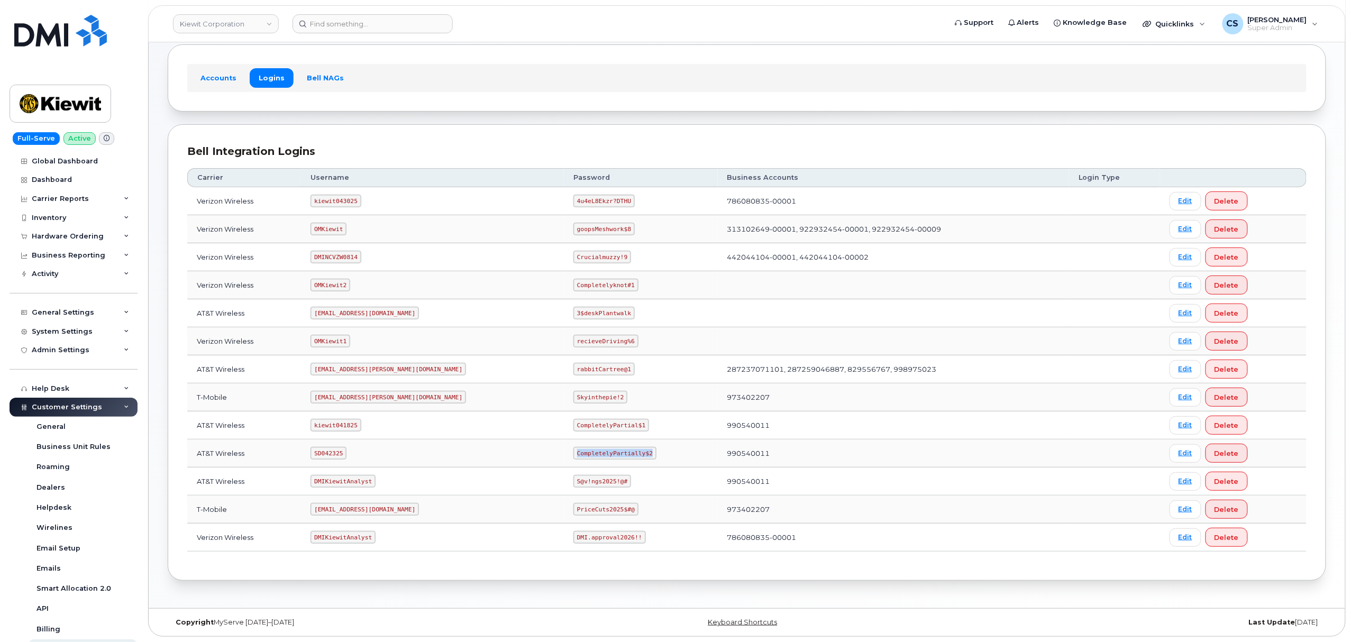
click at [573, 449] on code "CompletelyPartially$2" at bounding box center [614, 453] width 83 height 13
copy code "CompletelyPartially$2"
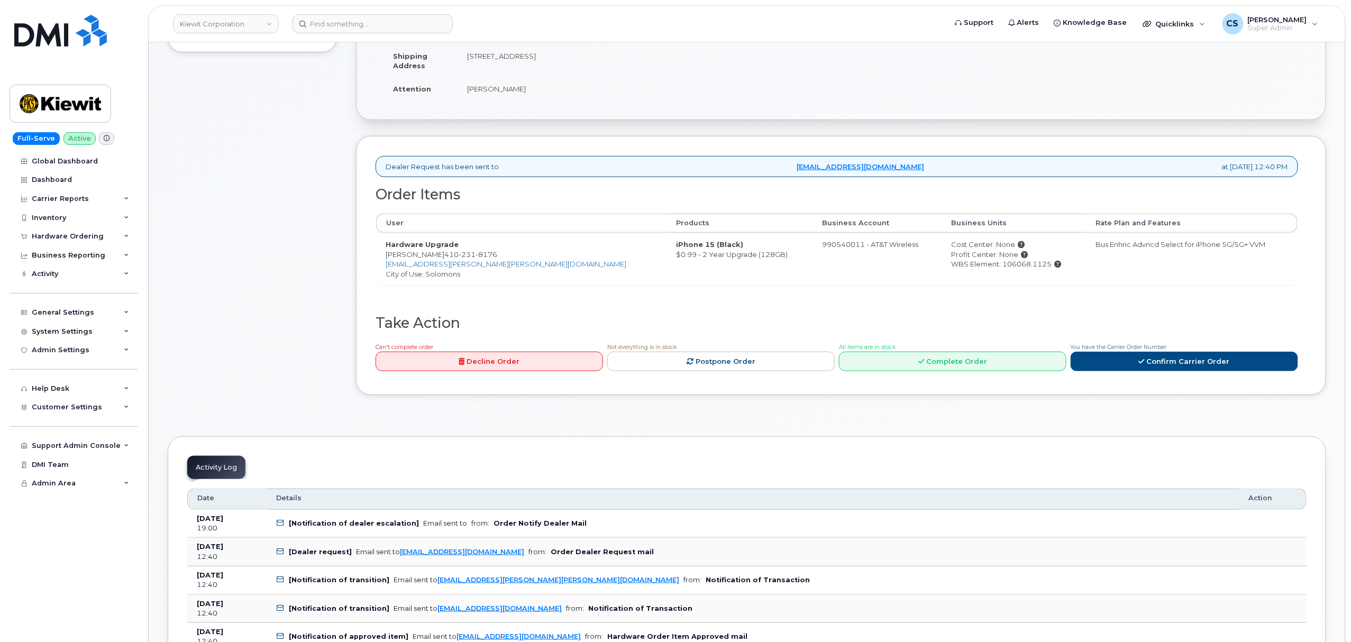
scroll to position [282, 0]
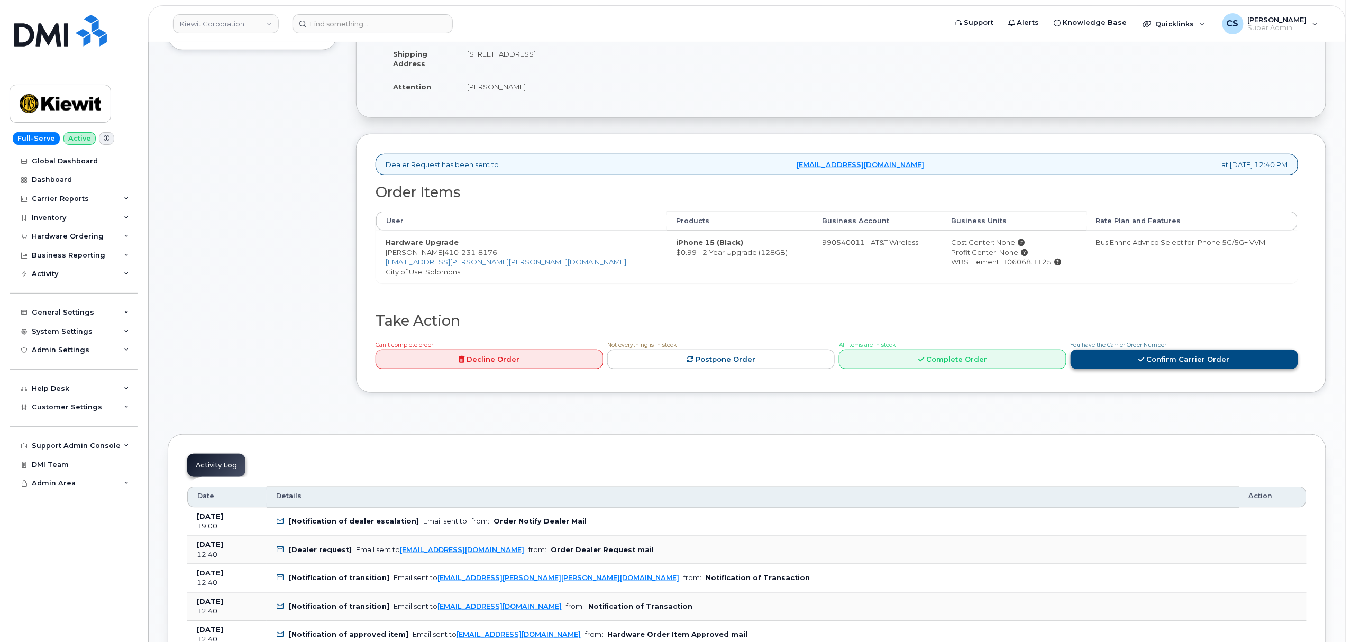
click at [1160, 366] on link "Confirm Carrier Order" at bounding box center [1183, 360] width 227 height 20
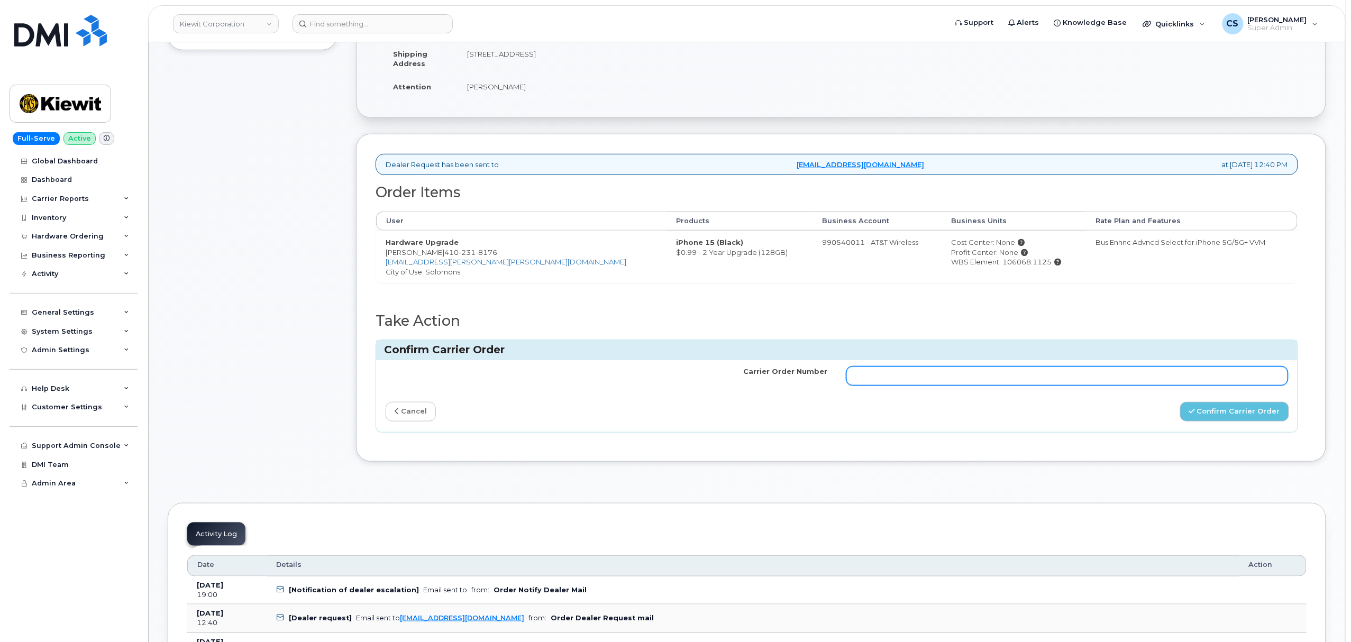
click at [936, 379] on input "Carrier Order Number" at bounding box center [1067, 375] width 442 height 19
paste input "10-154225581134715"
type input "10-154225581134715"
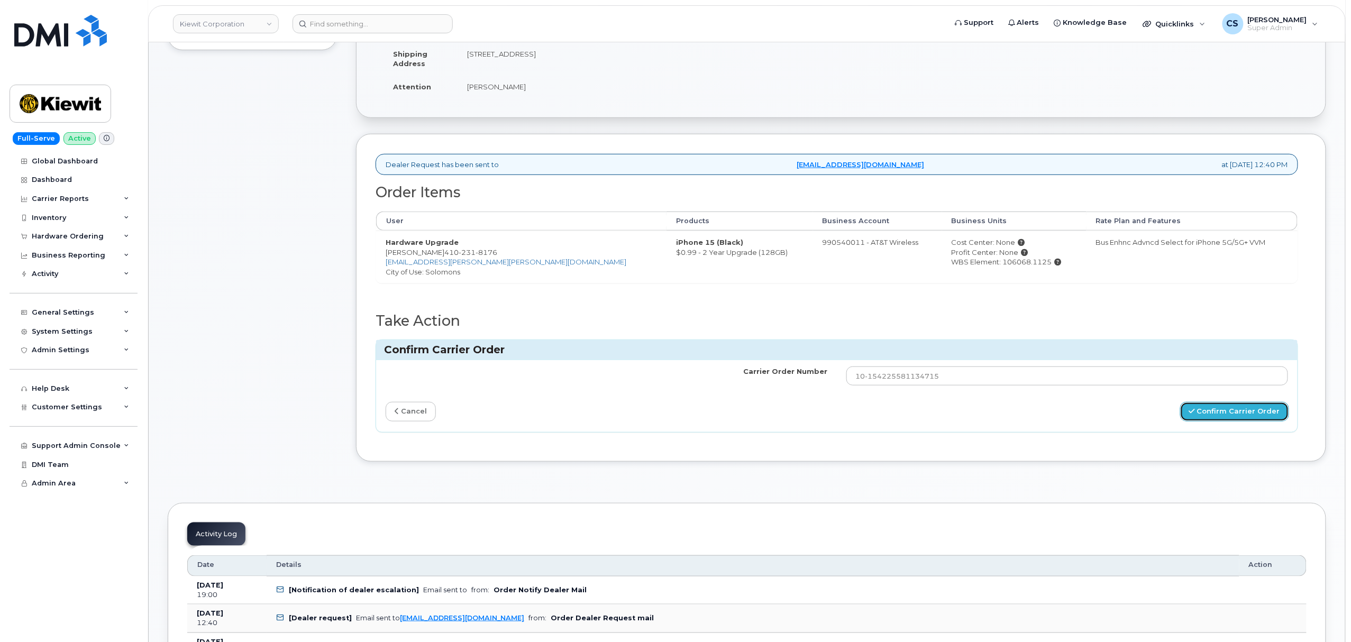
click at [1195, 411] on icon "submit" at bounding box center [1192, 411] width 6 height 7
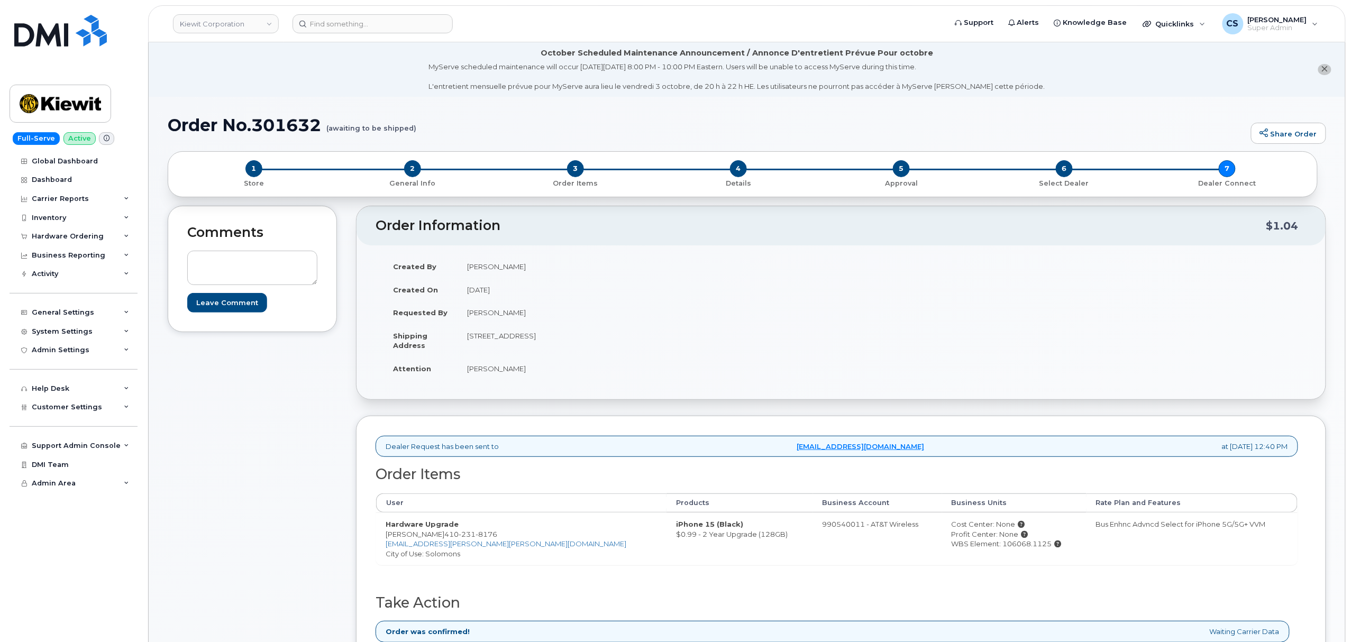
scroll to position [282, 0]
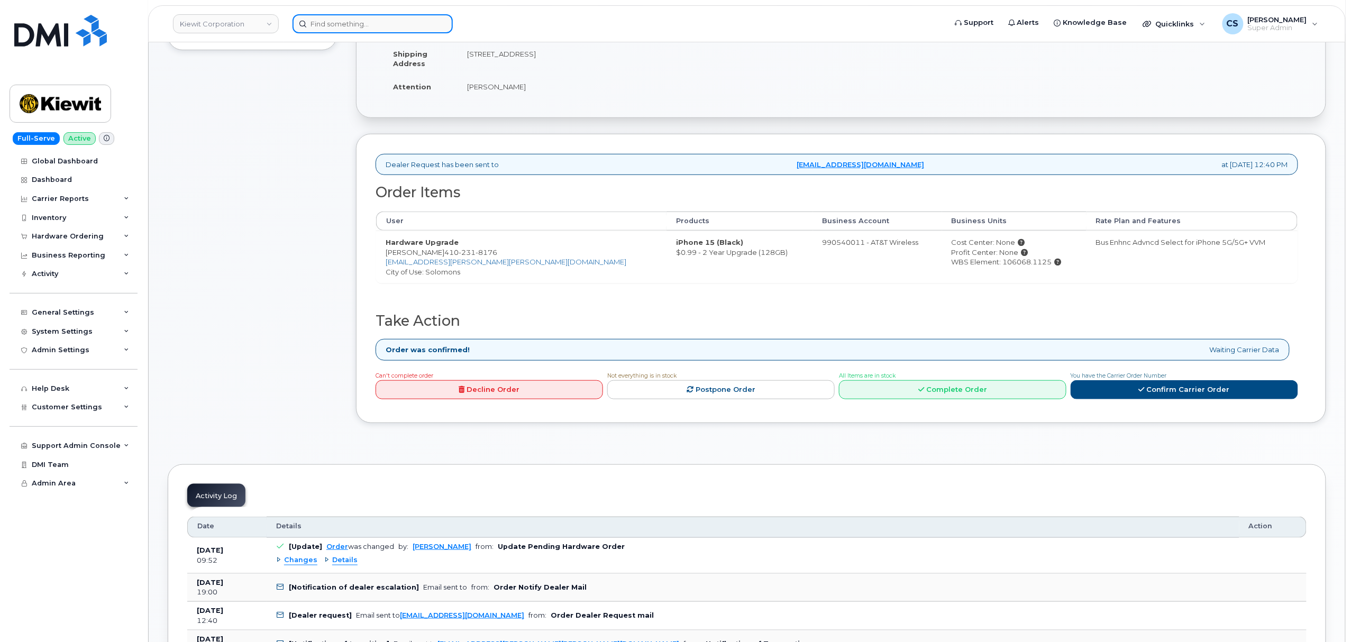
click at [360, 22] on input at bounding box center [372, 23] width 160 height 19
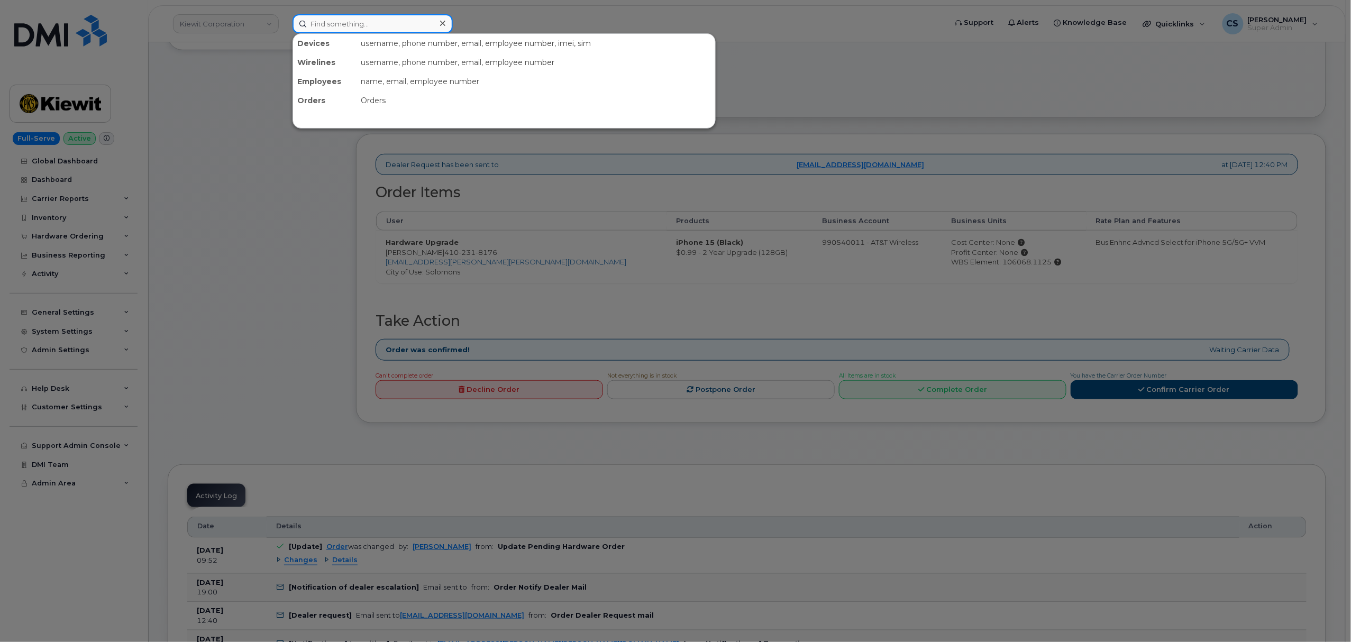
paste input "4022905089"
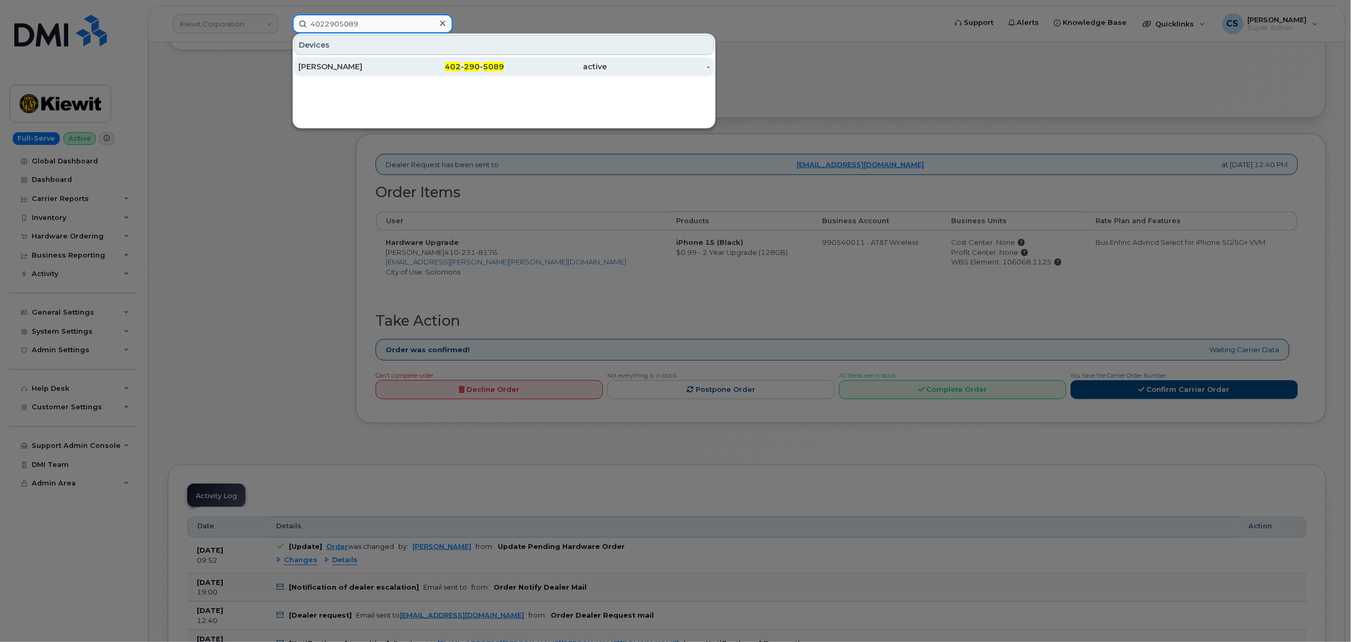
type input "4022905089"
click at [476, 66] on span "290" at bounding box center [472, 67] width 16 height 10
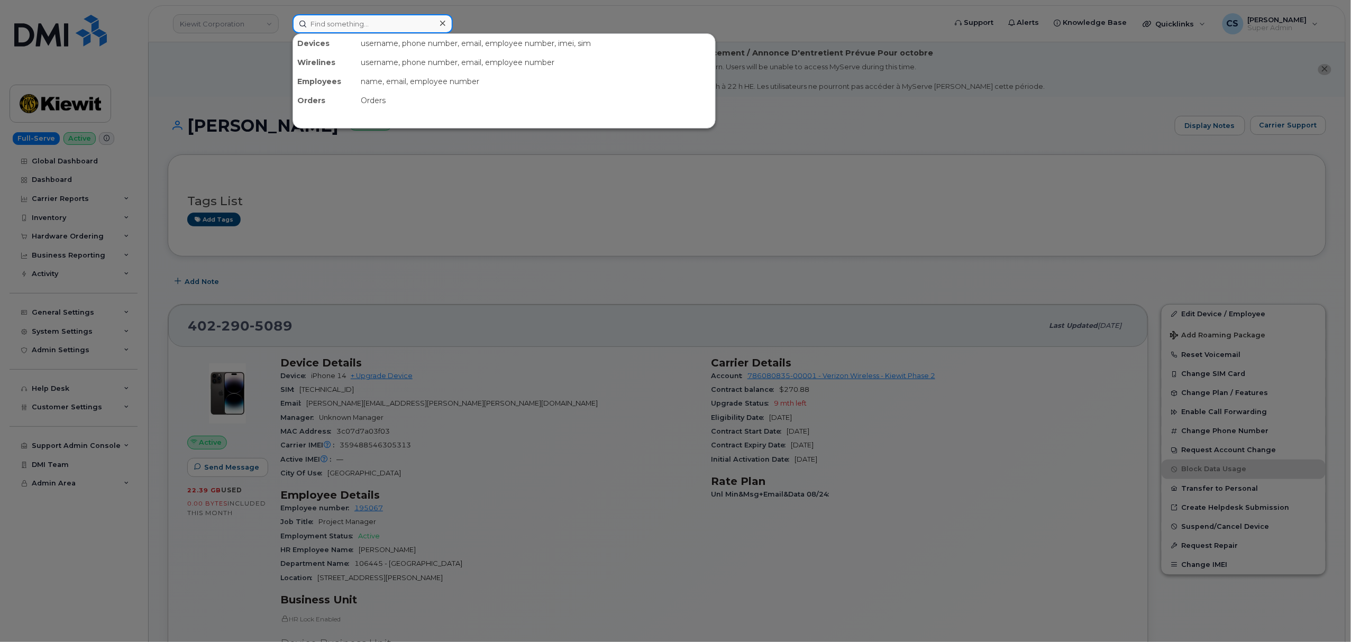
click at [356, 26] on input at bounding box center [372, 23] width 160 height 19
paste input "3618281051"
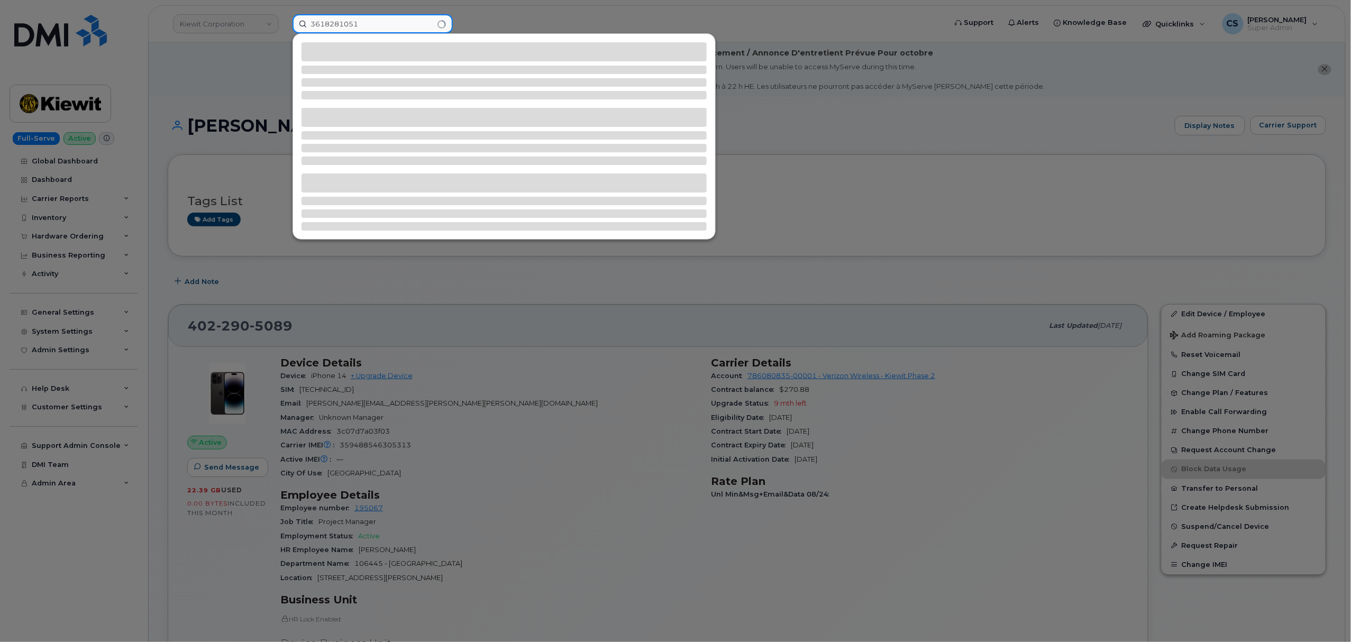
click at [336, 25] on input "3618281051" at bounding box center [372, 23] width 160 height 19
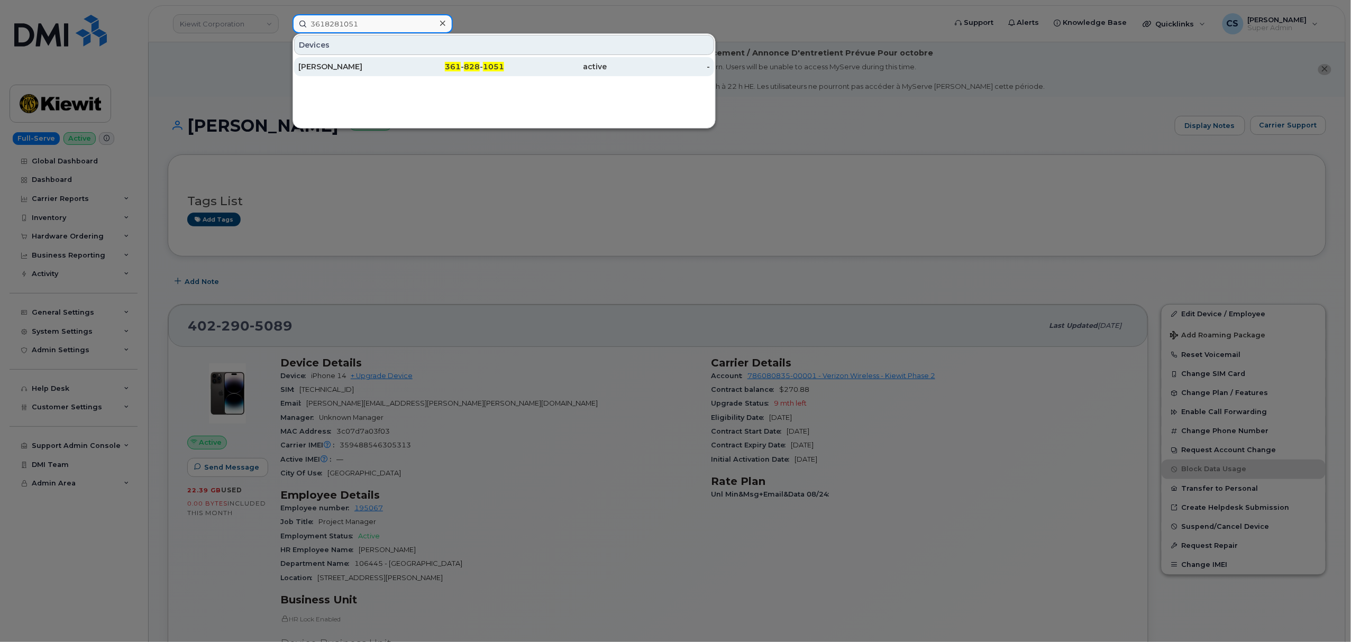
type input "3618281051"
click at [485, 66] on span "1051" at bounding box center [493, 67] width 21 height 10
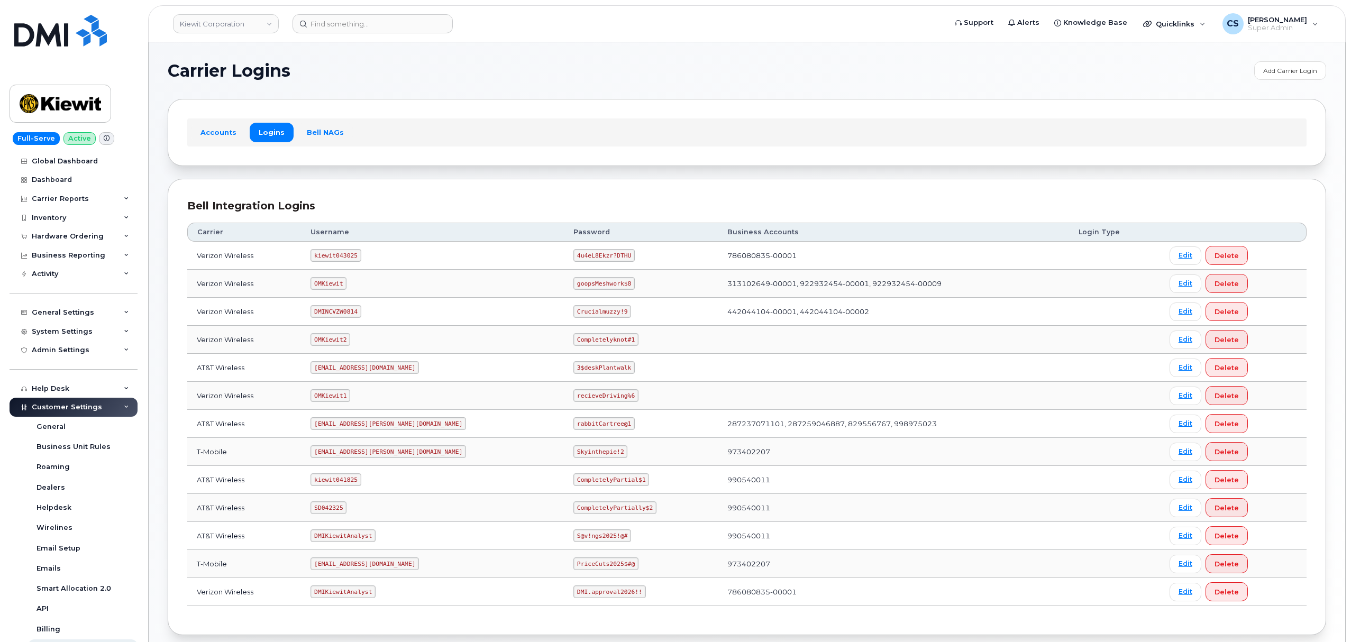
scroll to position [58, 0]
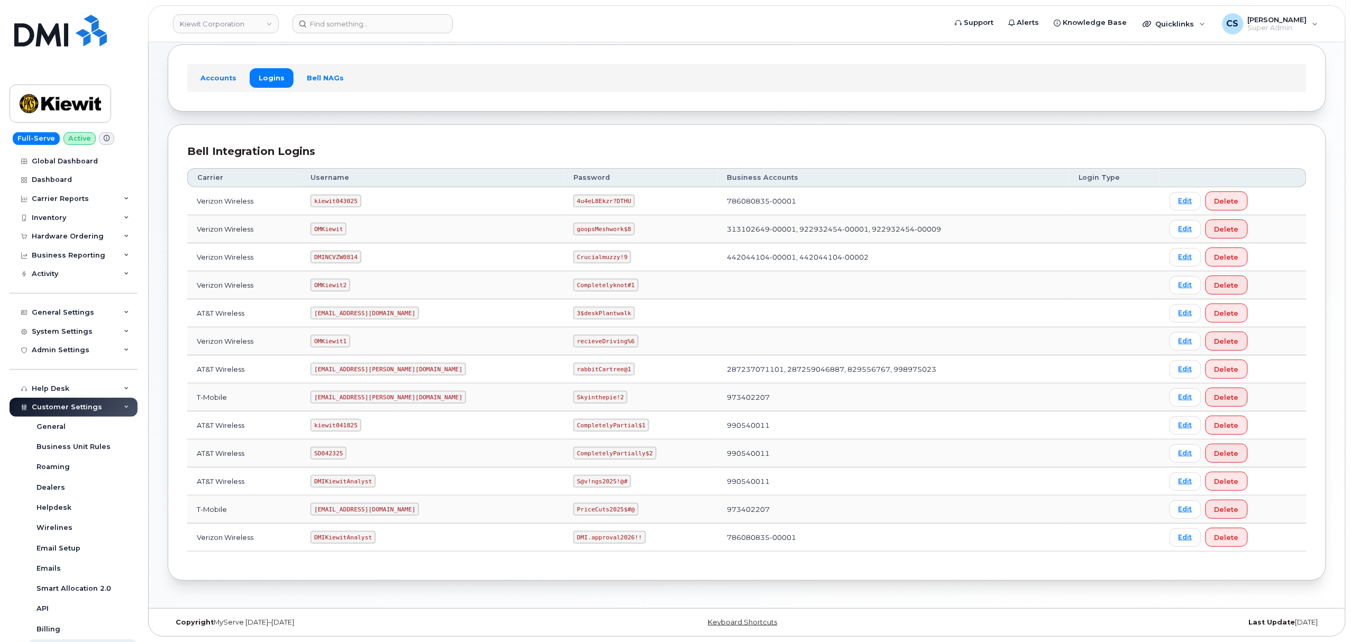
click at [336, 197] on code "kiewit043025" at bounding box center [335, 201] width 50 height 13
copy code "kiewit043025"
click at [573, 196] on code "4u4eL8Ekzr?DTHU" at bounding box center [603, 201] width 61 height 13
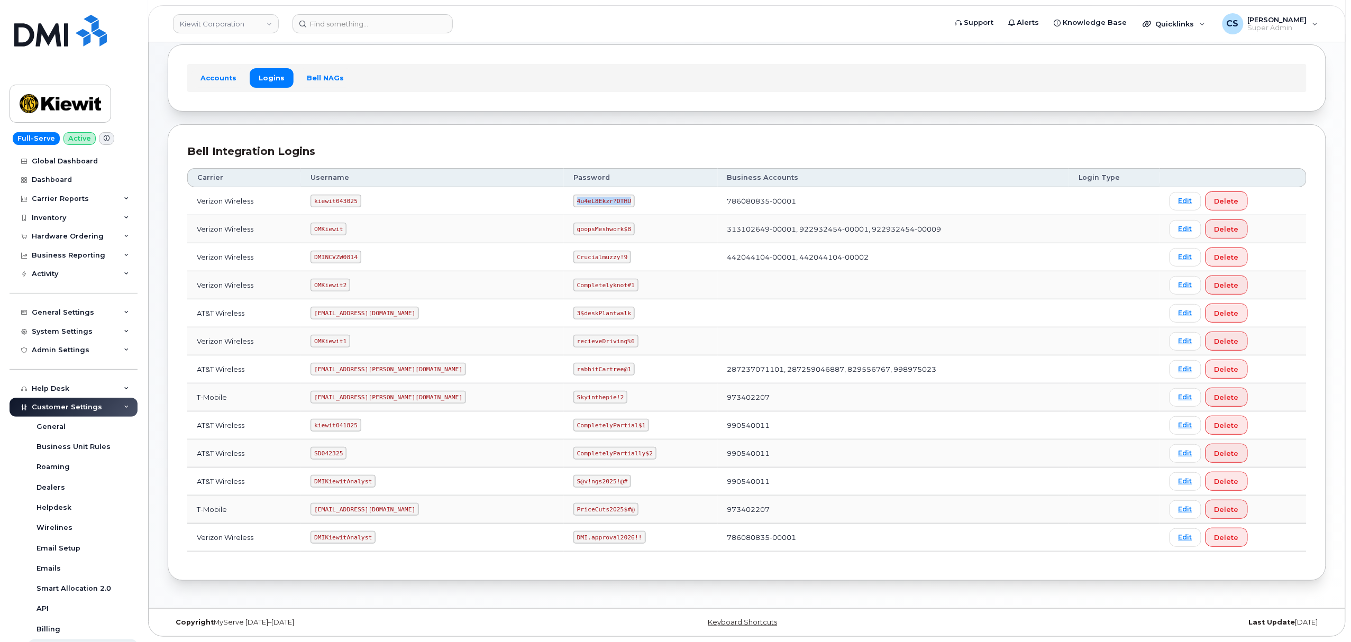
drag, startPoint x: 578, startPoint y: 198, endPoint x: 527, endPoint y: 197, distance: 50.8
click at [573, 197] on code "4u4eL8Ekzr?DTHU" at bounding box center [603, 201] width 61 height 13
copy code "4u4eL8Ekzr?DTHU"
click at [341, 424] on code "kiewit041825" at bounding box center [335, 425] width 50 height 13
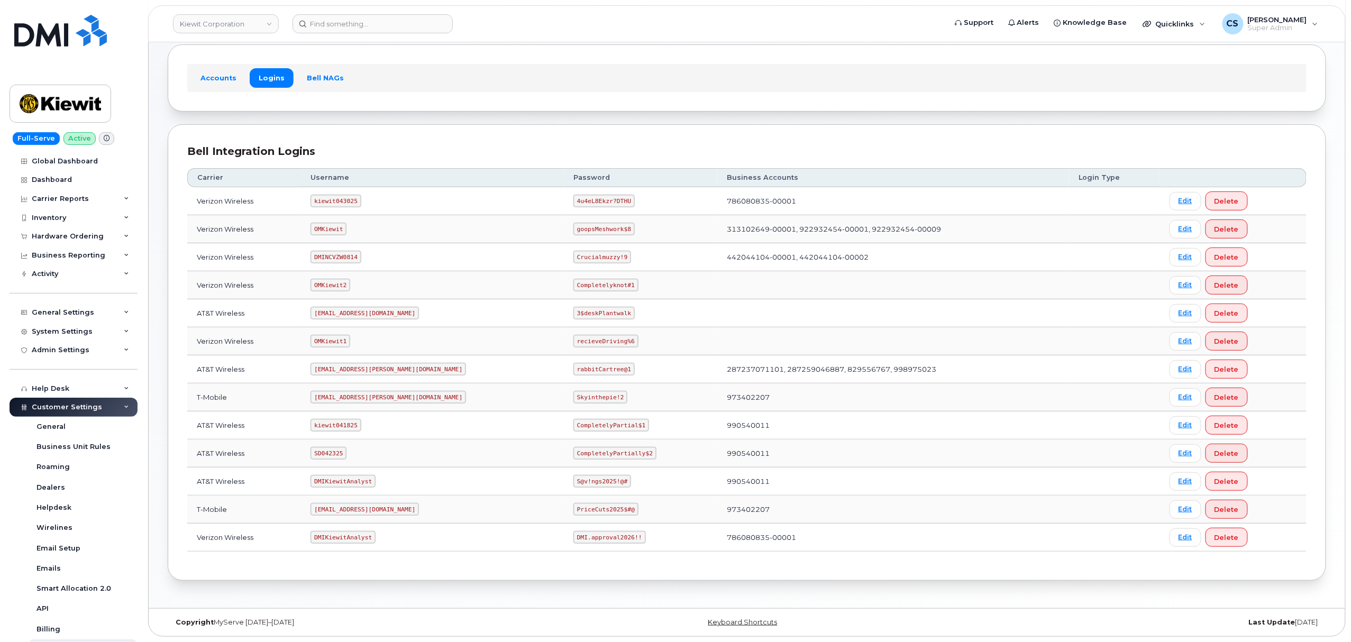
click at [339, 455] on code "SD042325" at bounding box center [328, 453] width 36 height 13
copy code "SD042325"
drag, startPoint x: 599, startPoint y: 455, endPoint x: 517, endPoint y: 453, distance: 82.0
click at [564, 453] on td "CompletelyPartially$2" at bounding box center [641, 453] width 154 height 28
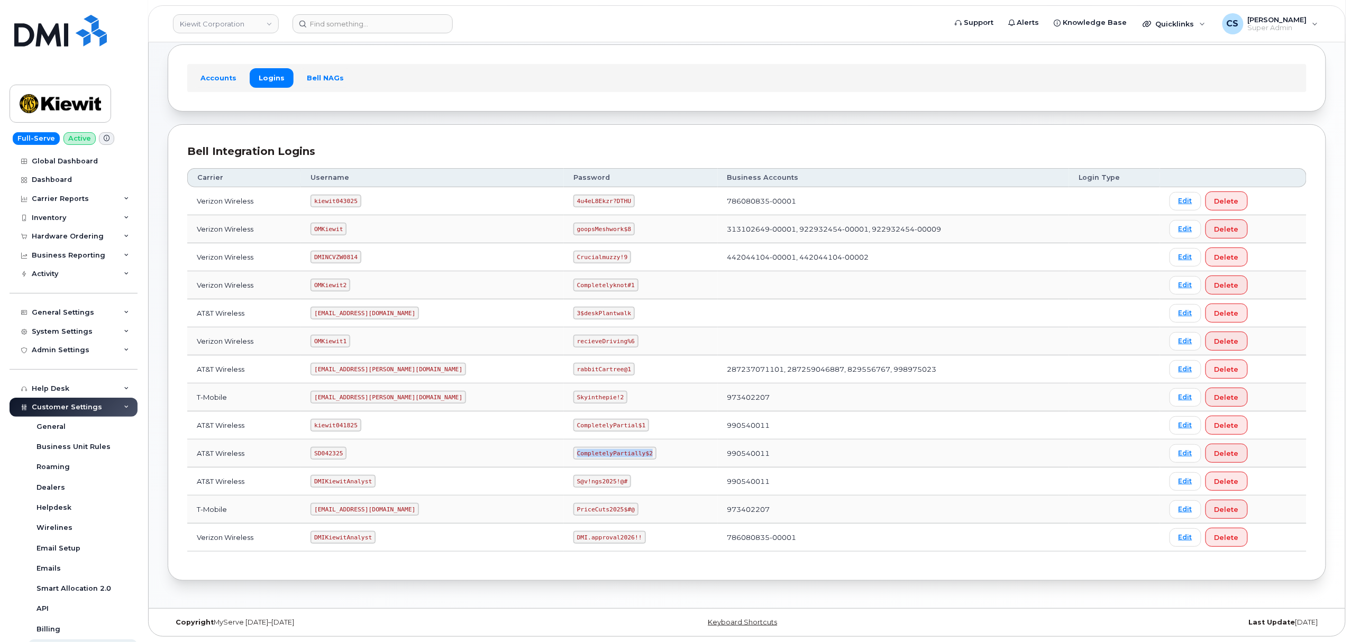
copy code "CompletelyPartially$2"
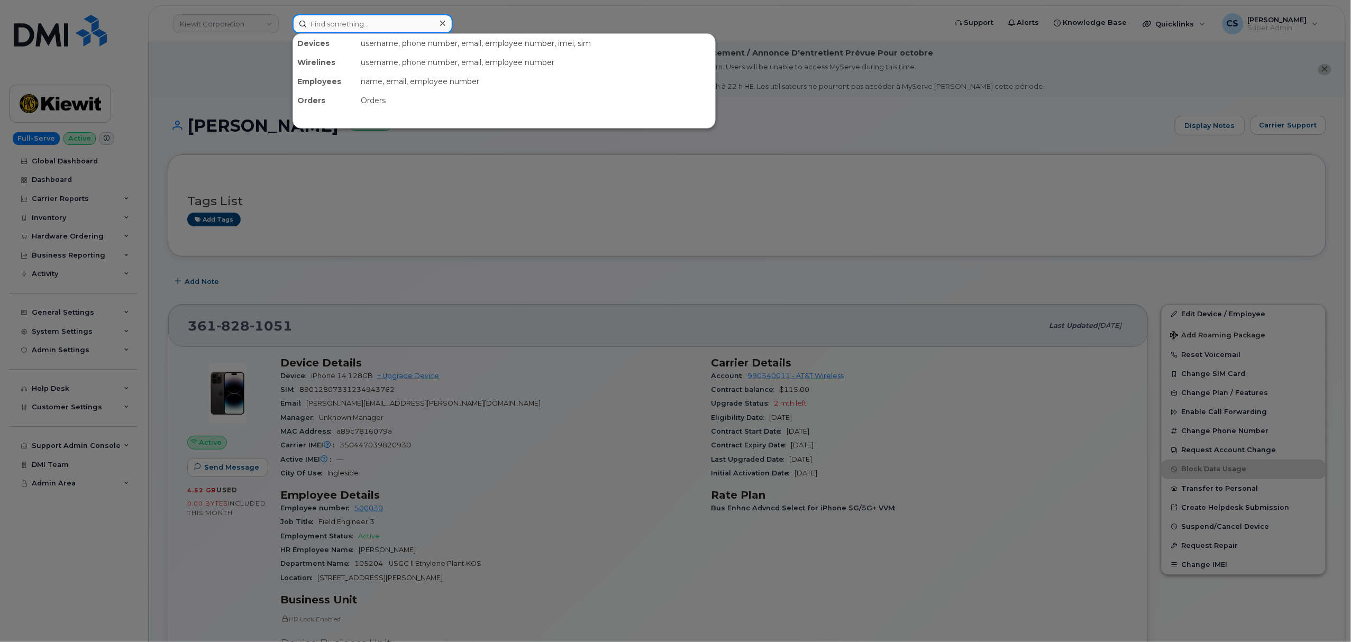
click at [335, 29] on input at bounding box center [372, 23] width 160 height 19
paste input "7733503122"
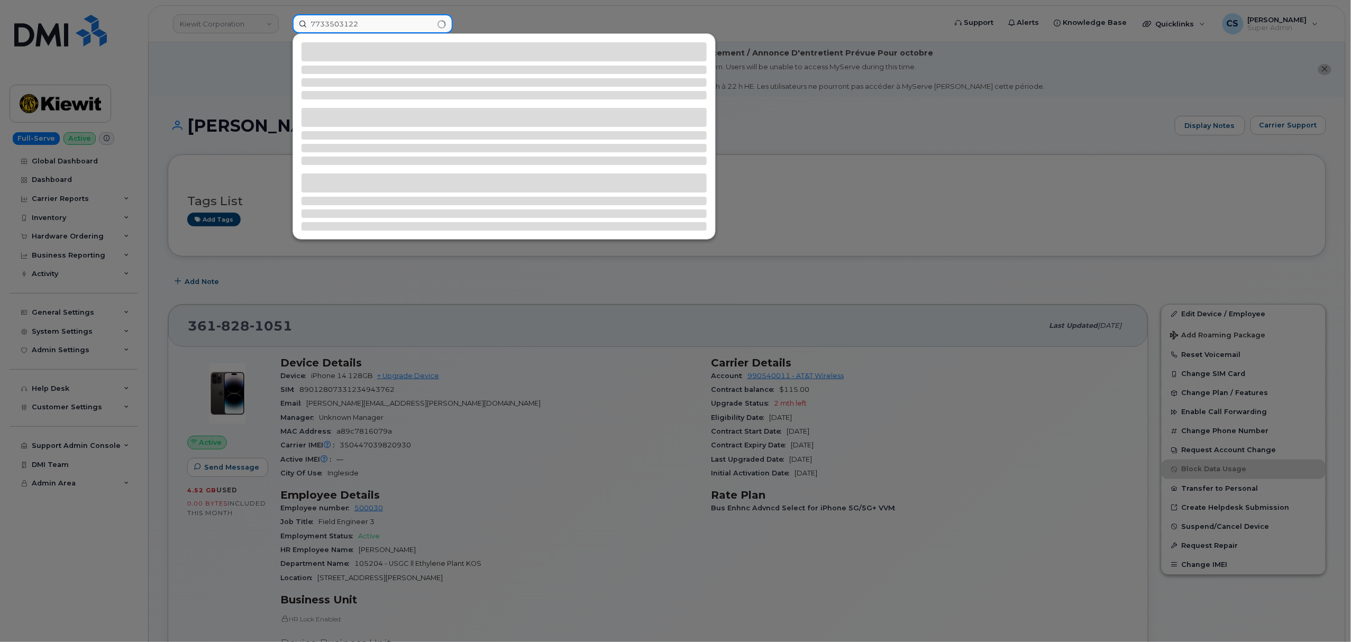
type input "7733503122"
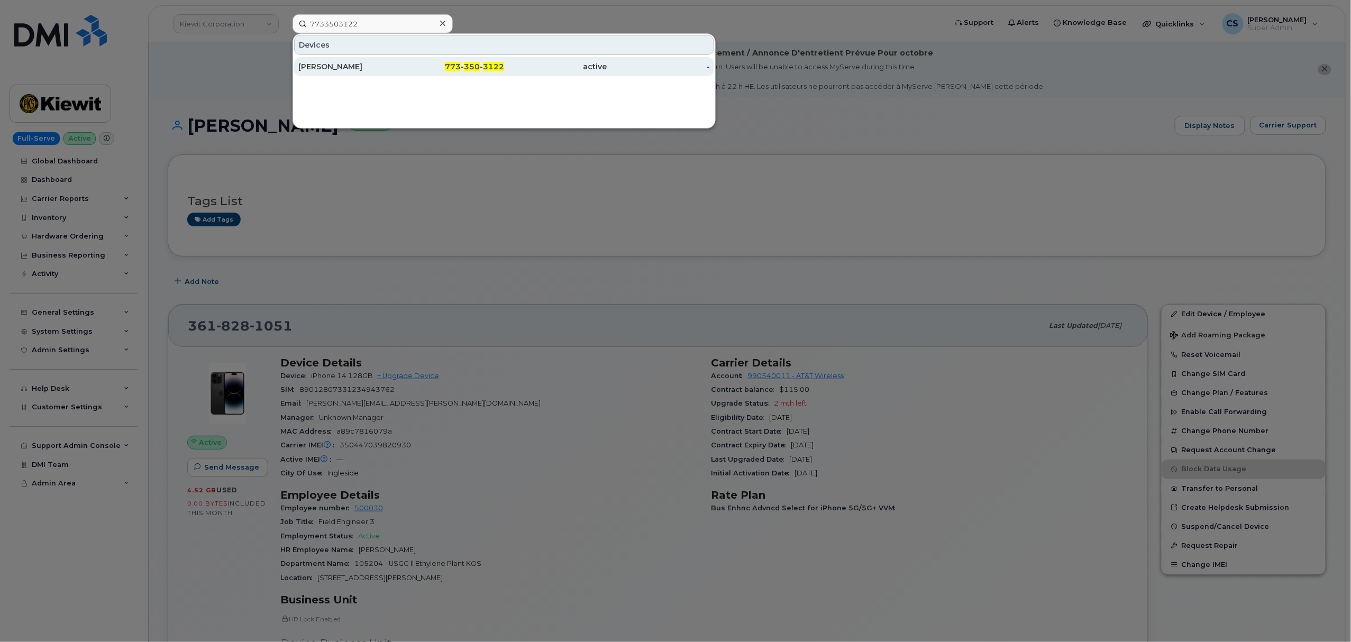
click at [473, 65] on span "350" at bounding box center [472, 67] width 16 height 10
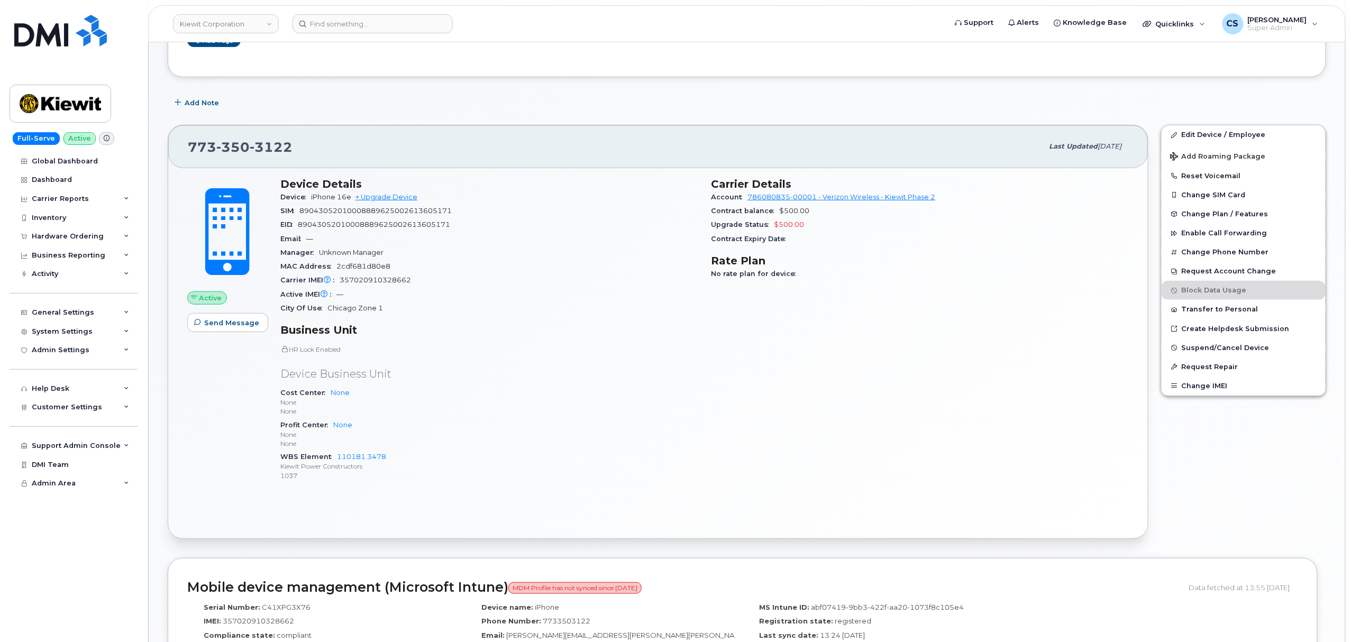
scroll to position [212, 0]
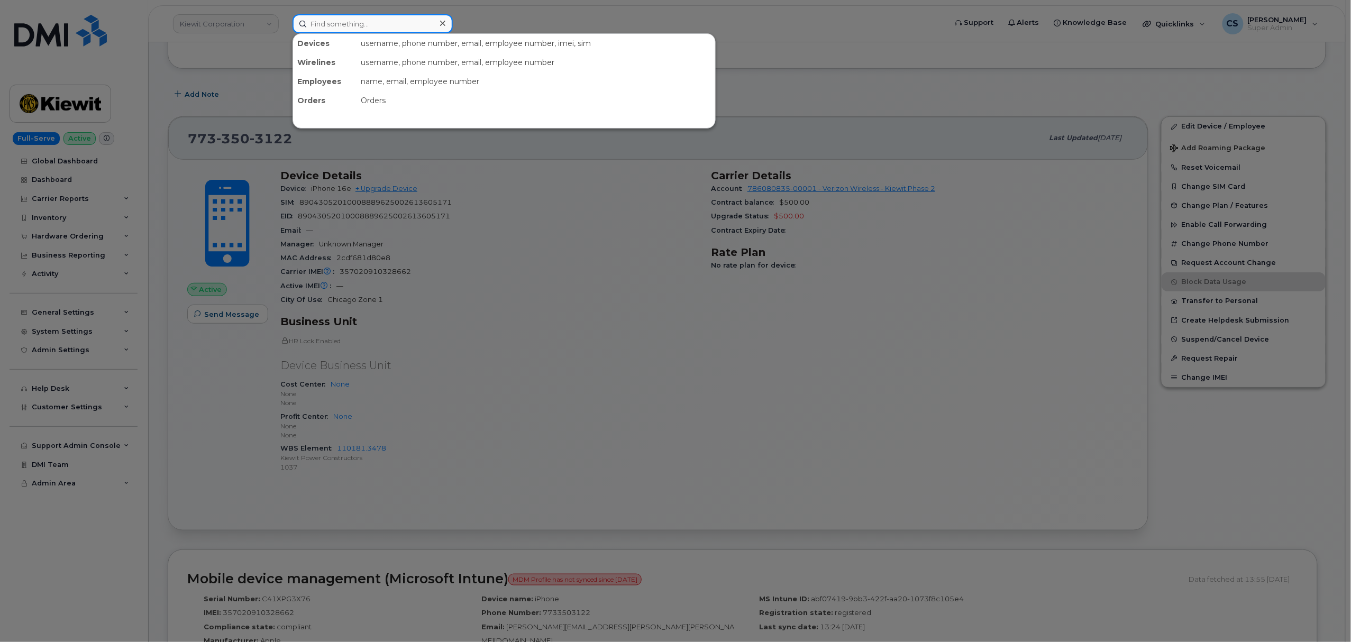
click at [346, 28] on input at bounding box center [372, 23] width 160 height 19
paste input "[PHONE_NUMBER]"
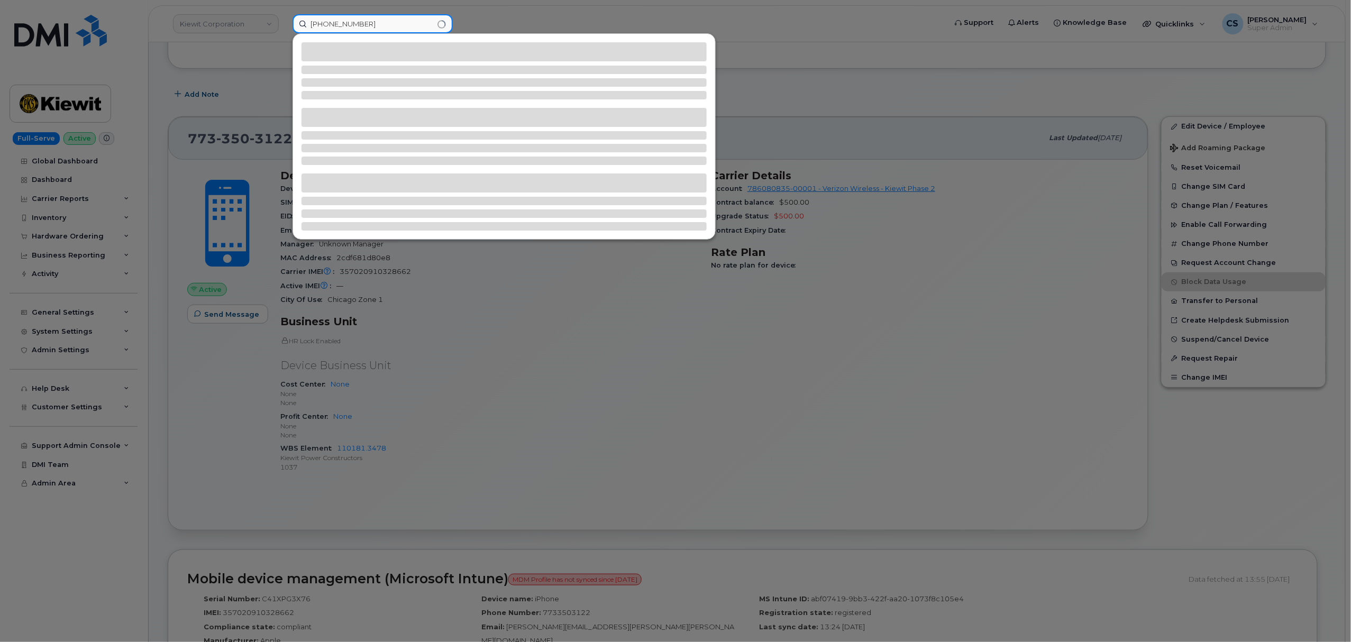
type input "[PHONE_NUMBER]"
click at [347, 22] on input "[PHONE_NUMBER]" at bounding box center [372, 23] width 160 height 19
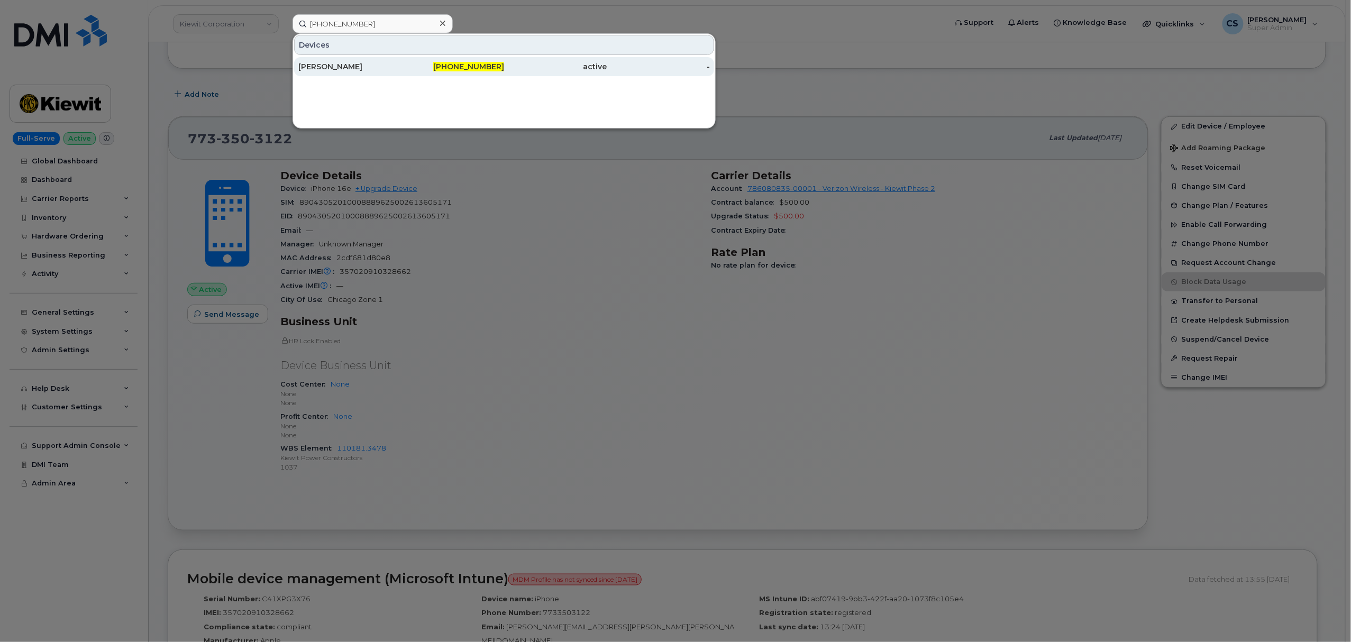
click at [483, 66] on span "[PHONE_NUMBER]" at bounding box center [468, 67] width 71 height 10
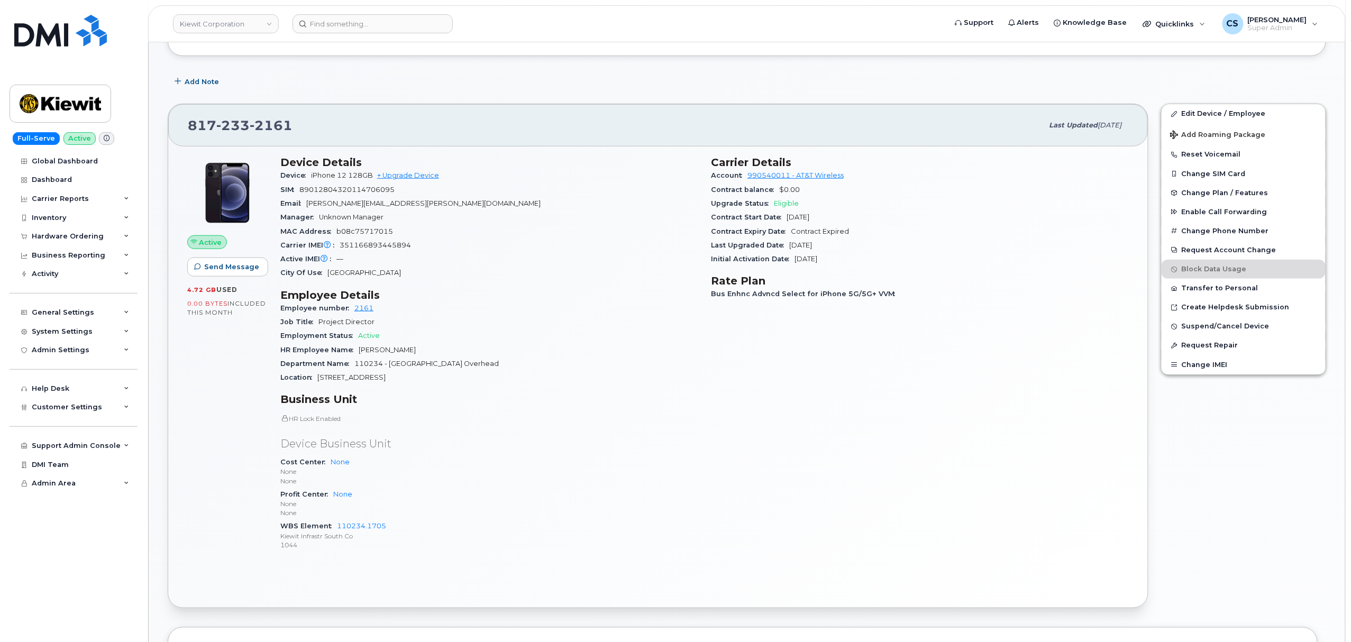
scroll to position [352, 0]
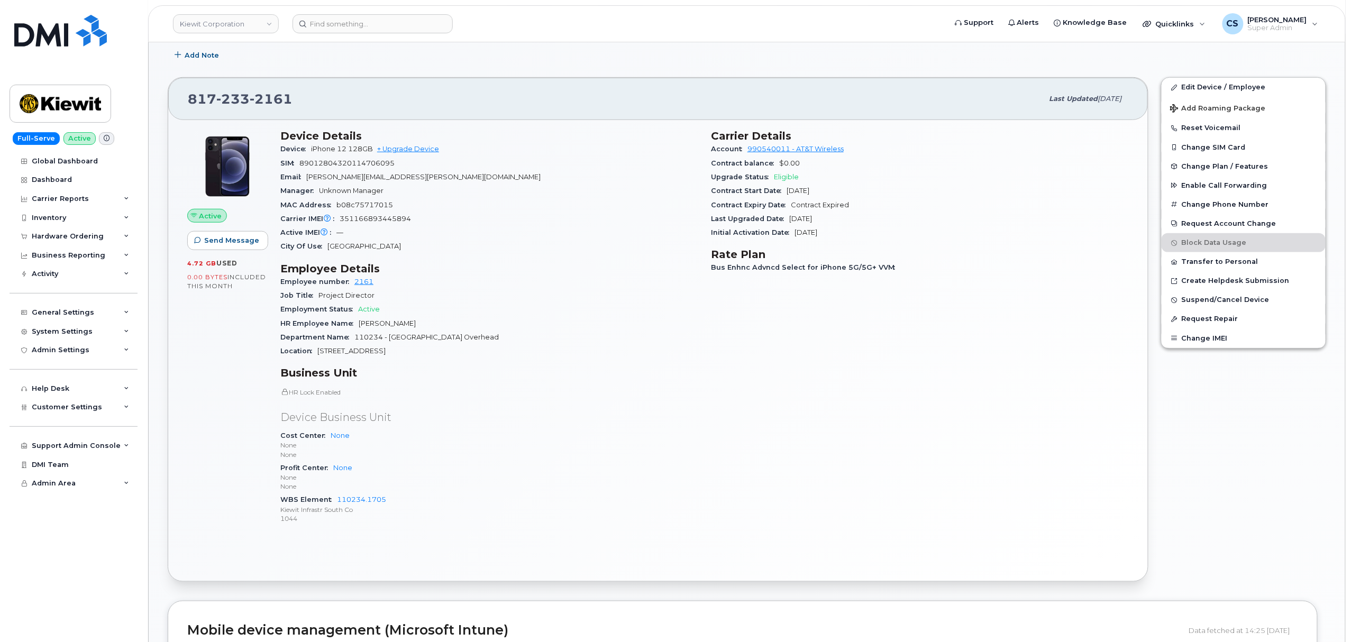
drag, startPoint x: 612, startPoint y: 485, endPoint x: 943, endPoint y: 334, distance: 364.4
click at [942, 335] on div "Carrier Details Account 990540011 - AT&T Wireless Contract balance $0.00 Upgrad…" at bounding box center [919, 331] width 430 height 416
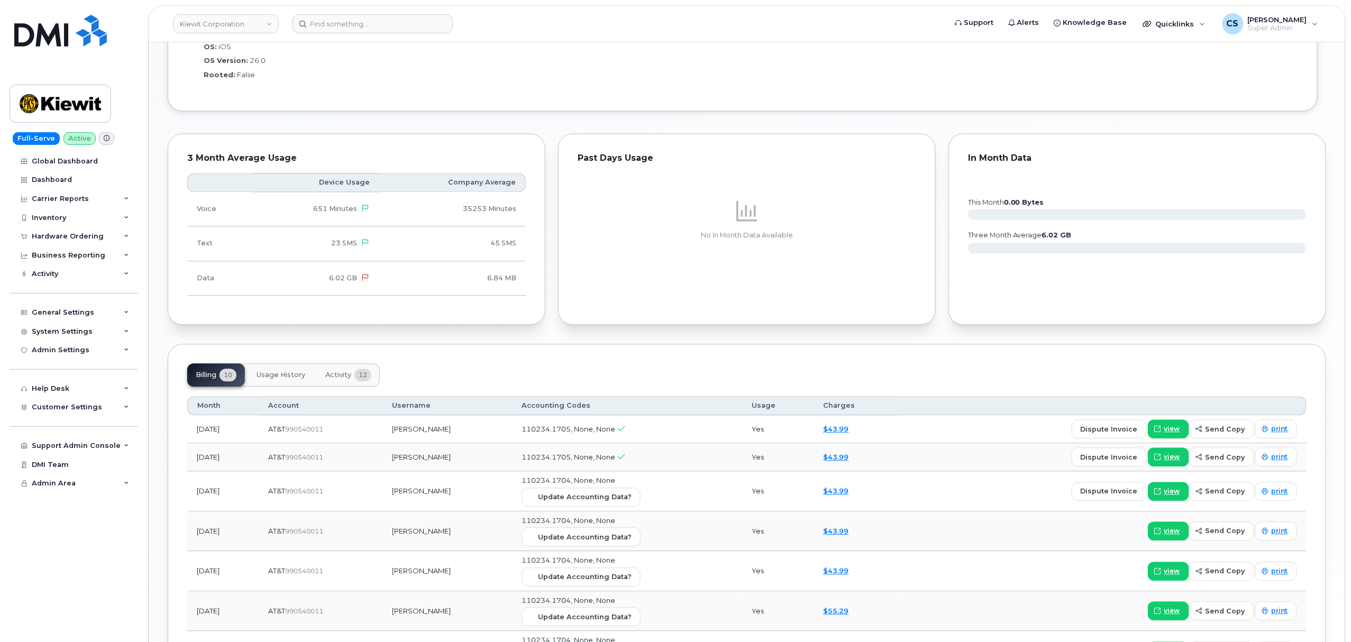
scroll to position [1058, 0]
